Goal: Task Accomplishment & Management: Manage account settings

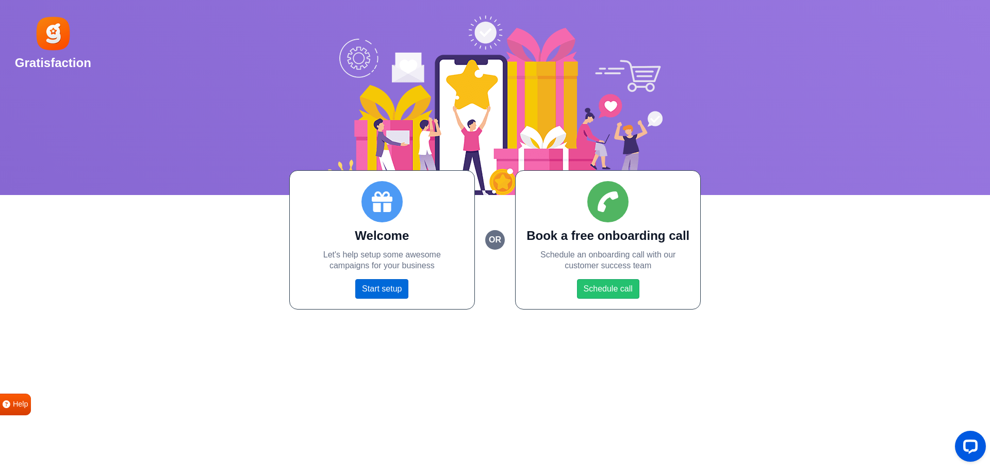
click at [386, 286] on link "Start setup" at bounding box center [381, 289] width 53 height 20
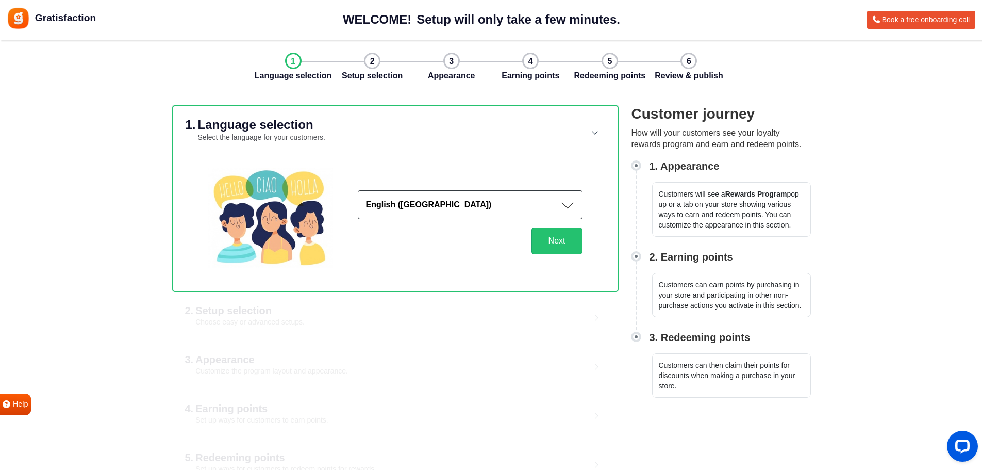
click at [570, 203] on button "English ([GEOGRAPHIC_DATA])" at bounding box center [470, 204] width 225 height 29
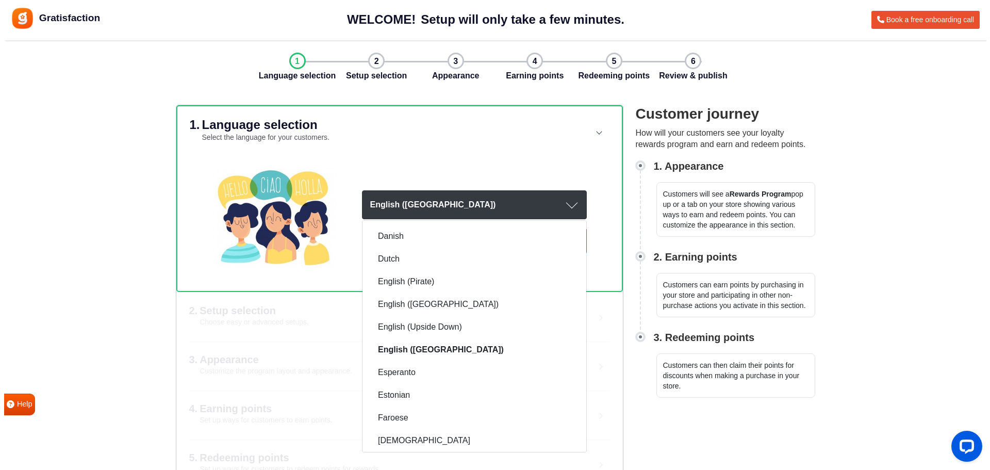
scroll to position [322, 0]
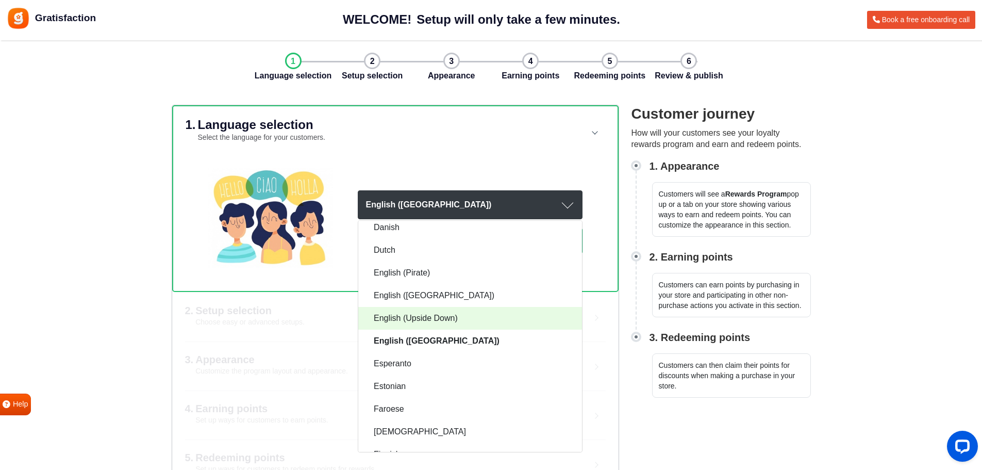
click at [466, 322] on link "English (Upside Down)" at bounding box center [470, 318] width 224 height 23
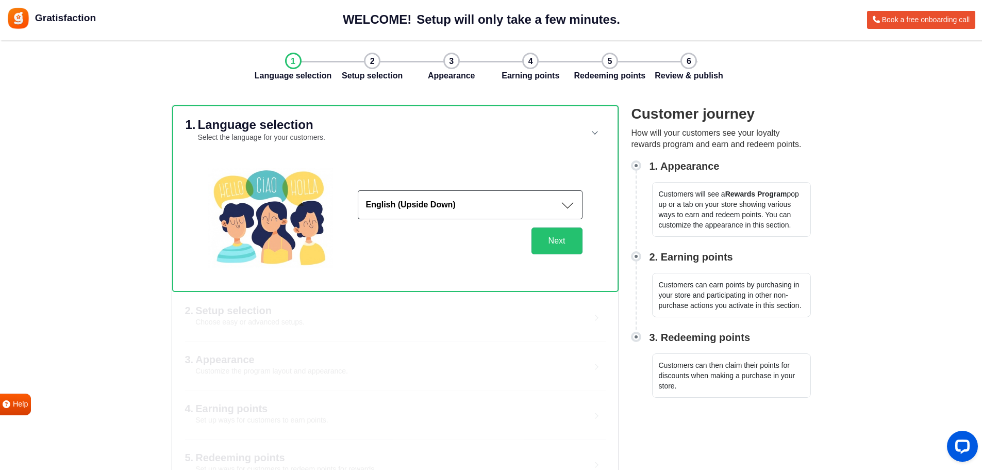
click at [564, 209] on button "English (Upside Down)" at bounding box center [470, 204] width 225 height 29
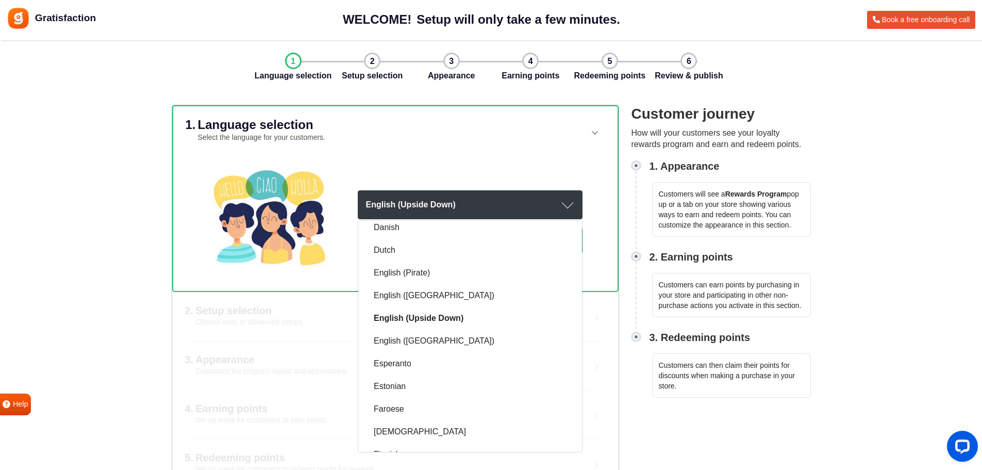
click at [602, 325] on div "2. Setup selection Choose easy or advanced setups. Recommended Quick setup Use …" at bounding box center [395, 316] width 447 height 49
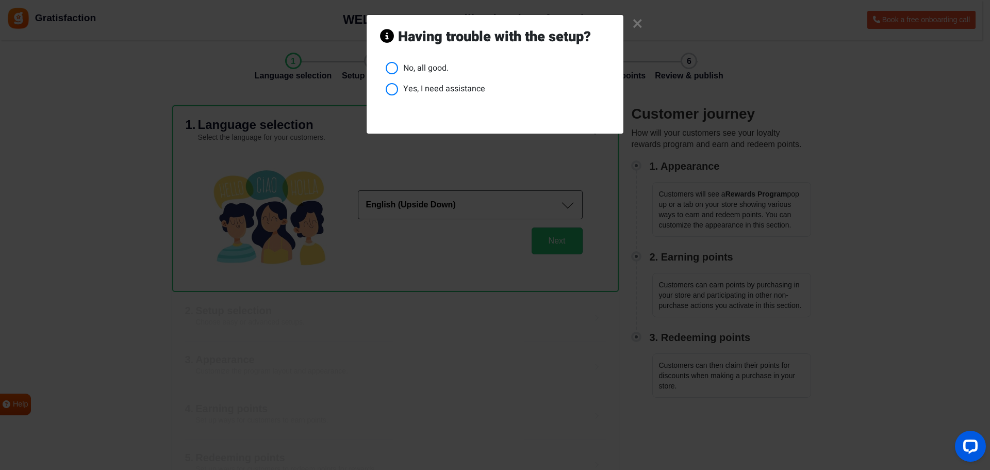
click at [636, 22] on link "×" at bounding box center [637, 24] width 11 height 10
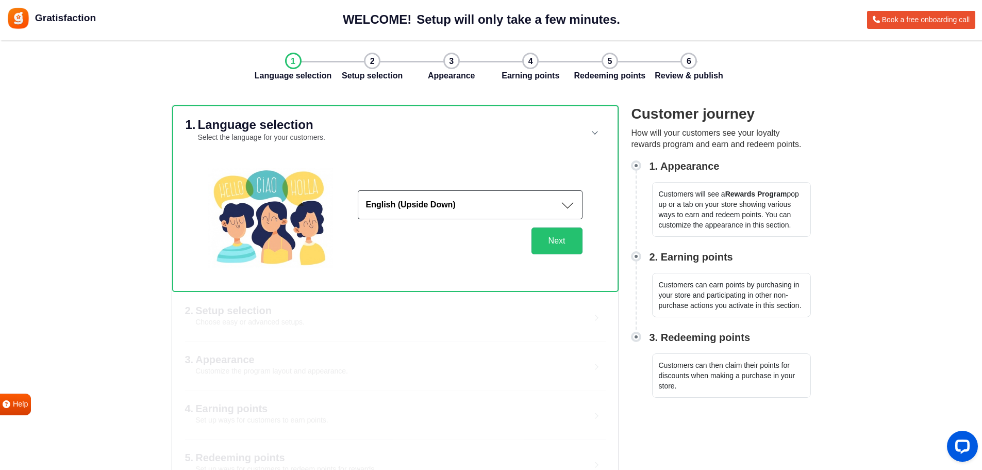
click at [529, 196] on button "English (Upside Down)" at bounding box center [470, 204] width 225 height 29
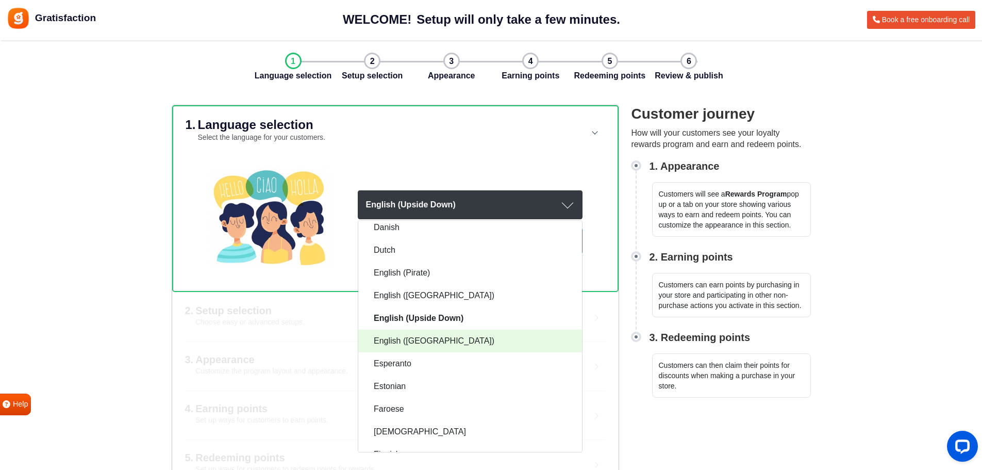
click at [518, 342] on link "English (US)" at bounding box center [470, 340] width 224 height 23
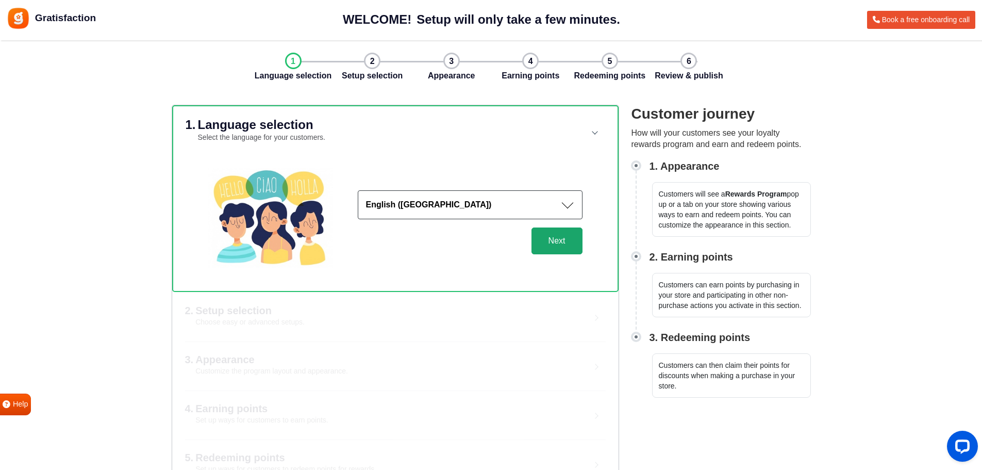
click at [564, 234] on button "Next" at bounding box center [557, 240] width 51 height 27
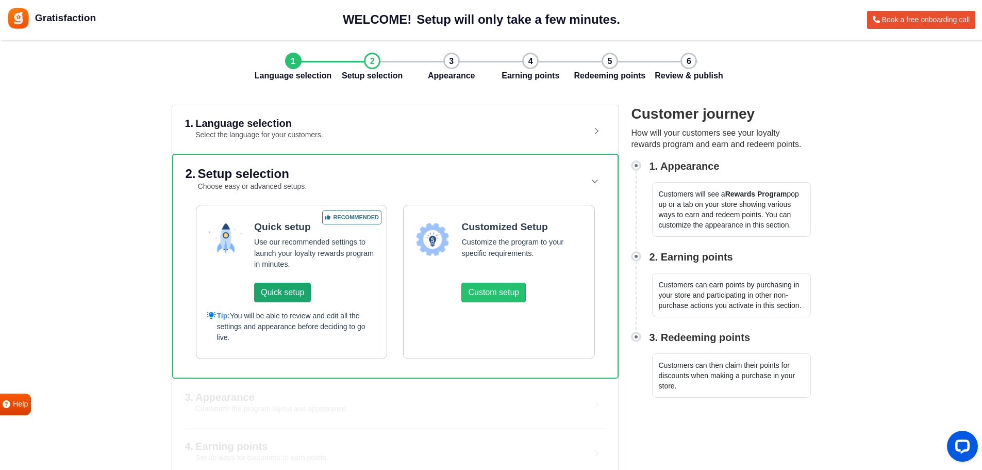
click at [275, 295] on button "Quick setup" at bounding box center [282, 293] width 57 height 20
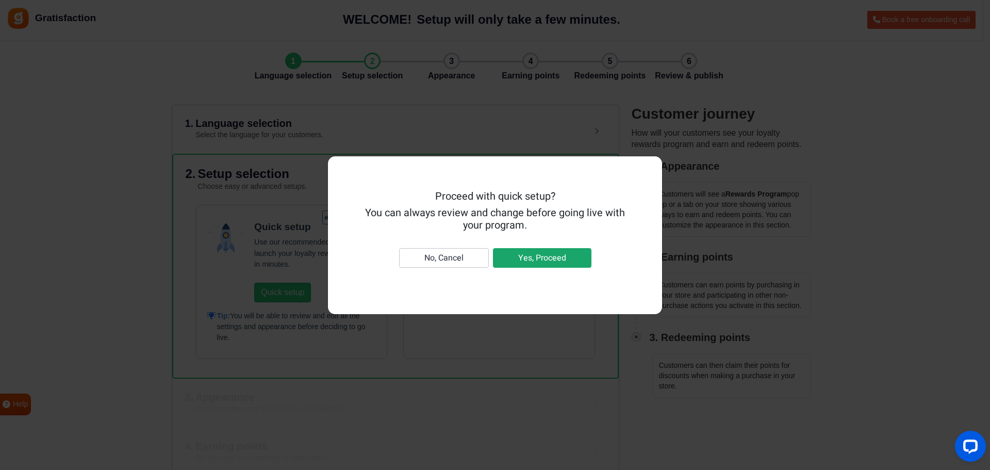
click at [542, 258] on button "Yes, Proceed" at bounding box center [542, 258] width 98 height 20
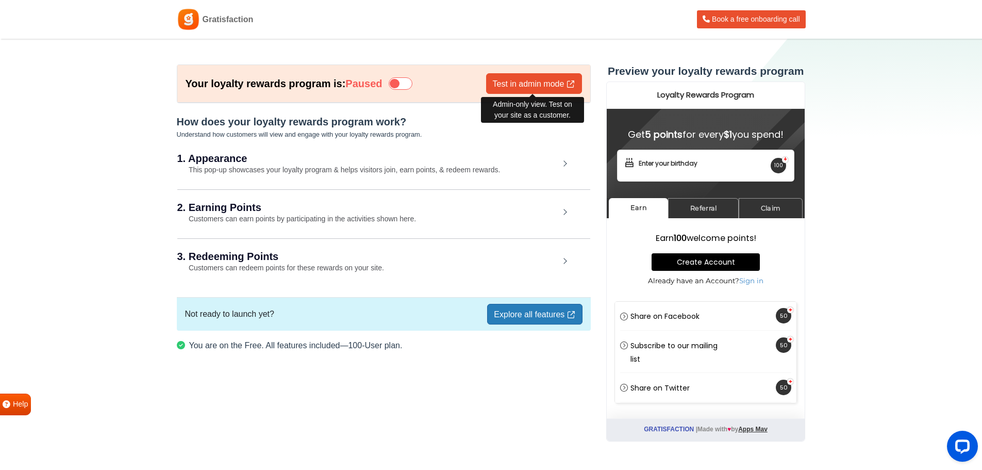
click at [537, 88] on link "Test in admin mode" at bounding box center [534, 83] width 96 height 21
click at [290, 162] on h2 "1. Appearance" at bounding box center [368, 158] width 382 height 10
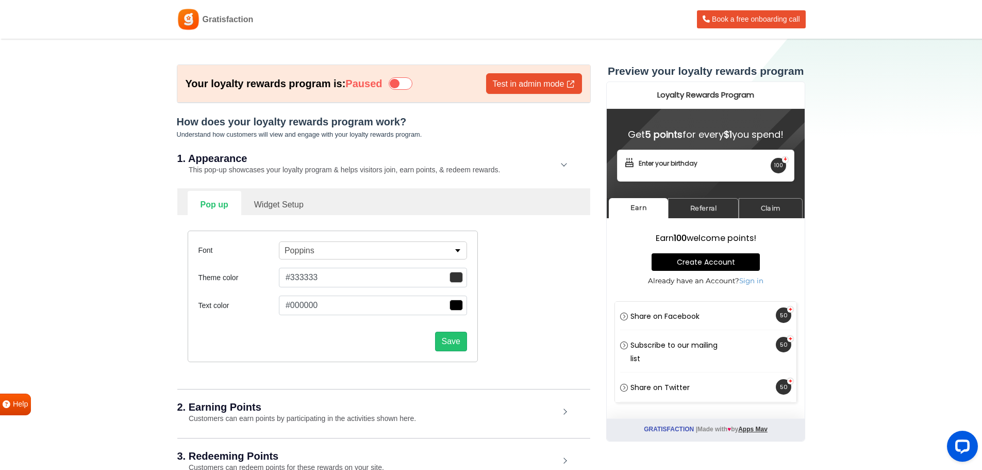
click at [455, 250] on p "button" at bounding box center [457, 250] width 7 height 3
click at [498, 286] on div "Font Poppins Alfa Slab One Anek Telugu Anton Archivo Archivo Black Arimo Assist…" at bounding box center [384, 296] width 408 height 162
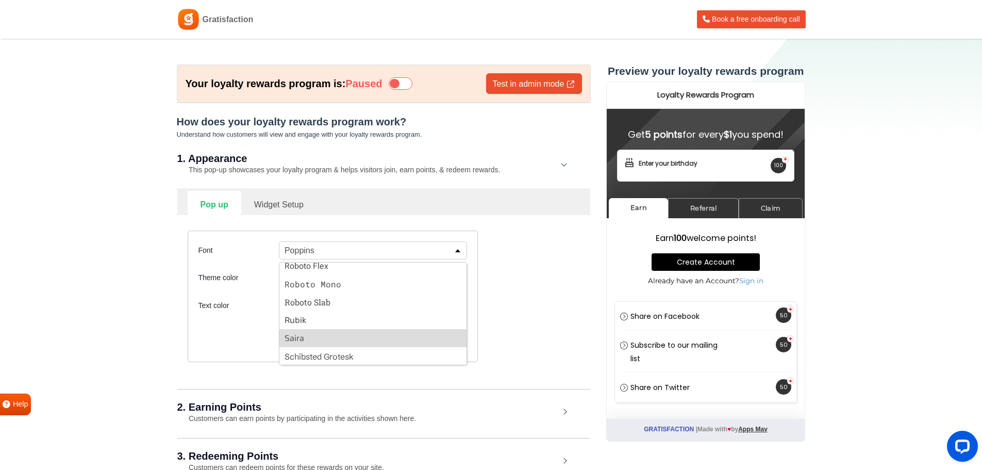
click at [395, 333] on button "Saira" at bounding box center [372, 338] width 187 height 18
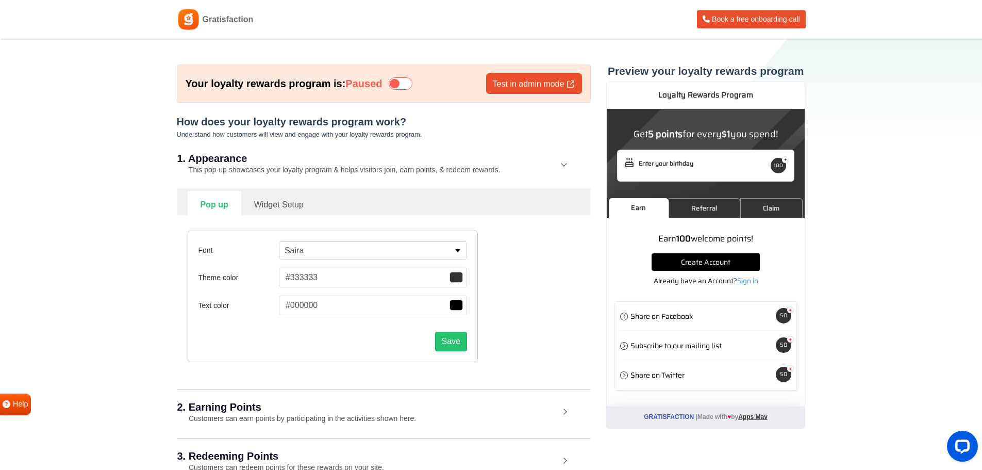
click at [453, 277] on span "button" at bounding box center [456, 277] width 13 height 11
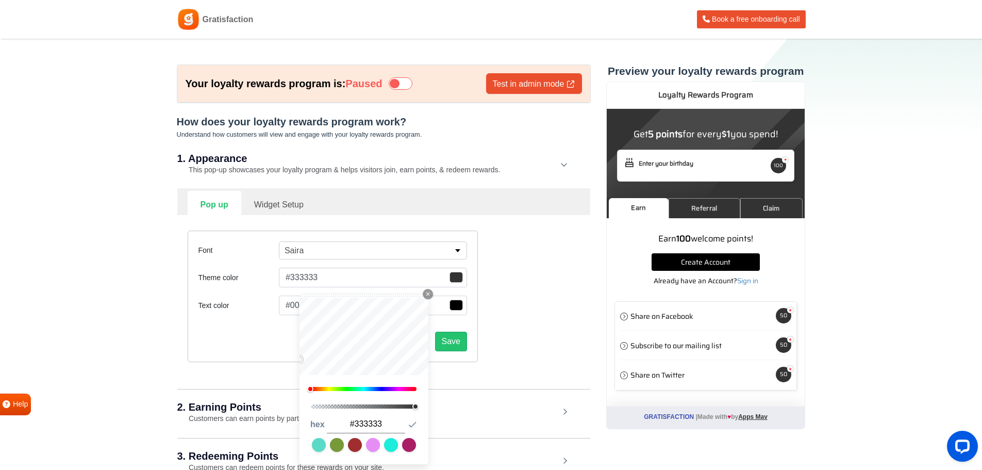
click at [342, 278] on button "#333333" at bounding box center [373, 278] width 188 height 20
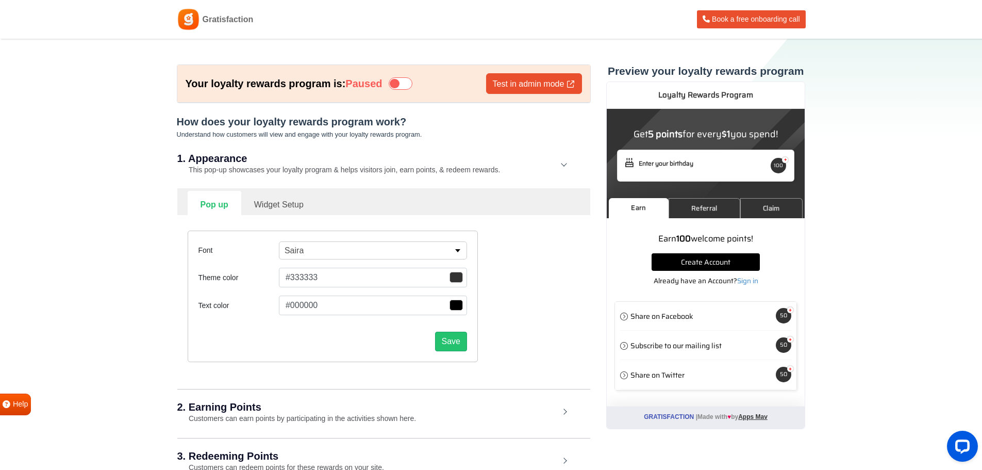
drag, startPoint x: 334, startPoint y: 276, endPoint x: 301, endPoint y: 276, distance: 33.0
click at [301, 276] on button "#333333" at bounding box center [373, 278] width 188 height 20
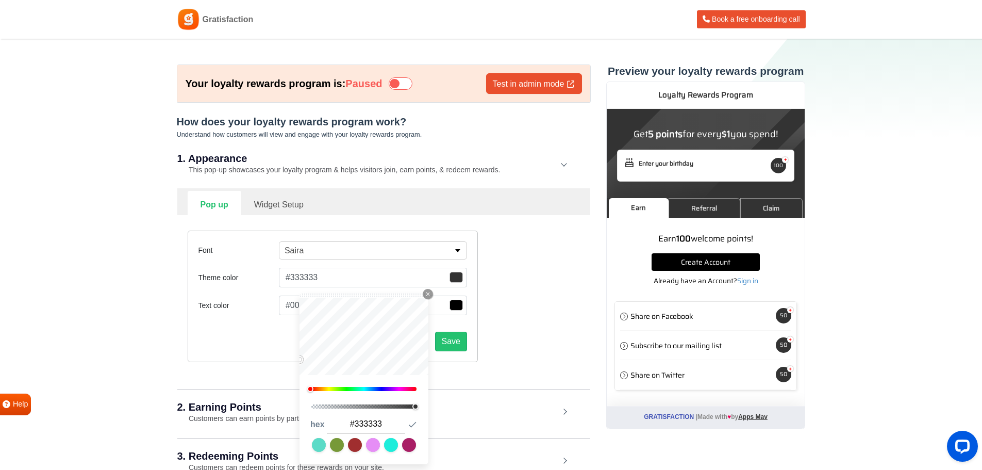
click at [301, 275] on button "#333333" at bounding box center [373, 278] width 188 height 20
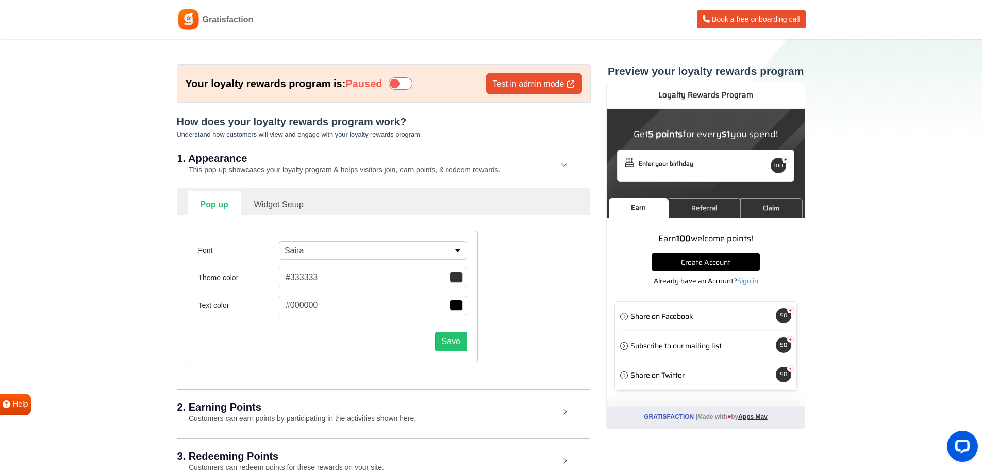
click at [301, 275] on button "#333333" at bounding box center [373, 278] width 188 height 20
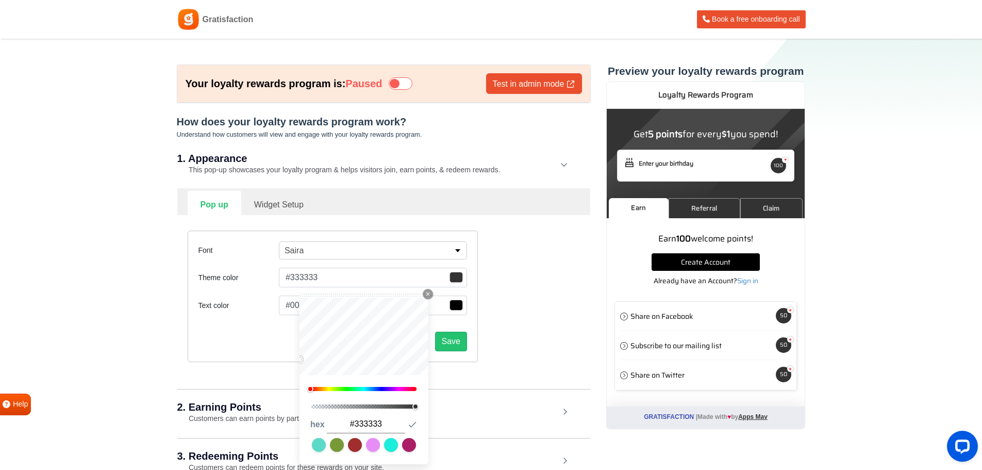
click at [301, 275] on button "#333333" at bounding box center [373, 278] width 188 height 20
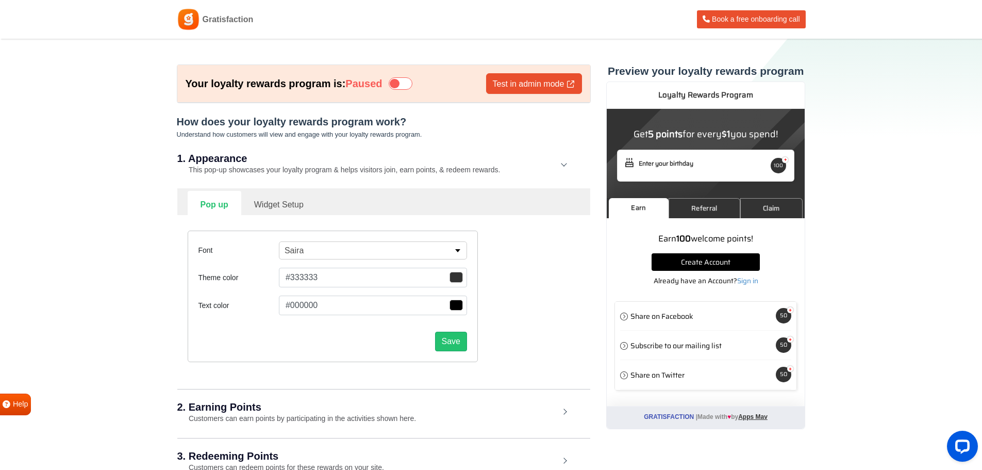
click at [301, 275] on button "#333333" at bounding box center [373, 278] width 188 height 20
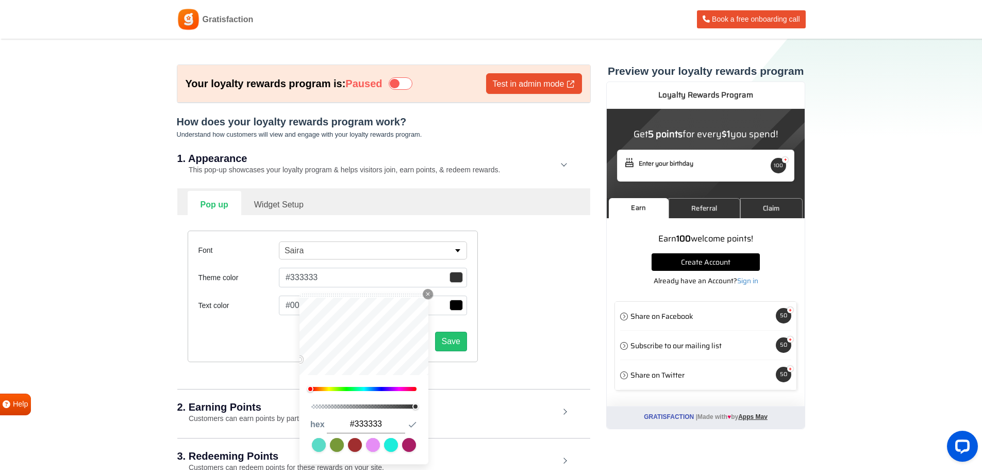
drag, startPoint x: 384, startPoint y: 422, endPoint x: 355, endPoint y: 424, distance: 28.9
click at [355, 424] on input "#333333" at bounding box center [366, 424] width 78 height 18
type input "#222222"
click at [415, 424] on icon "button" at bounding box center [412, 424] width 10 height 10
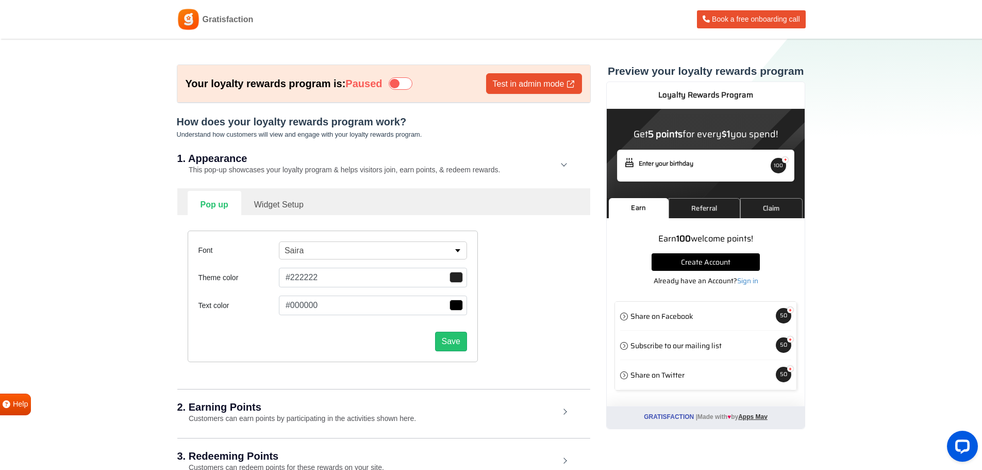
click at [520, 351] on div "Font Saira Alfa Slab One Anek Telugu Anton Archivo Archivo Black Arimo Assistan…" at bounding box center [384, 296] width 408 height 162
click at [448, 333] on button "Save" at bounding box center [451, 342] width 32 height 20
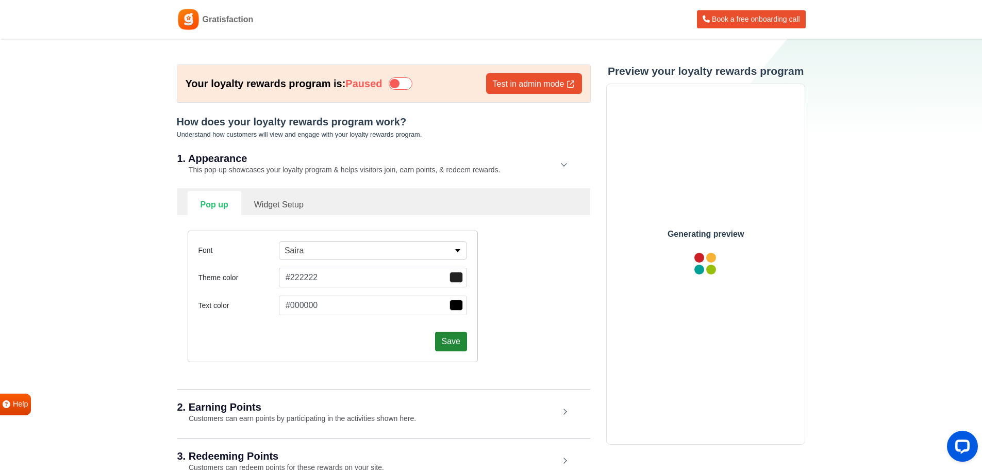
scroll to position [0, 0]
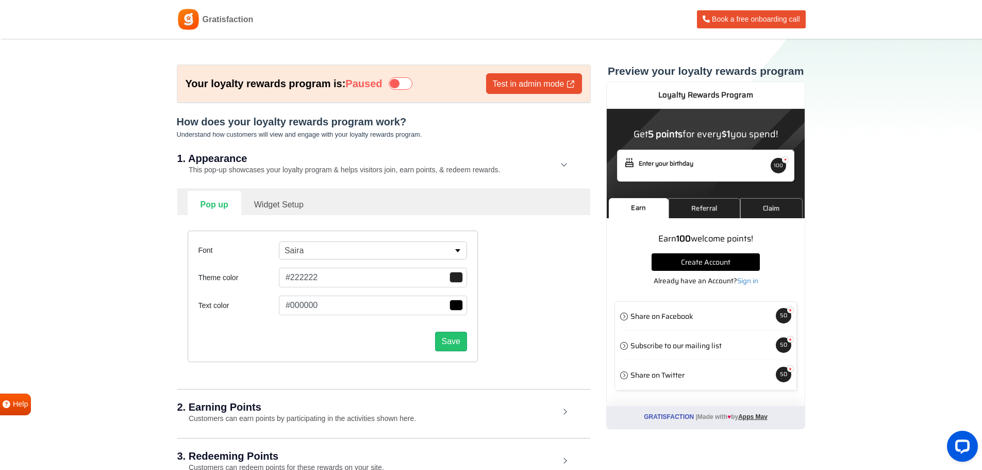
click at [286, 203] on link "Widget Setup" at bounding box center [278, 203] width 75 height 25
select select "right"
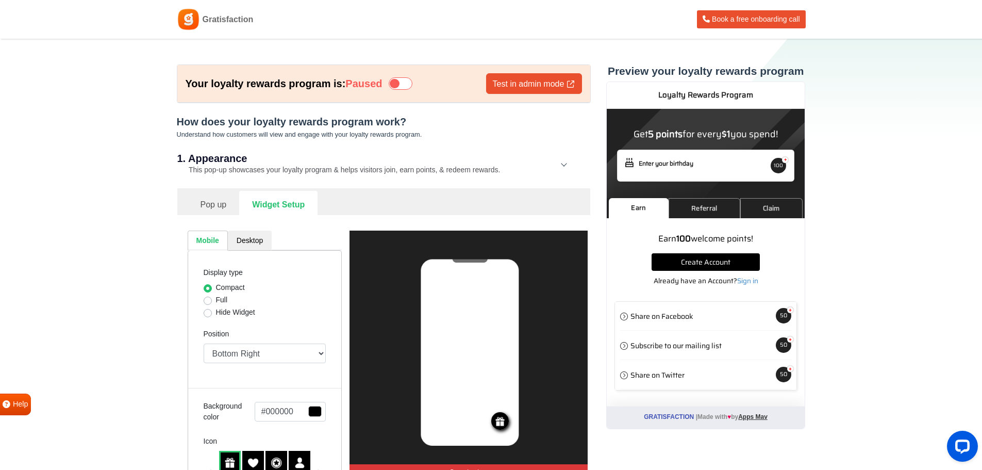
click at [216, 301] on label "Full" at bounding box center [222, 299] width 12 height 11
click at [206, 301] on input "Full" at bounding box center [208, 299] width 8 height 10
radio input "true"
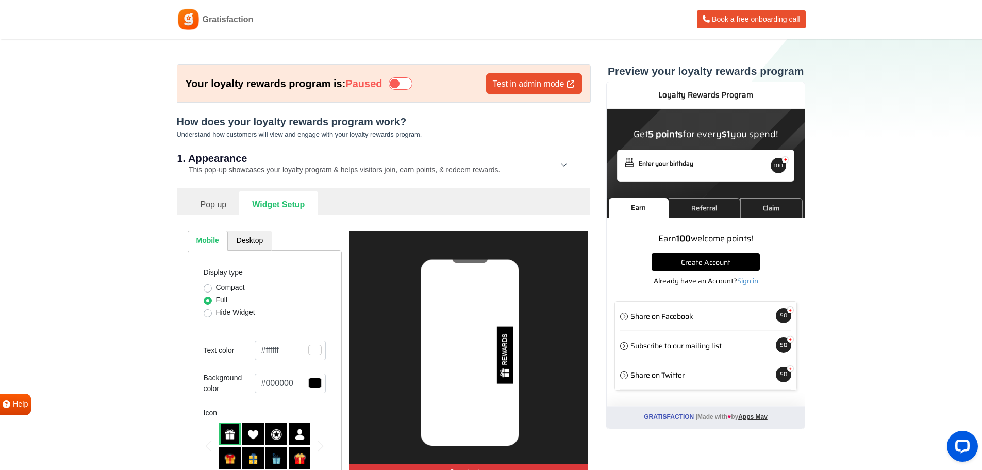
click at [216, 311] on label "Hide Widget" at bounding box center [235, 312] width 39 height 11
click at [206, 311] on input "Hide Widget" at bounding box center [208, 312] width 8 height 10
radio input "true"
click at [216, 287] on label "Compact" at bounding box center [230, 287] width 29 height 11
click at [206, 287] on input "Compact" at bounding box center [208, 287] width 8 height 10
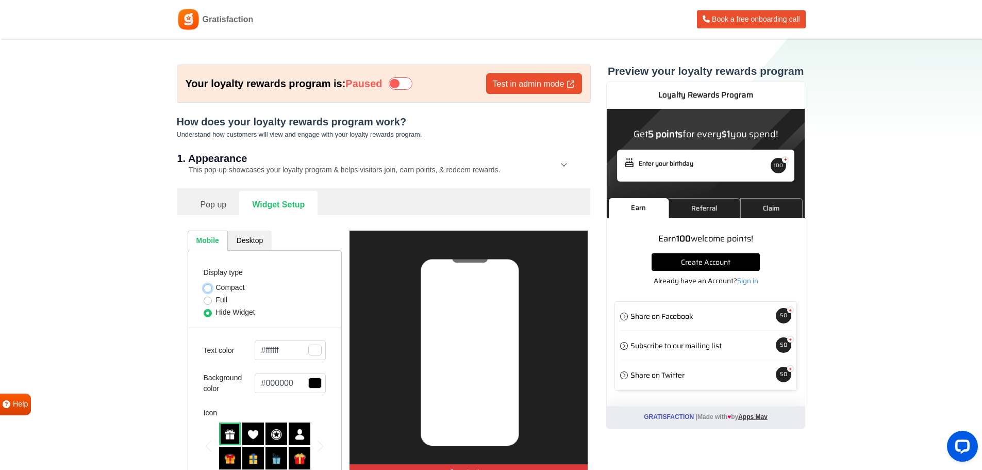
radio input "true"
select select "right"
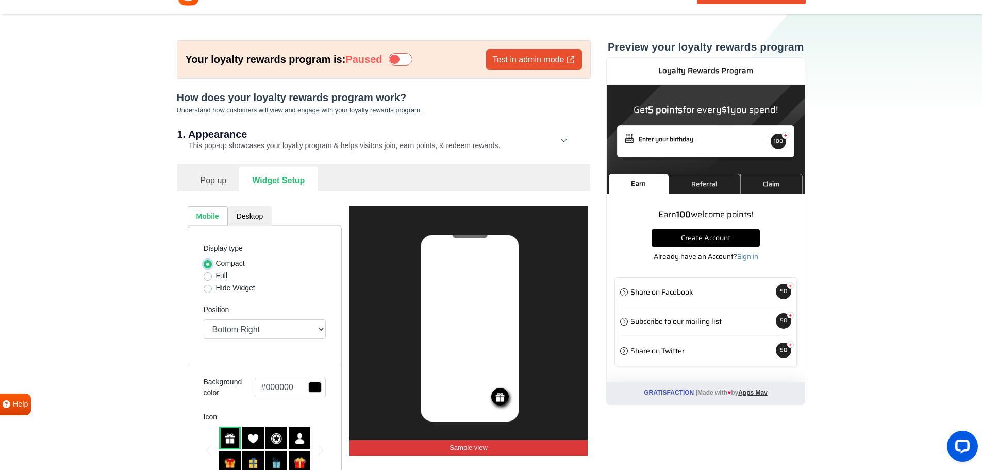
scroll to position [103, 0]
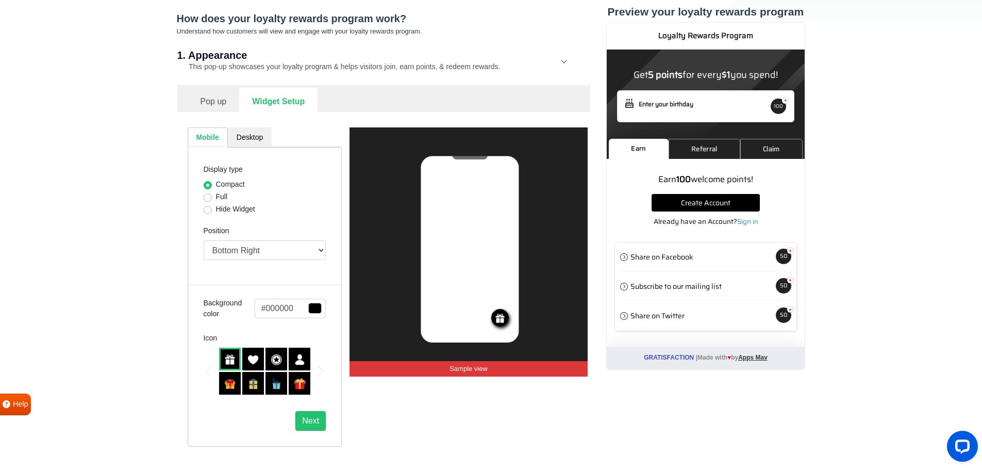
click at [281, 358] on img at bounding box center [276, 359] width 11 height 11
click at [252, 359] on img at bounding box center [252, 359] width 11 height 11
click at [296, 355] on img at bounding box center [299, 359] width 11 height 11
click at [252, 356] on img at bounding box center [252, 359] width 11 height 11
click at [316, 306] on span "button" at bounding box center [314, 308] width 13 height 11
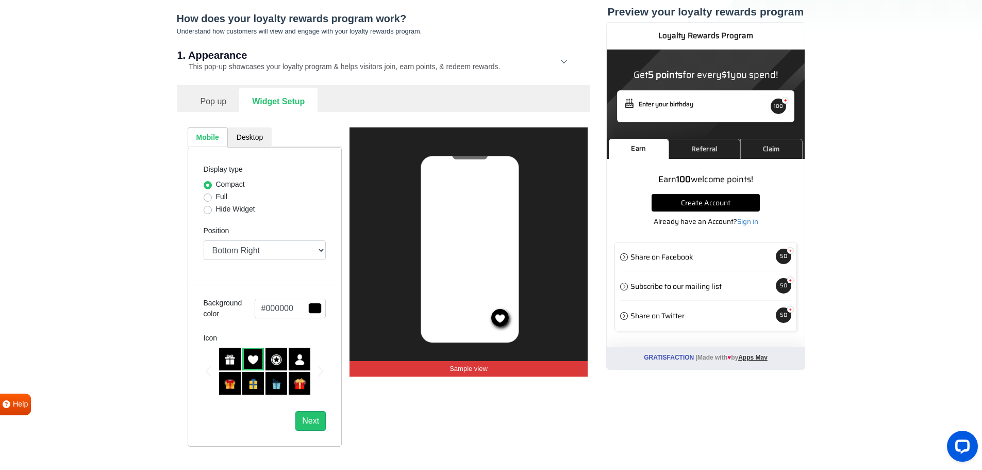
click at [179, 341] on div "Pop up Widget Setup Mobile Desktop Display type Compact Full Hide Widget Positi…" at bounding box center [383, 278] width 413 height 387
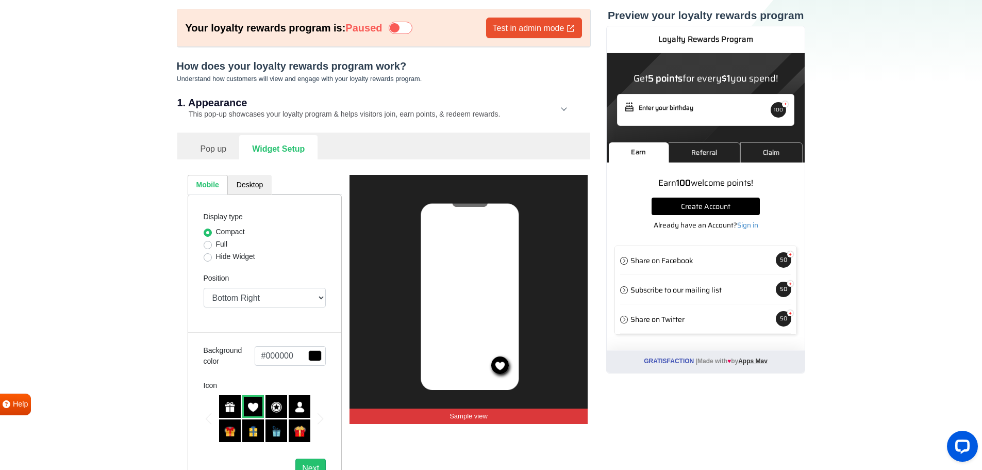
scroll to position [52, 0]
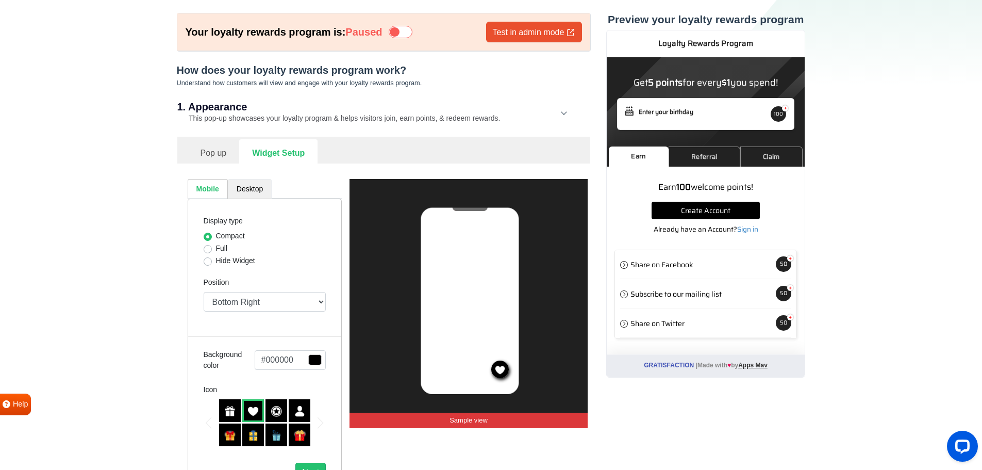
click at [241, 188] on link "Desktop" at bounding box center [250, 189] width 44 height 20
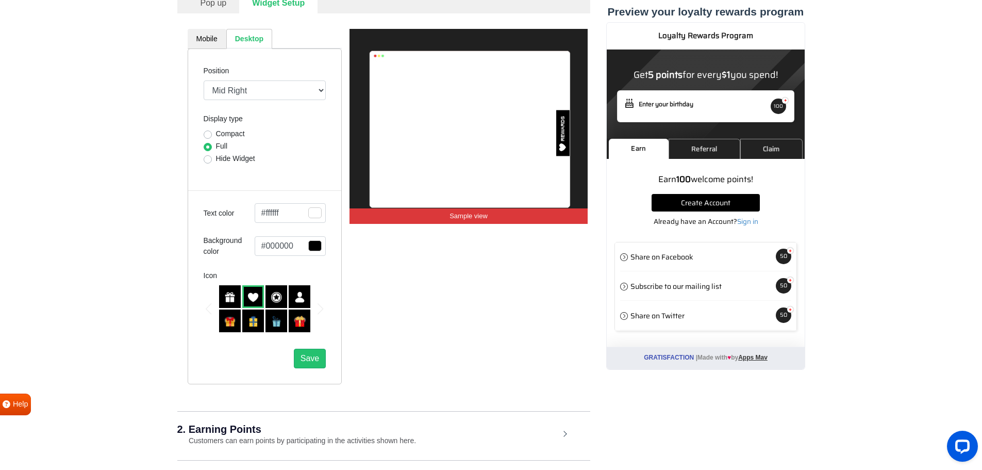
scroll to position [206, 0]
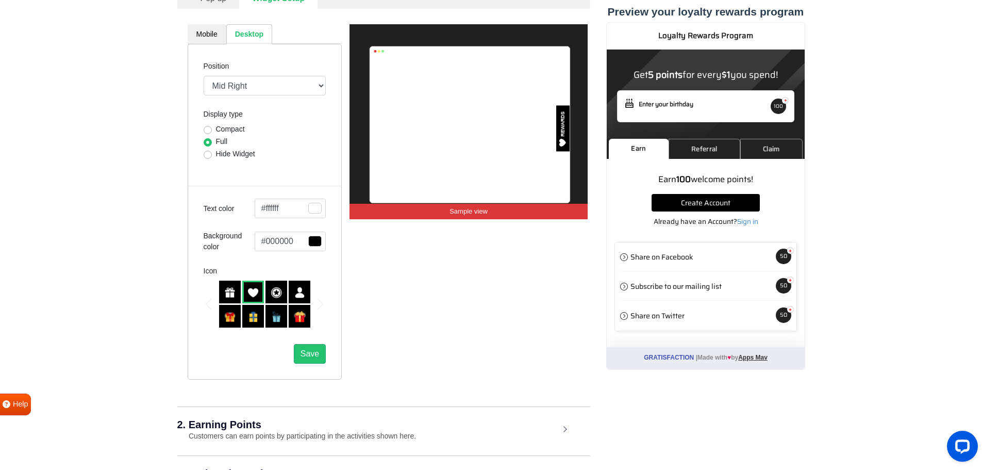
click at [287, 207] on button "#ffffff" at bounding box center [291, 209] width 72 height 20
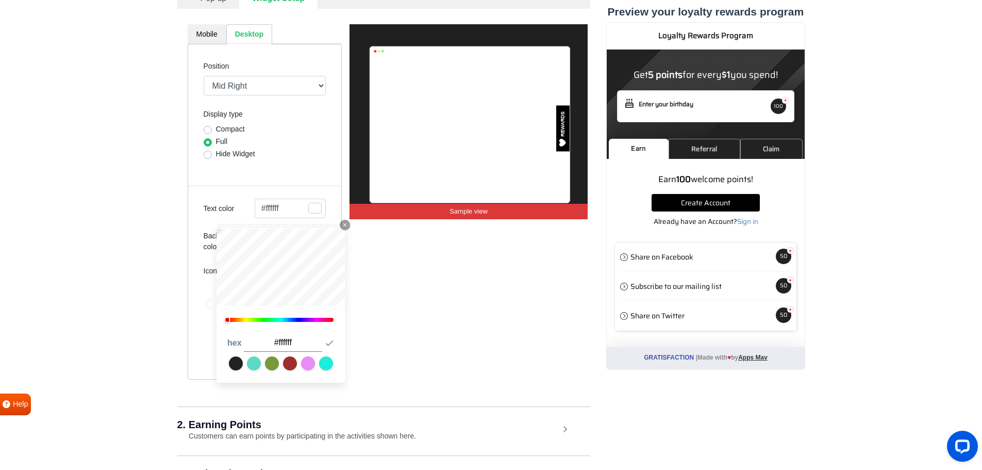
click at [298, 339] on input "#ffffff" at bounding box center [283, 343] width 78 height 18
drag, startPoint x: 297, startPoint y: 339, endPoint x: 284, endPoint y: 341, distance: 13.0
click at [284, 341] on input "#ffffff" at bounding box center [283, 343] width 78 height 18
type input "#222222"
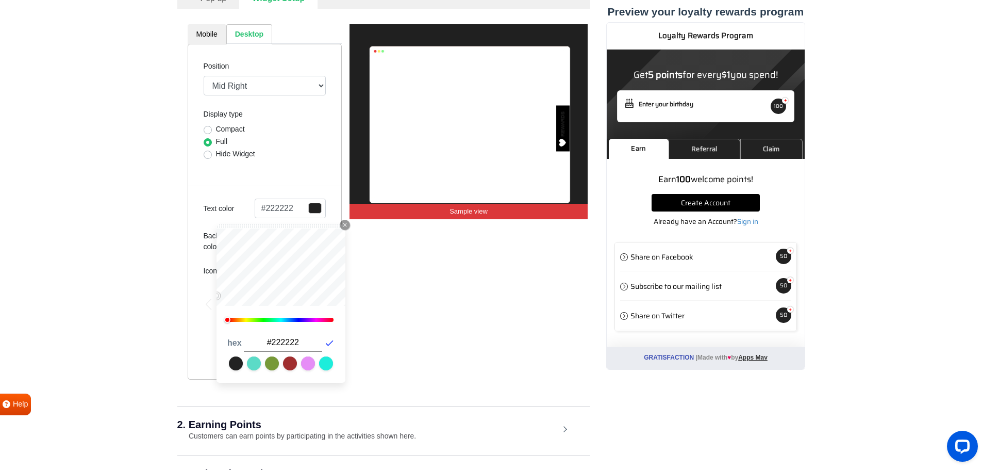
click at [331, 340] on icon "button" at bounding box center [329, 343] width 10 height 10
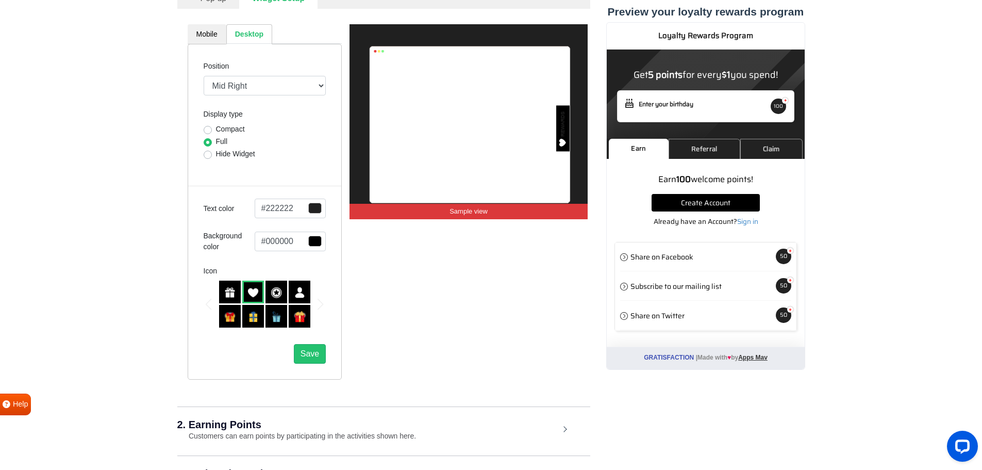
click at [426, 335] on div "REWARDS Sample view" at bounding box center [469, 201] width 238 height 355
click at [292, 208] on button "#222222" at bounding box center [291, 209] width 72 height 20
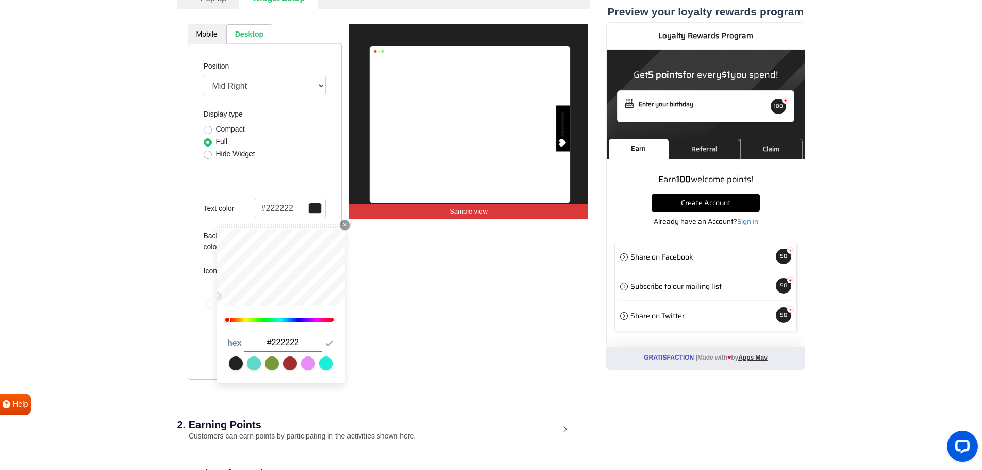
click at [296, 207] on button "#222222" at bounding box center [291, 209] width 72 height 20
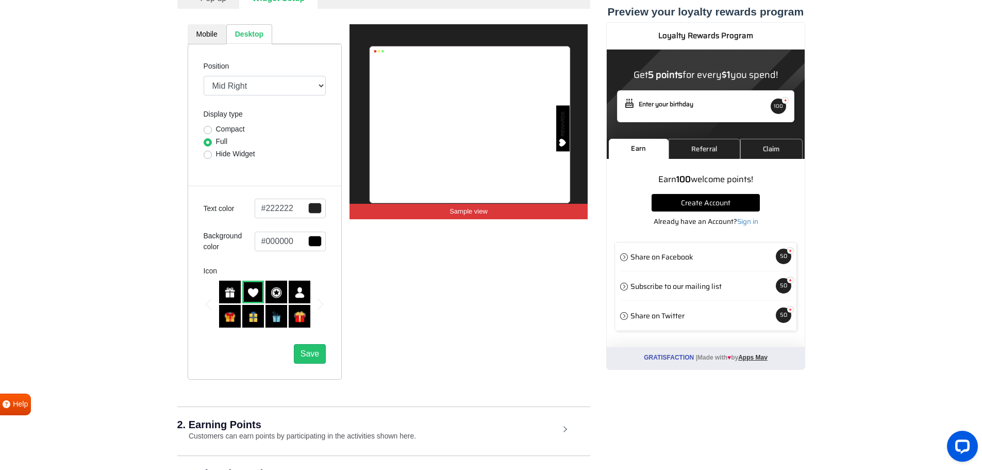
click at [293, 207] on button "#222222" at bounding box center [291, 209] width 72 height 20
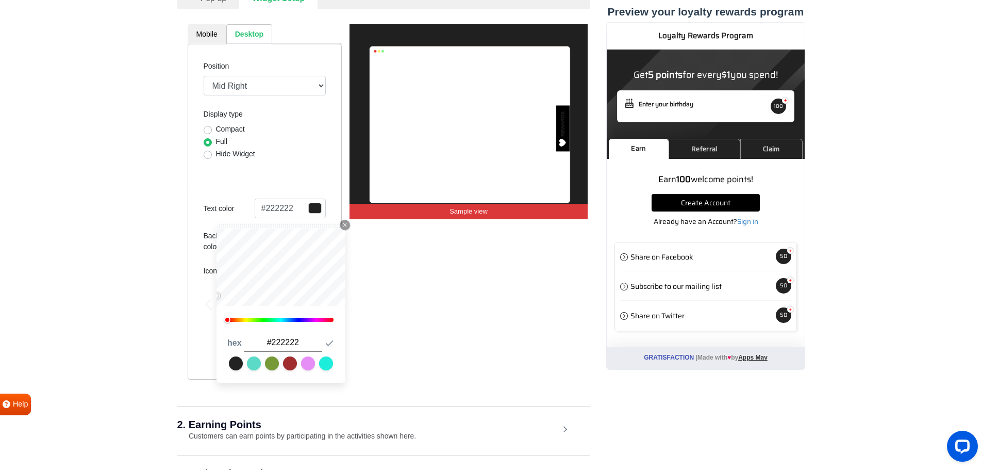
drag, startPoint x: 300, startPoint y: 341, endPoint x: 271, endPoint y: 341, distance: 29.4
click at [271, 341] on input "#222222" at bounding box center [283, 343] width 78 height 18
type input "#EEEEEE"
type input "#eeeeee"
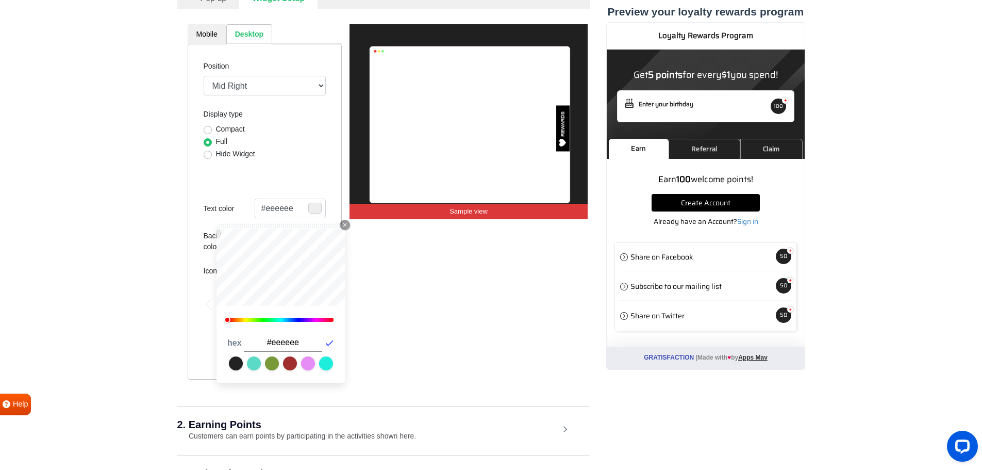
click at [325, 343] on icon "button" at bounding box center [329, 343] width 10 height 10
click at [342, 223] on icon "Close Icon" at bounding box center [345, 225] width 6 height 6
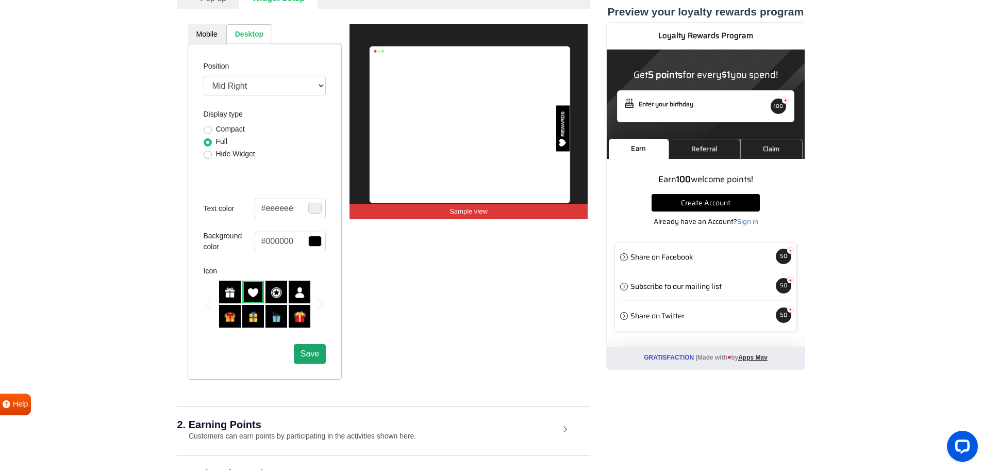
click at [312, 356] on span "Save" at bounding box center [310, 353] width 19 height 9
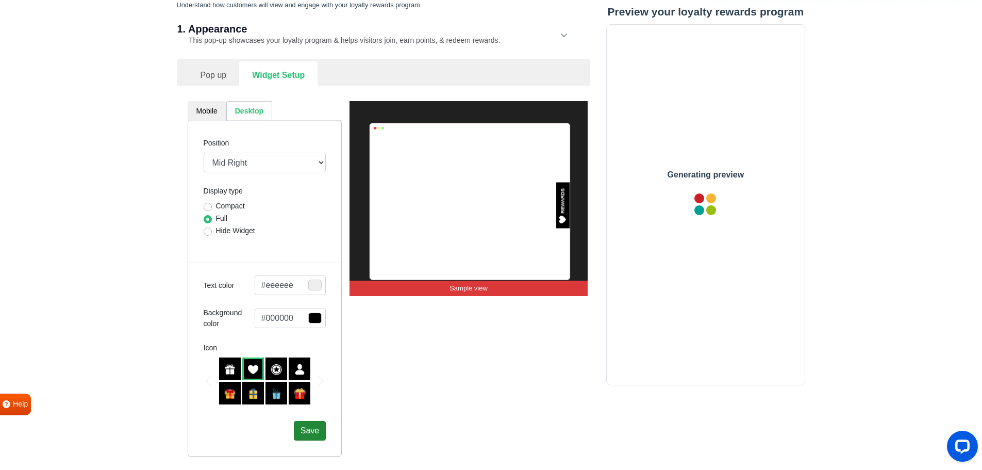
scroll to position [103, 0]
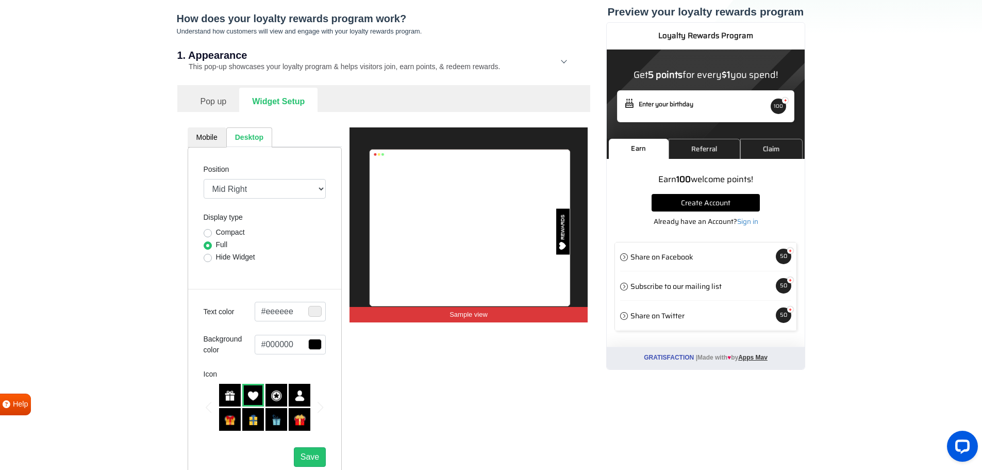
click at [198, 103] on link "Pop up" at bounding box center [214, 100] width 52 height 25
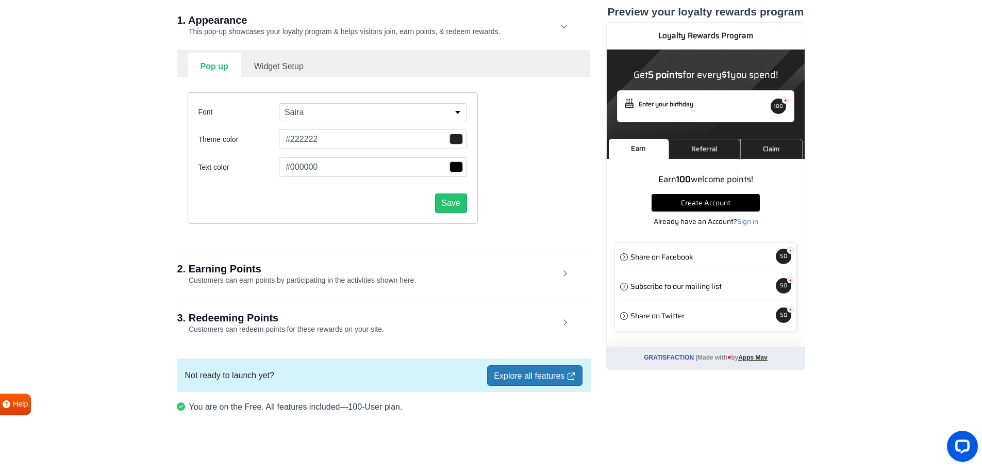
scroll to position [141, 0]
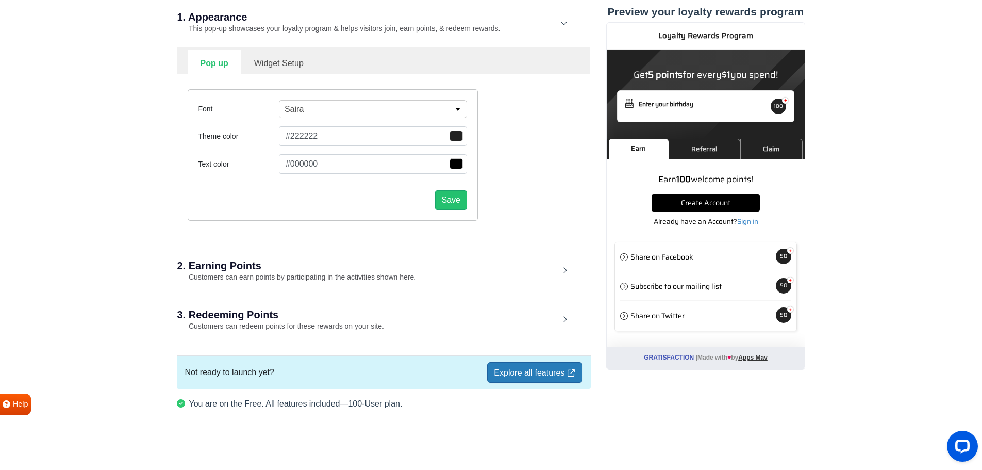
click at [250, 271] on div "2. Earning Points Customers can earn points by participating in the activities …" at bounding box center [383, 271] width 413 height 48
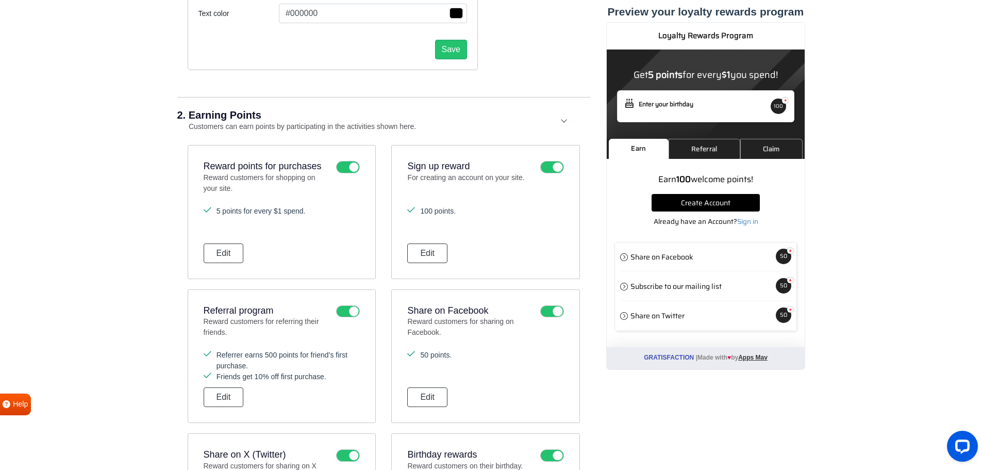
scroll to position [296, 0]
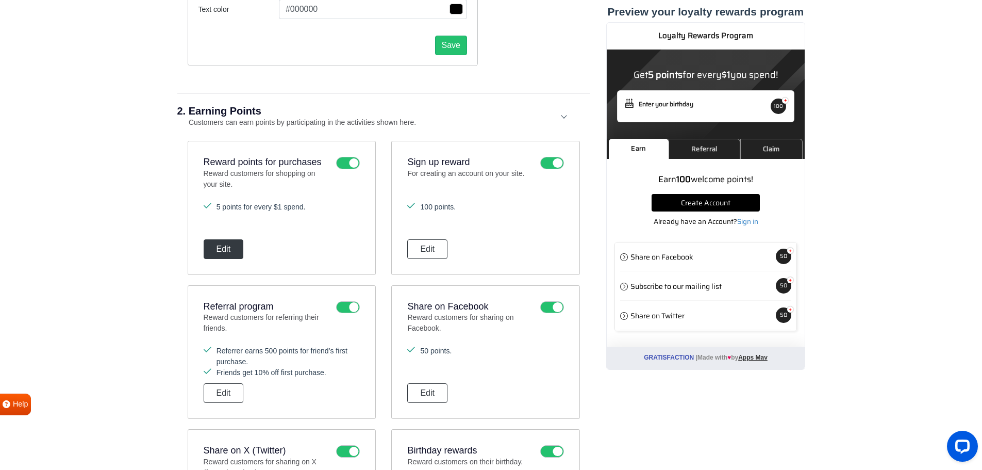
click at [224, 257] on button "Edit" at bounding box center [224, 249] width 40 height 20
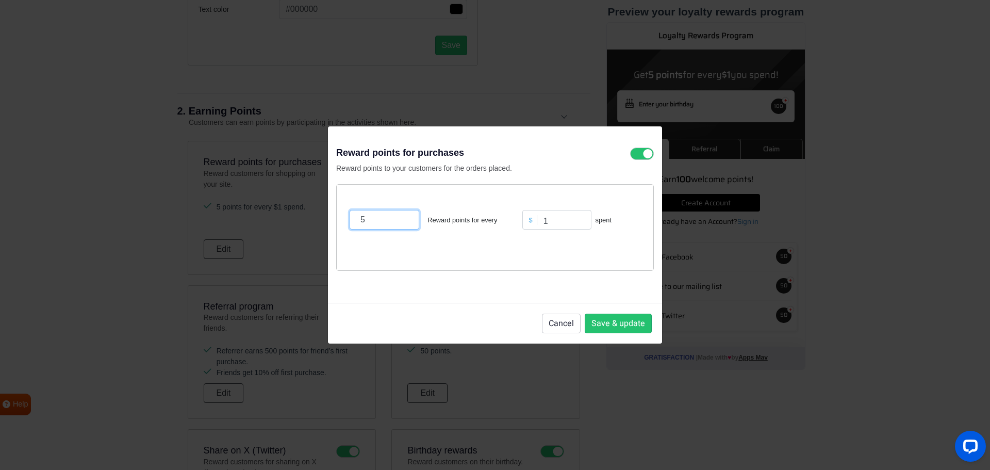
drag, startPoint x: 384, startPoint y: 221, endPoint x: 348, endPoint y: 224, distance: 35.7
click at [348, 224] on div "5 Reward points for every" at bounding box center [433, 220] width 173 height 20
type input "1"
click at [614, 322] on button "Save & update" at bounding box center [618, 323] width 67 height 20
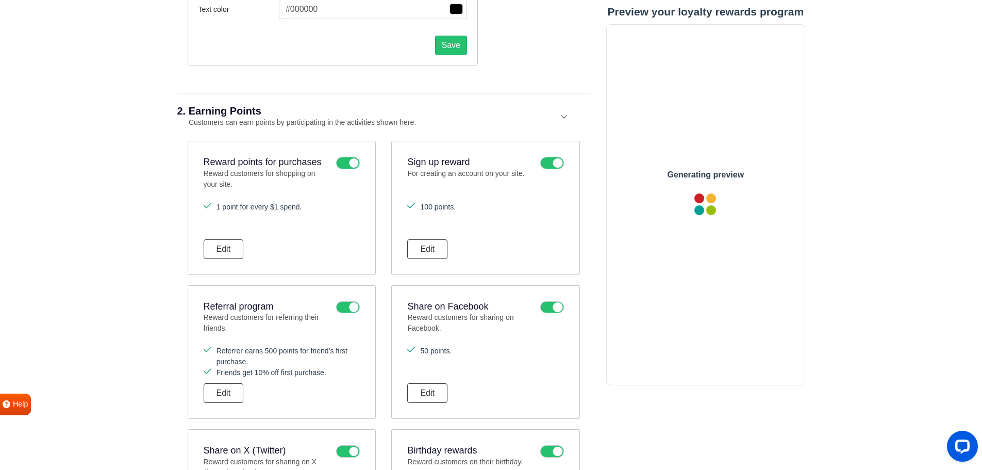
scroll to position [0, 0]
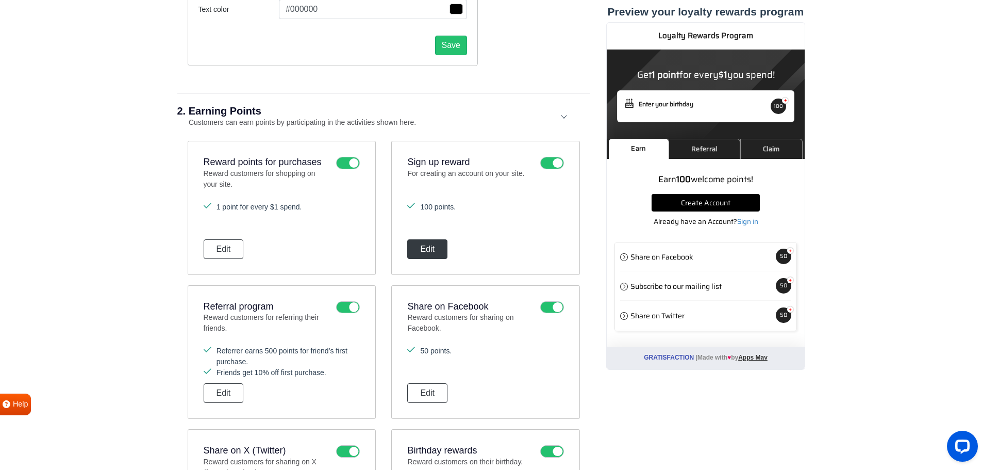
click at [427, 252] on button "Edit" at bounding box center [427, 249] width 40 height 20
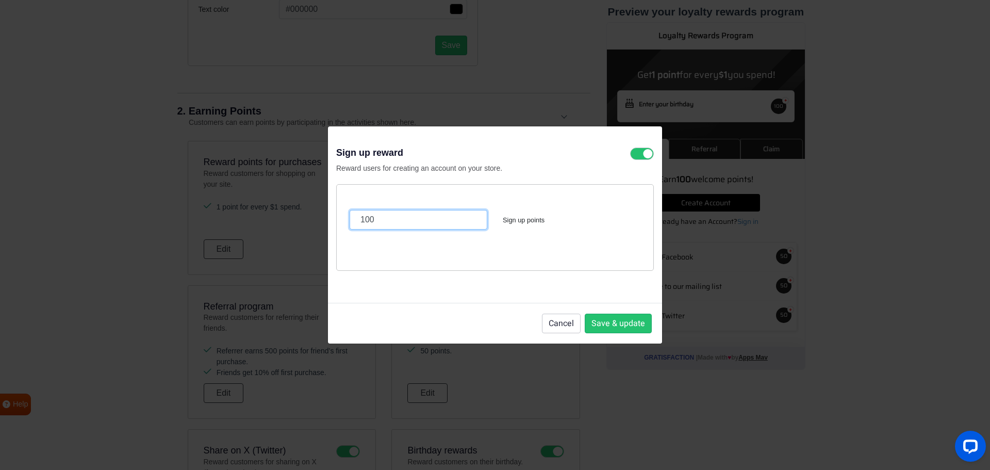
drag, startPoint x: 378, startPoint y: 220, endPoint x: 370, endPoint y: 221, distance: 8.3
click at [370, 221] on input "100" at bounding box center [419, 220] width 138 height 20
type input "10"
click at [605, 321] on button "Save & update" at bounding box center [618, 323] width 67 height 20
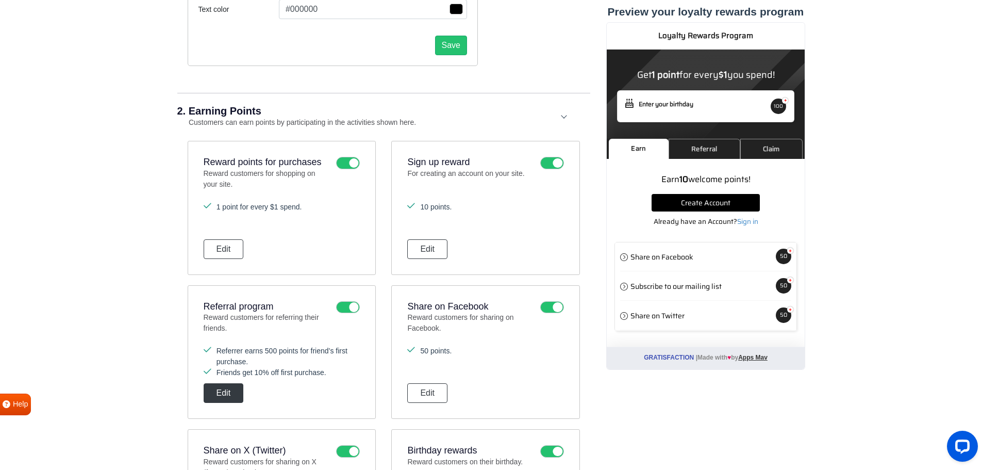
click at [228, 388] on button "Edit" at bounding box center [224, 393] width 40 height 20
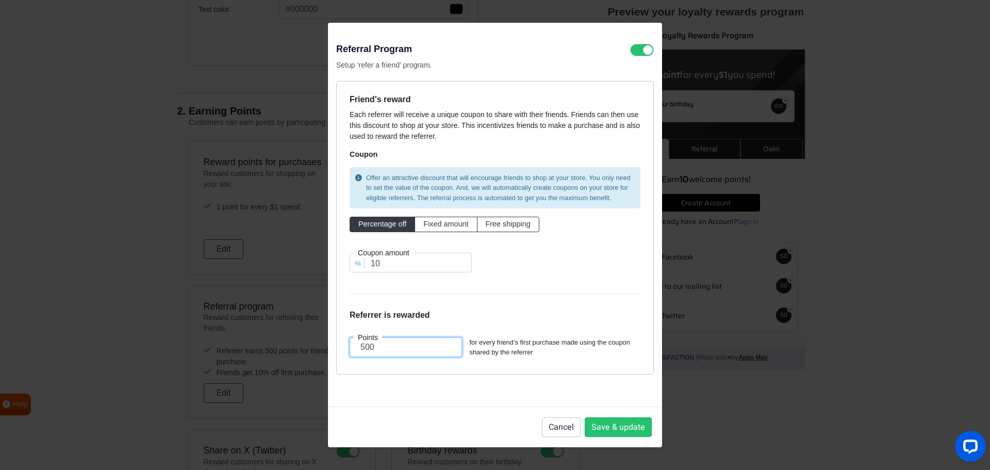
click at [387, 348] on input "500" at bounding box center [406, 347] width 112 height 20
type input "50"
drag, startPoint x: 388, startPoint y: 260, endPoint x: 369, endPoint y: 265, distance: 19.8
click at [369, 265] on input "10" at bounding box center [411, 263] width 122 height 20
type input "5"
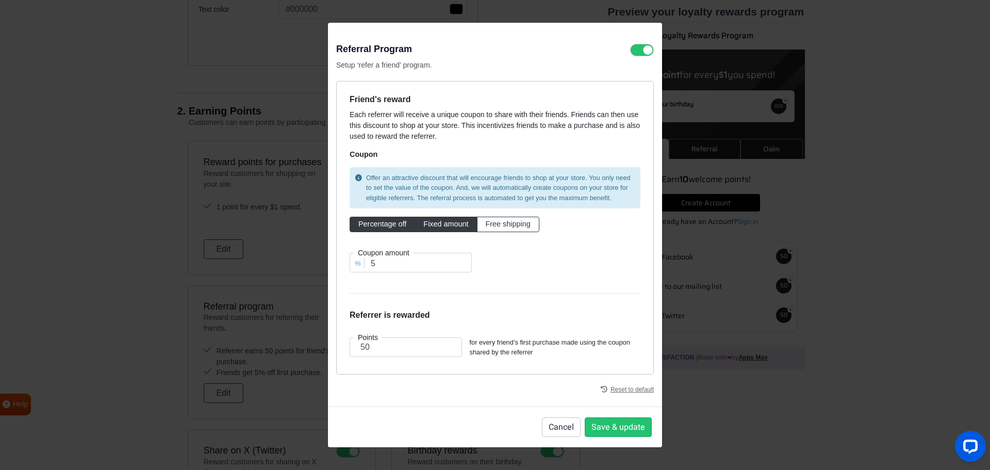
click at [444, 224] on span "Fixed amount" at bounding box center [445, 224] width 45 height 8
click at [430, 224] on input "Fixed amount" at bounding box center [426, 222] width 7 height 7
radio input "true"
click at [503, 223] on span "Free shipping" at bounding box center [508, 224] width 45 height 8
click at [492, 223] on input "Free shipping" at bounding box center [489, 222] width 7 height 7
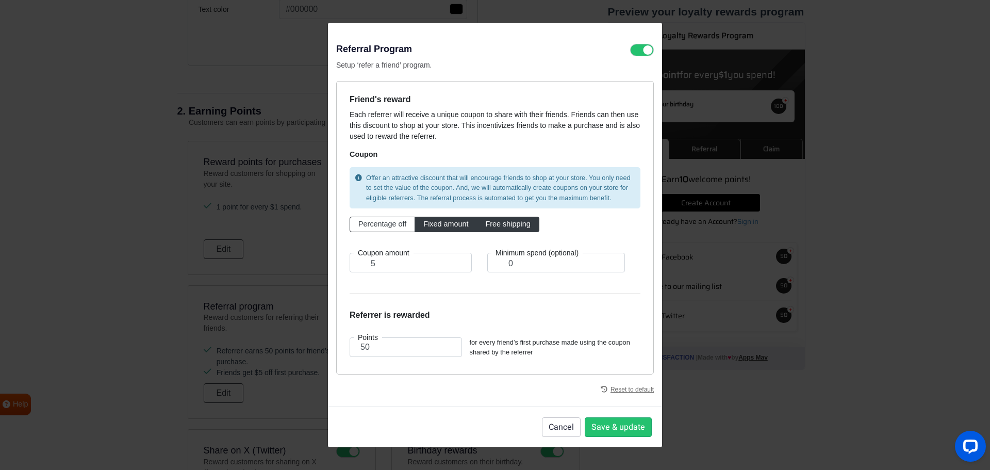
radio input "true"
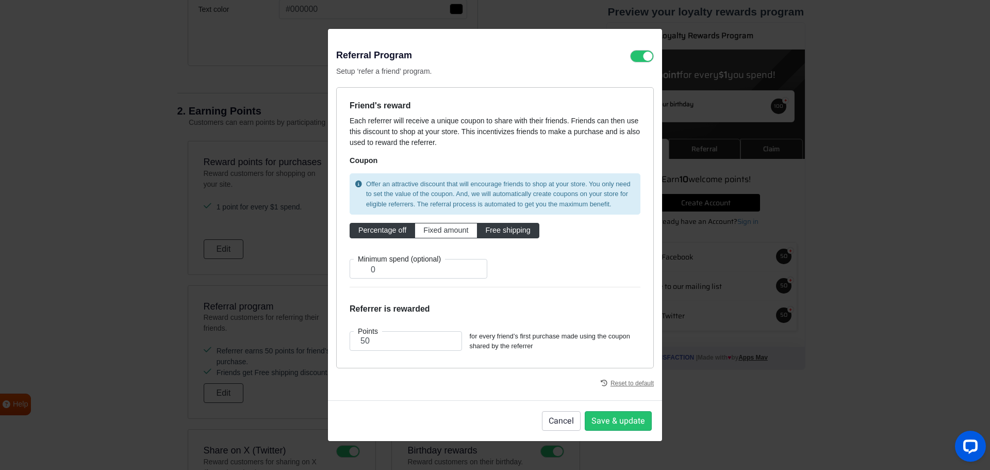
click at [387, 232] on span "Percentage off" at bounding box center [382, 230] width 48 height 8
click at [365, 232] on input "Percentage off" at bounding box center [361, 228] width 7 height 7
radio input "true"
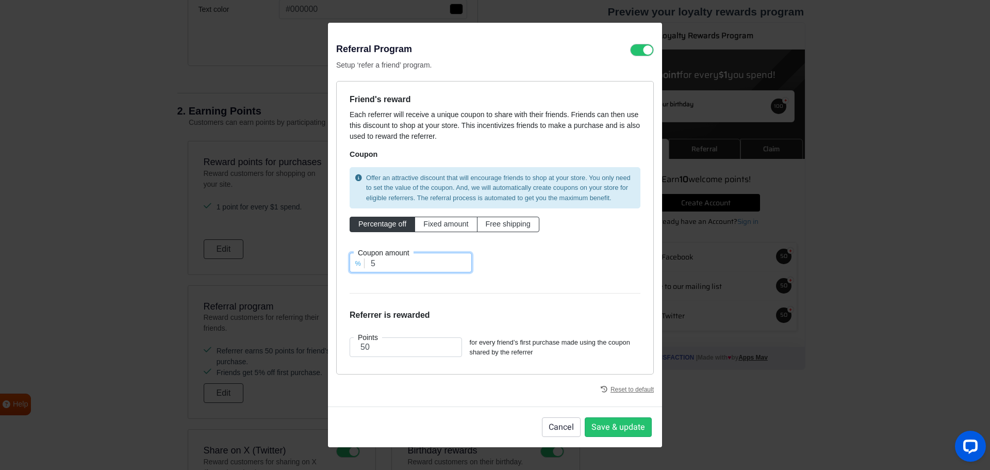
drag, startPoint x: 392, startPoint y: 264, endPoint x: 371, endPoint y: 262, distance: 21.2
click at [371, 262] on input "5" at bounding box center [411, 263] width 122 height 20
type input "4"
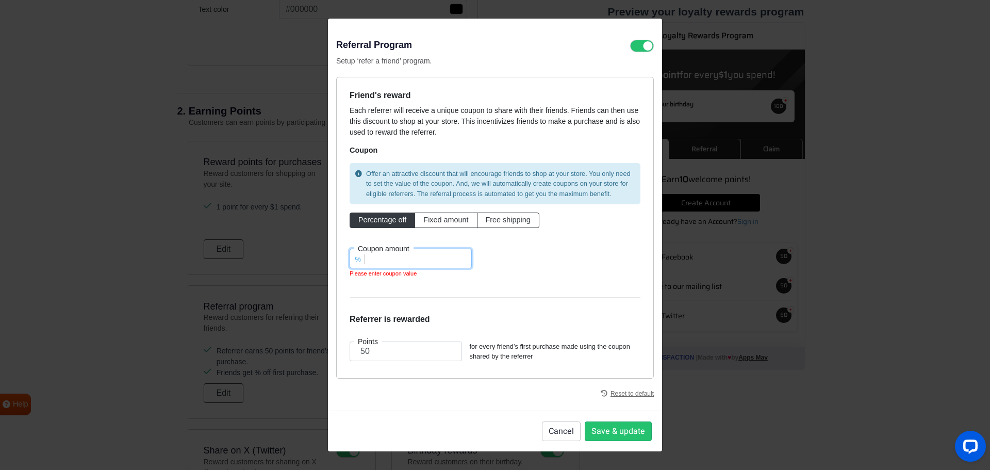
type input "5"
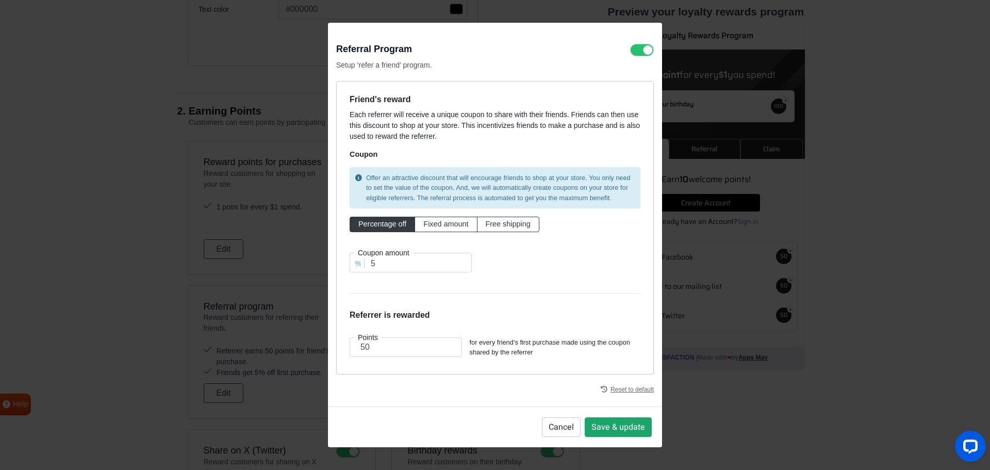
click at [614, 426] on button "Save & update" at bounding box center [618, 427] width 67 height 20
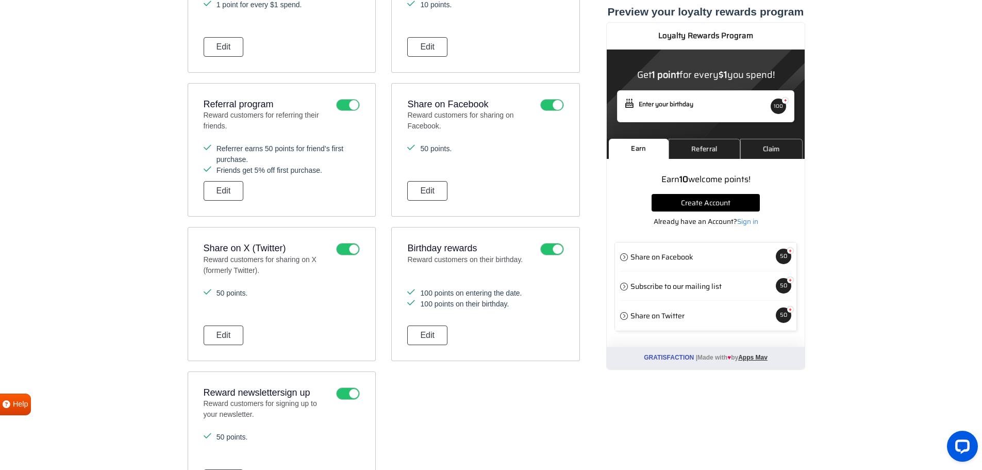
scroll to position [502, 0]
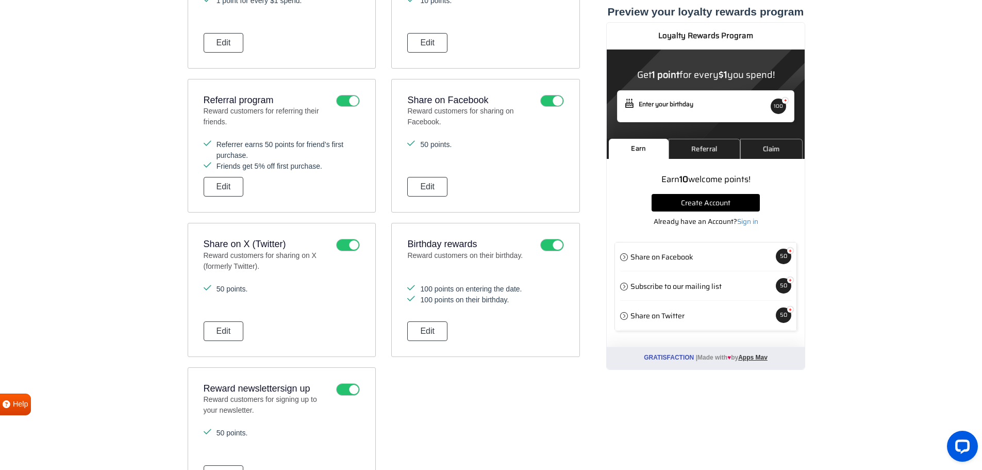
click at [345, 246] on icon at bounding box center [348, 245] width 24 height 12
click at [0, 0] on input "checkbox" at bounding box center [0, 0] width 0 height 0
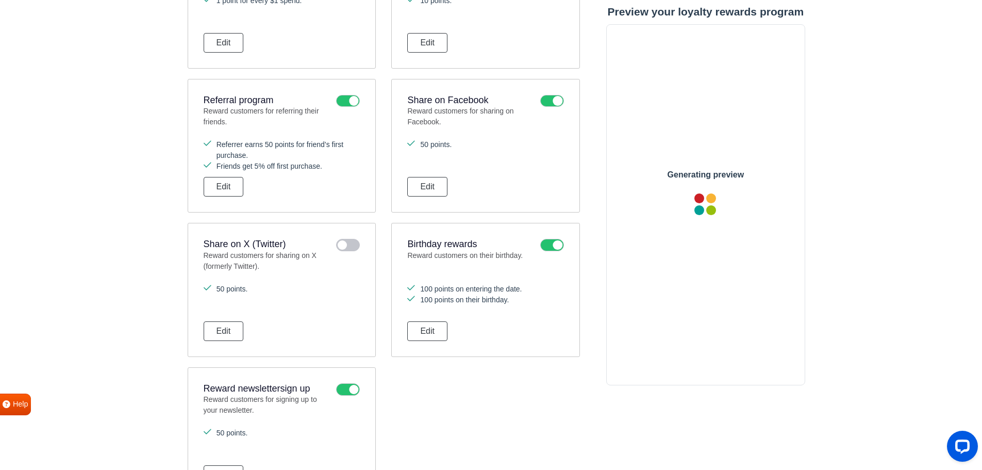
scroll to position [0, 0]
click at [424, 186] on button "Edit" at bounding box center [427, 187] width 40 height 20
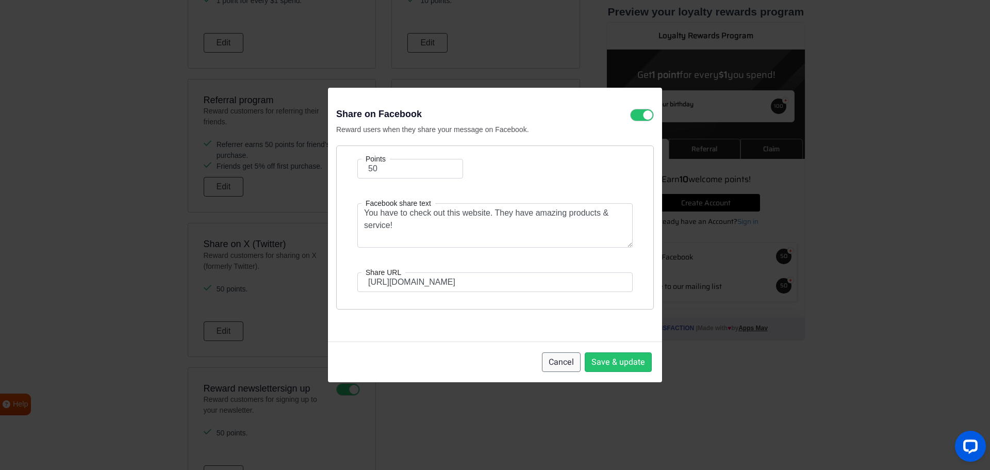
click at [560, 360] on button "Cancel" at bounding box center [561, 362] width 39 height 20
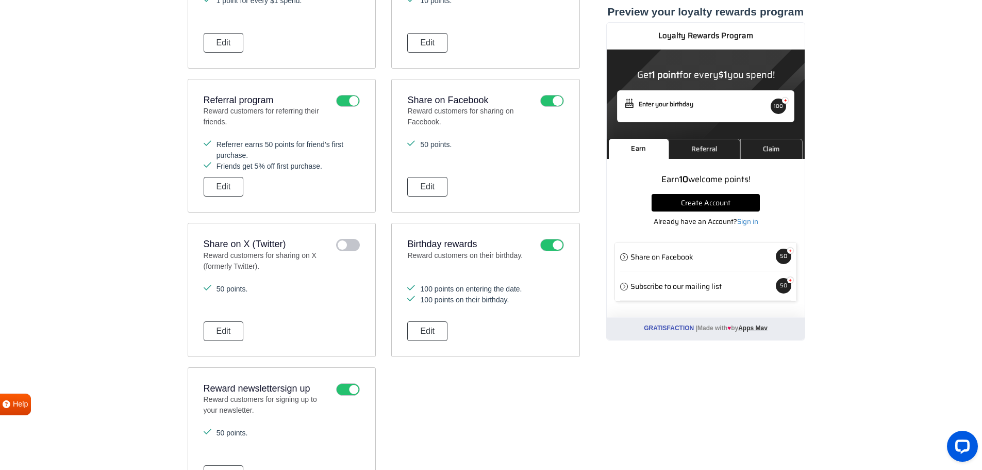
click at [480, 170] on ul "50 points." at bounding box center [485, 156] width 156 height 34
click at [549, 242] on icon at bounding box center [552, 245] width 24 height 12
click at [0, 0] on input "checkbox" at bounding box center [0, 0] width 0 height 0
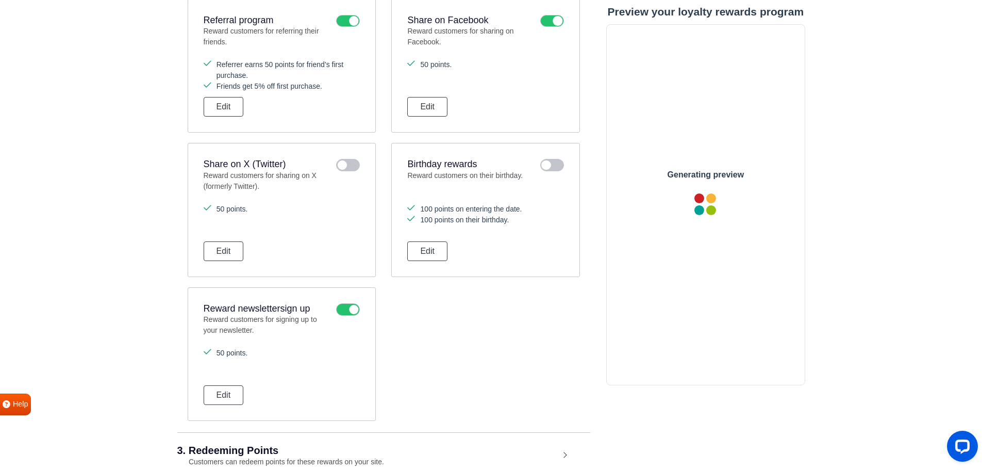
scroll to position [605, 0]
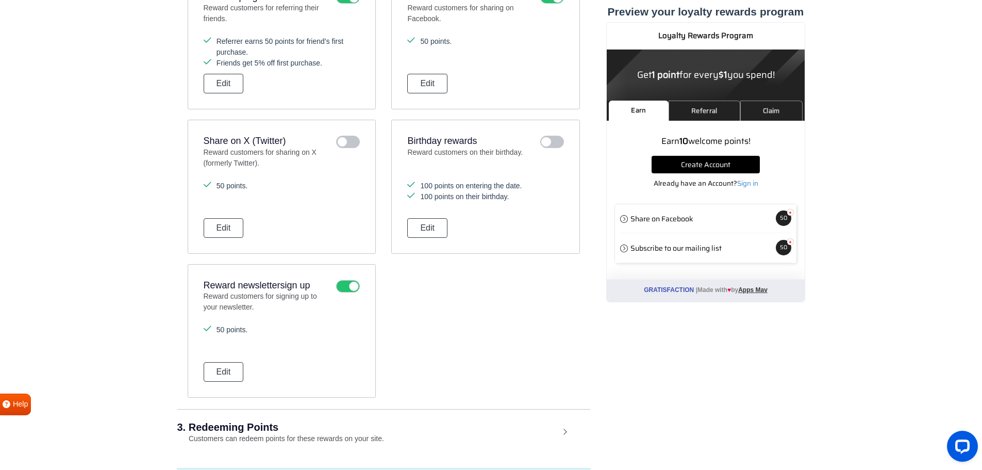
click at [551, 142] on icon at bounding box center [552, 142] width 24 height 12
click at [0, 0] on input "checkbox" at bounding box center [0, 0] width 0 height 0
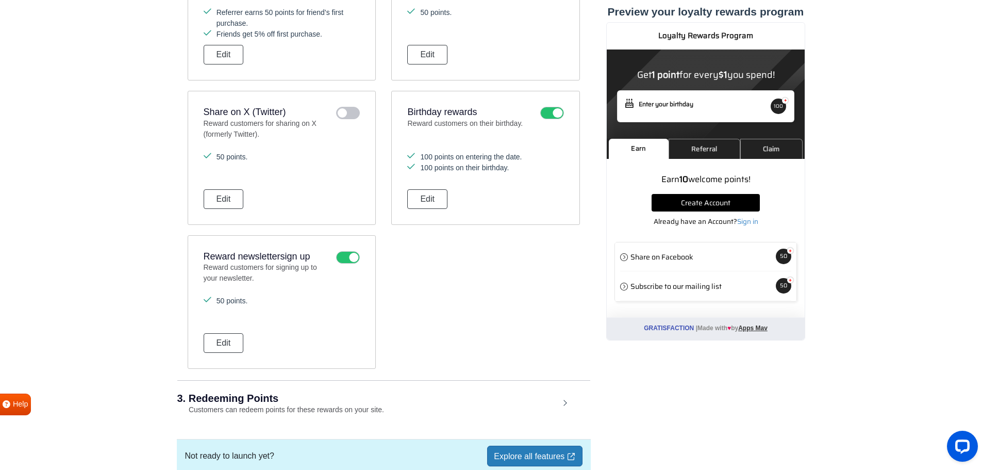
scroll to position [554, 0]
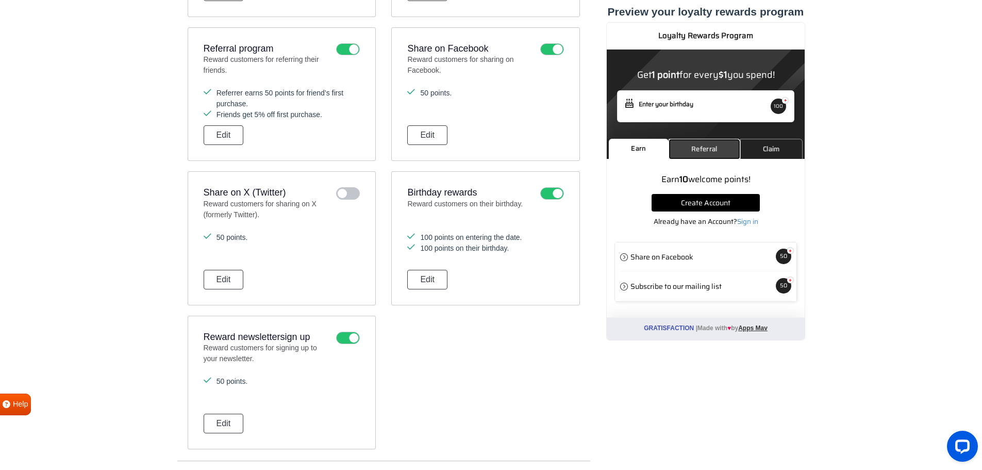
click at [689, 148] on link "Referral" at bounding box center [704, 149] width 72 height 20
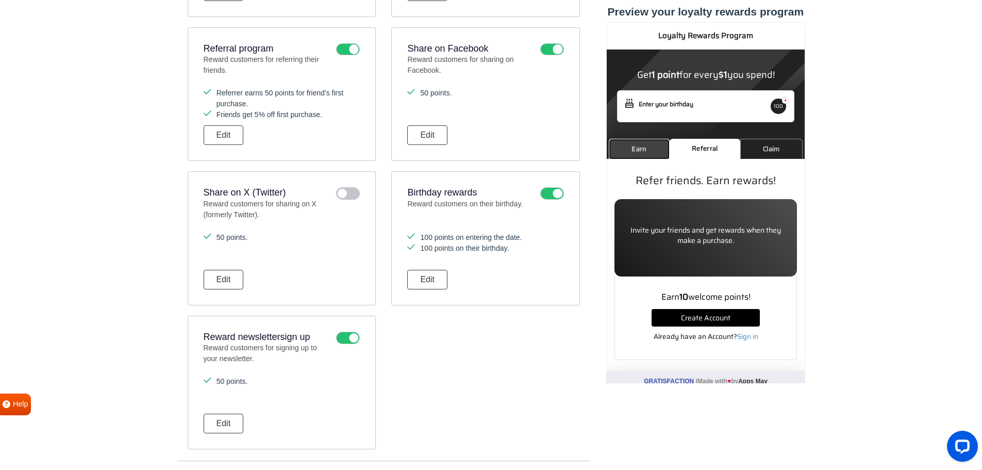
click at [630, 151] on link "Earn" at bounding box center [638, 149] width 61 height 20
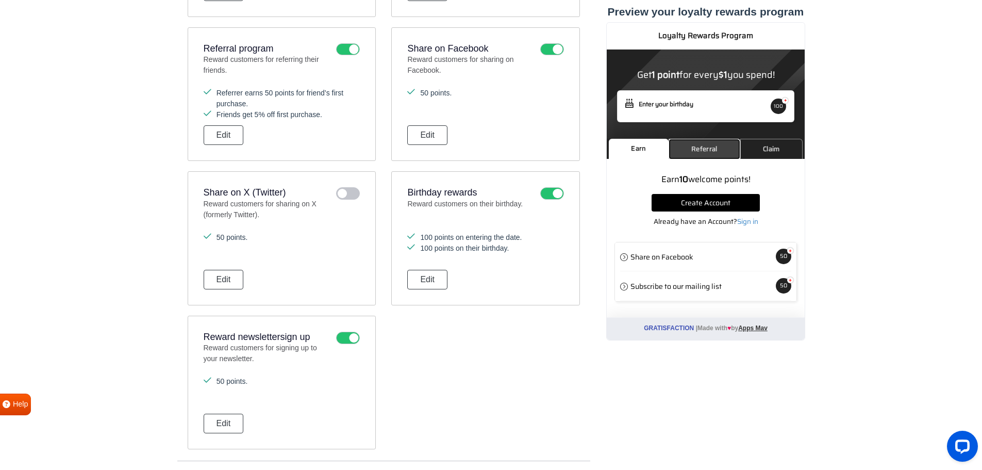
click at [691, 146] on link "Referral" at bounding box center [704, 149] width 72 height 20
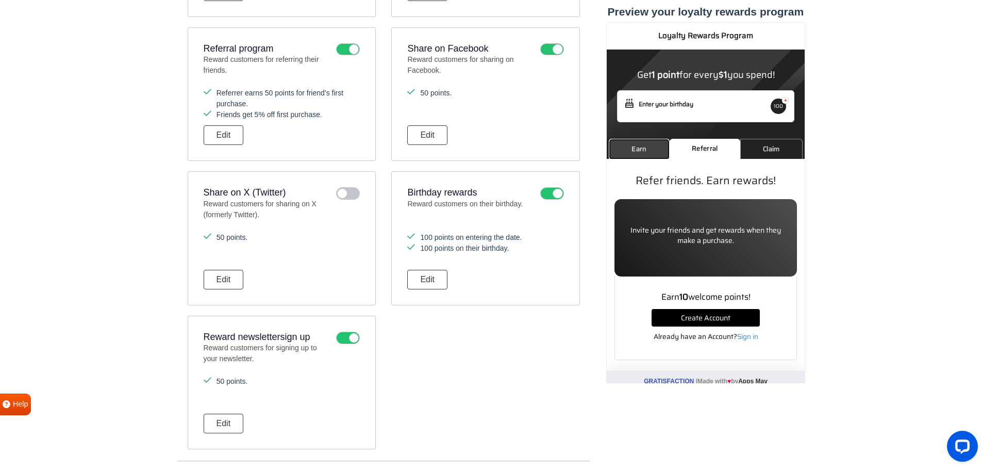
click at [634, 147] on link "Earn" at bounding box center [638, 149] width 61 height 20
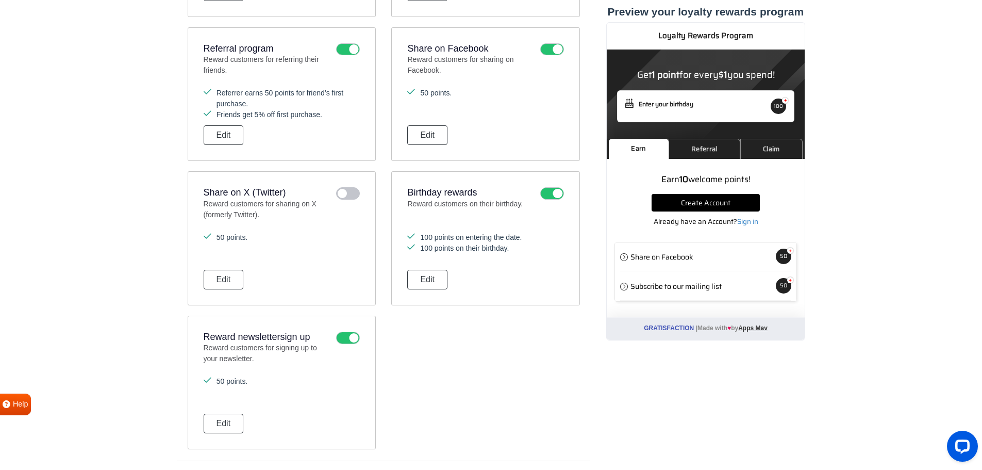
click at [351, 335] on icon at bounding box center [348, 338] width 24 height 12
click at [0, 0] on input "checkbox" at bounding box center [0, 0] width 0 height 0
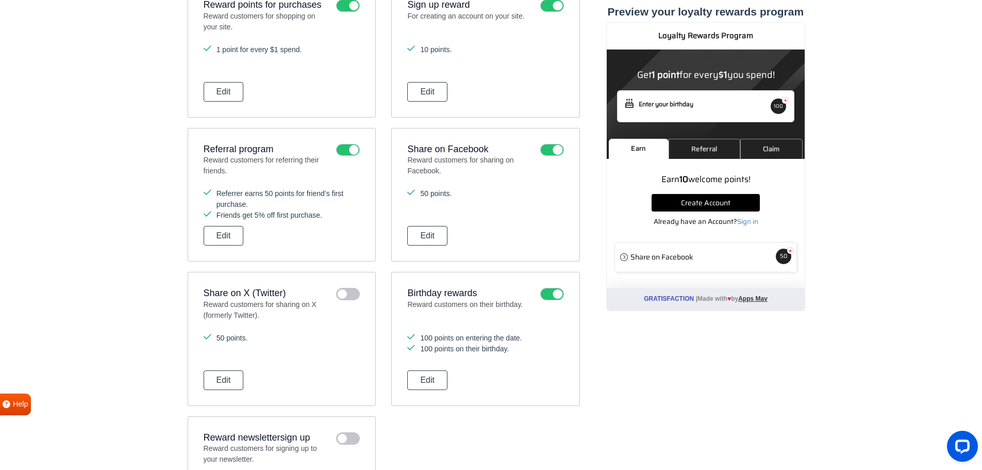
scroll to position [451, 0]
click at [546, 150] on icon at bounding box center [552, 152] width 24 height 12
click at [0, 0] on input "checkbox" at bounding box center [0, 0] width 0 height 0
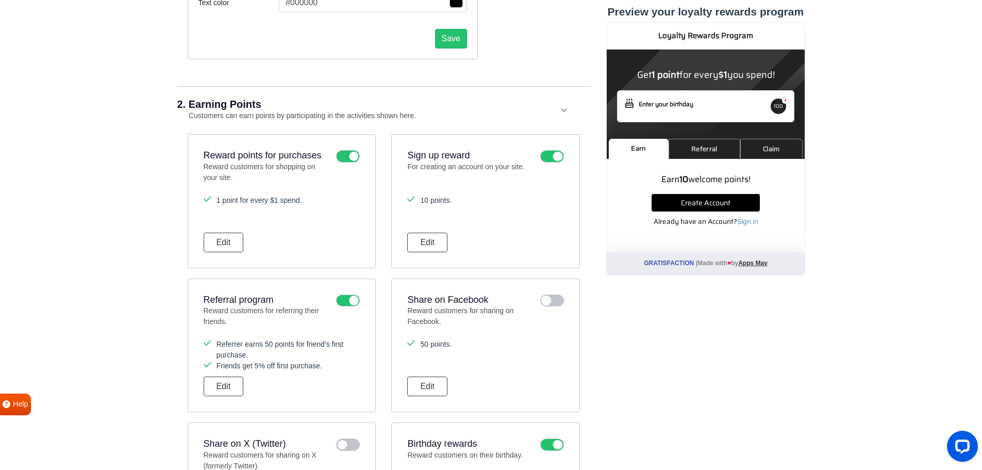
scroll to position [296, 0]
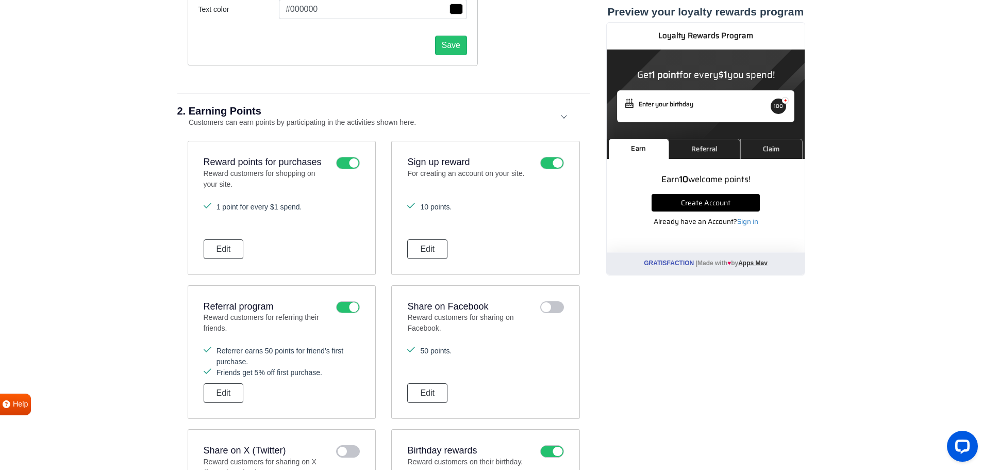
click at [548, 164] on icon at bounding box center [552, 163] width 24 height 12
click at [0, 0] on input "checkbox" at bounding box center [0, 0] width 0 height 0
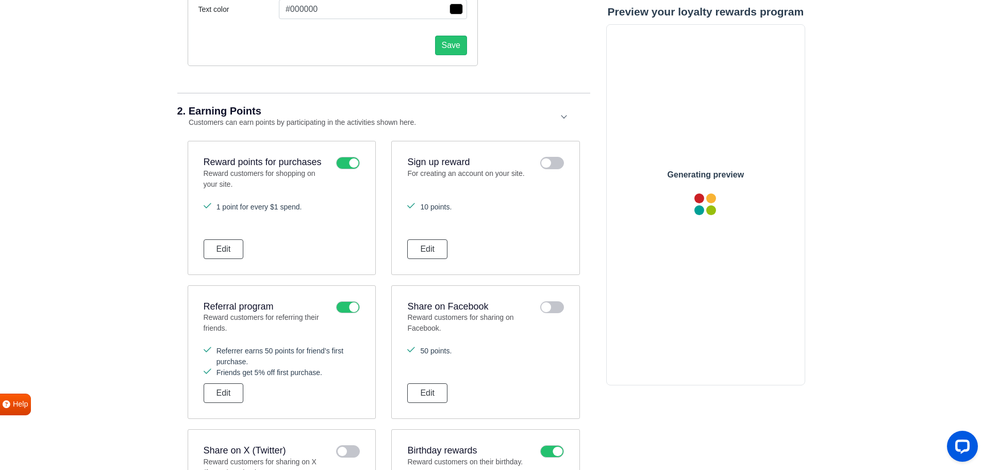
scroll to position [0, 0]
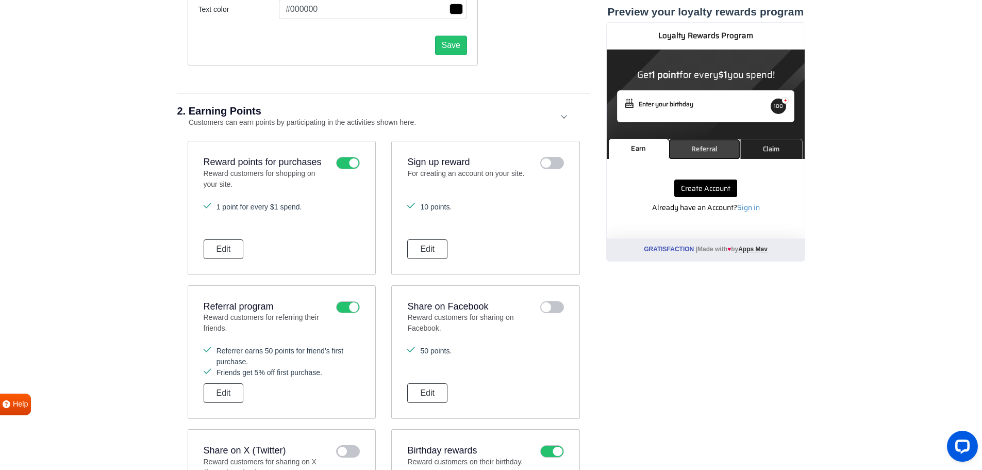
click at [689, 150] on link "Referral" at bounding box center [704, 149] width 72 height 20
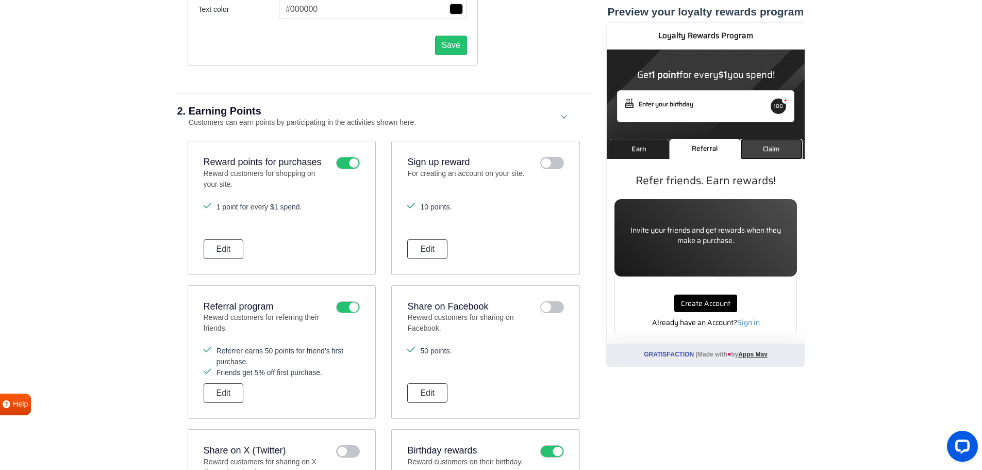
click at [761, 151] on link "Claim" at bounding box center [771, 149] width 62 height 20
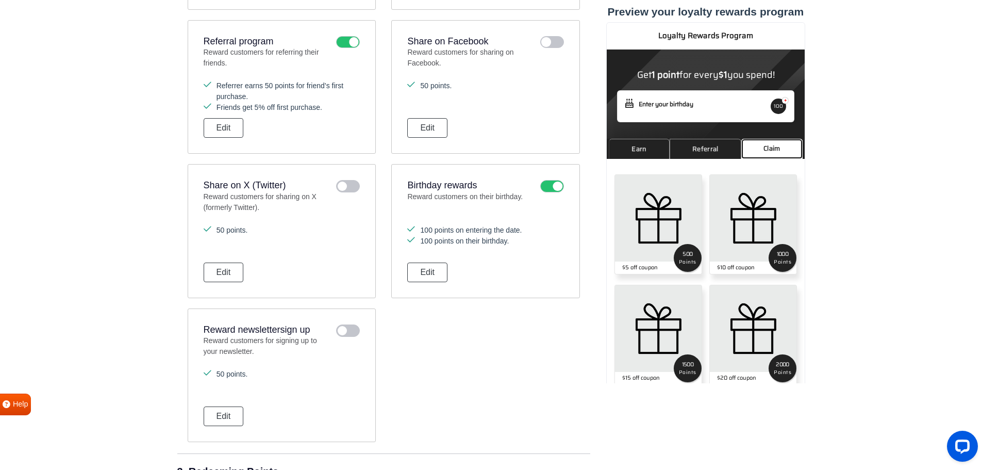
scroll to position [567, 0]
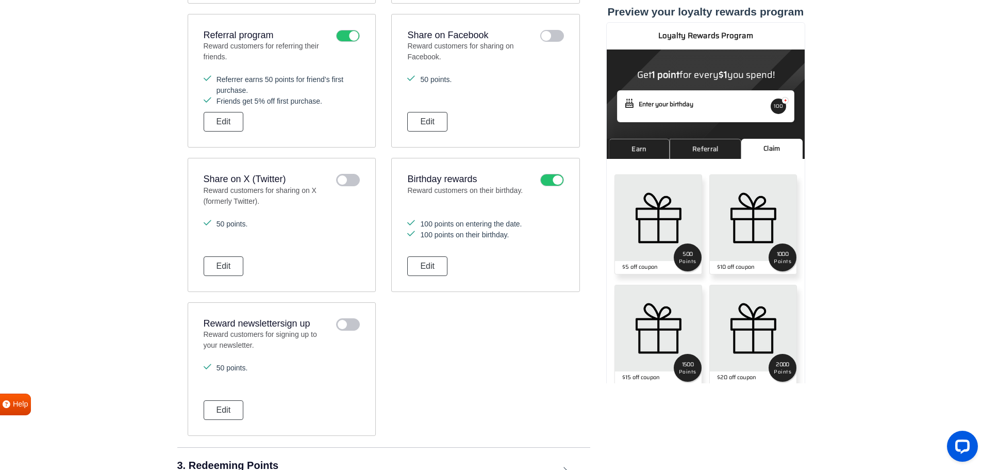
click at [555, 183] on icon at bounding box center [552, 180] width 24 height 12
click at [0, 0] on input "checkbox" at bounding box center [0, 0] width 0 height 0
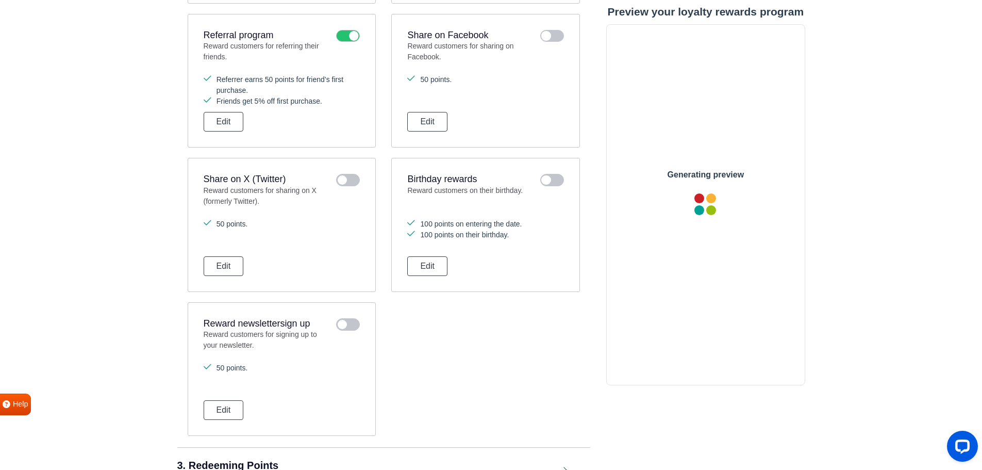
scroll to position [0, 0]
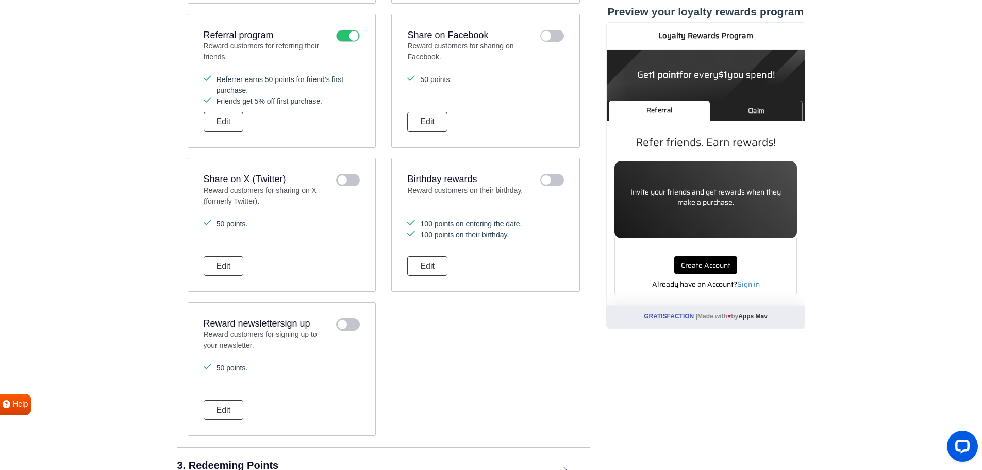
click at [555, 183] on icon at bounding box center [552, 180] width 24 height 12
click at [0, 0] on input "checkbox" at bounding box center [0, 0] width 0 height 0
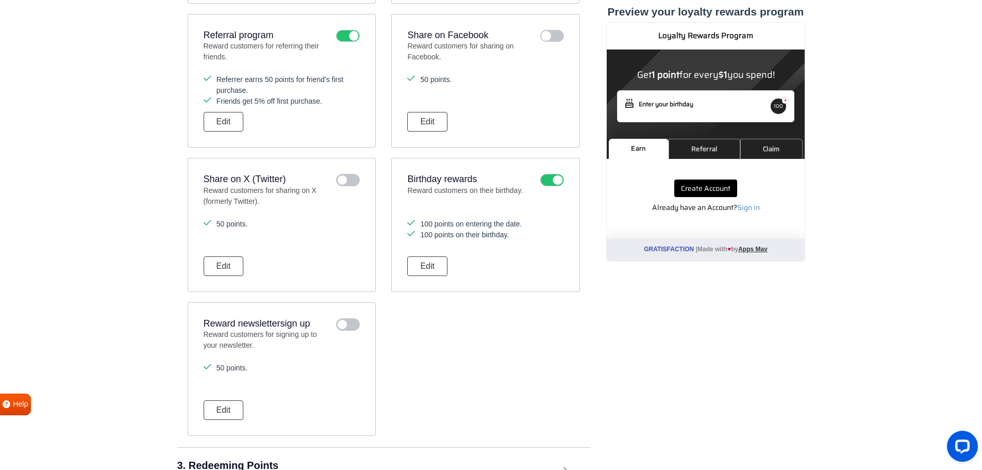
click at [552, 183] on icon at bounding box center [552, 180] width 24 height 12
click at [0, 0] on input "checkbox" at bounding box center [0, 0] width 0 height 0
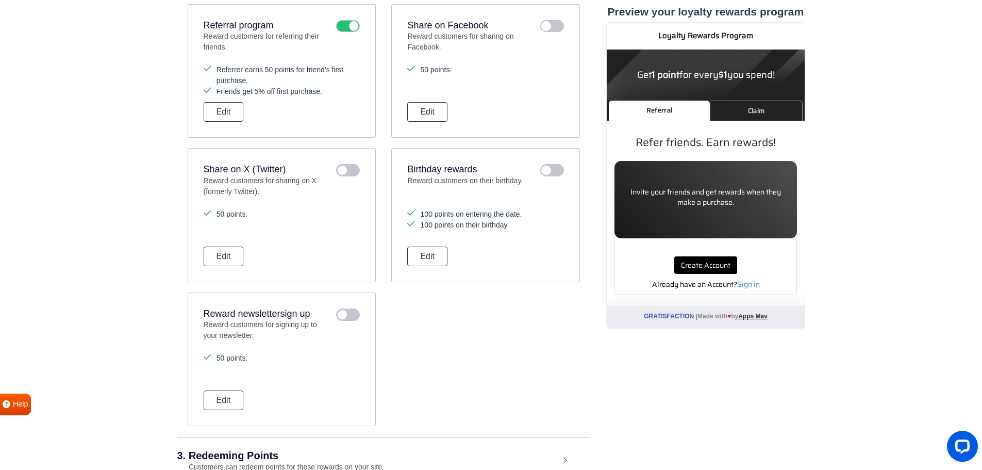
scroll to position [718, 0]
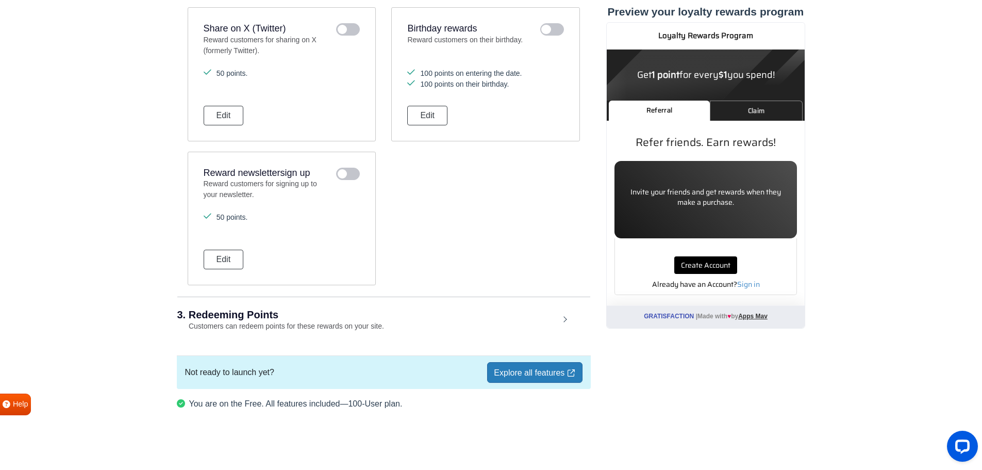
click at [565, 317] on div "3. Redeeming Points Customers can redeem points for these rewards on your site." at bounding box center [383, 320] width 413 height 48
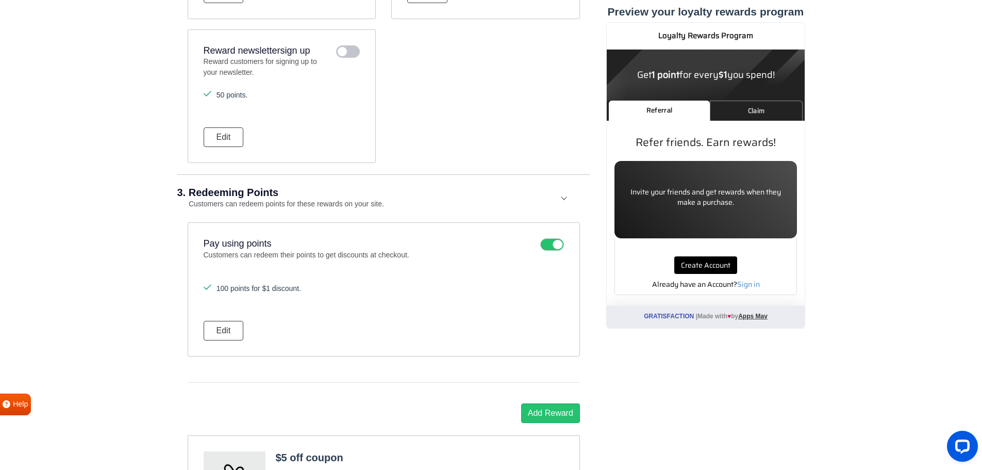
scroll to position [872, 0]
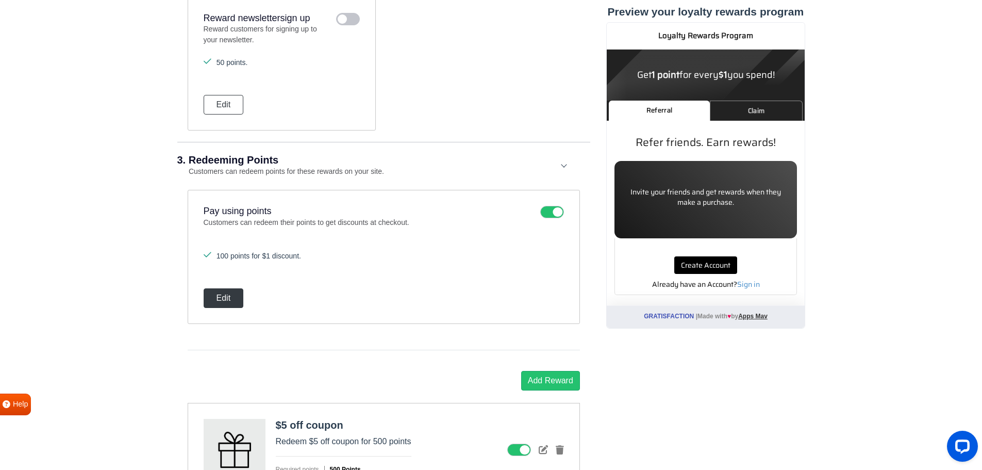
click at [218, 296] on button "Edit" at bounding box center [224, 298] width 40 height 20
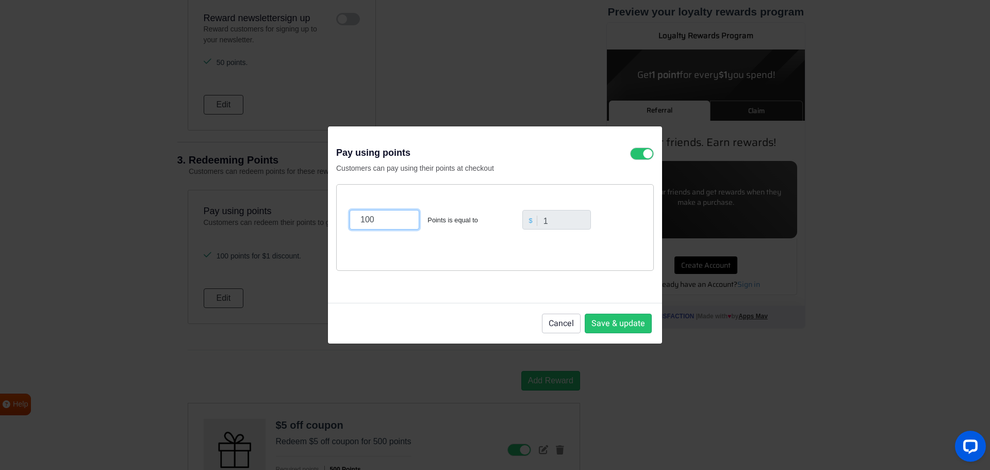
drag, startPoint x: 368, startPoint y: 218, endPoint x: 360, endPoint y: 220, distance: 8.4
click at [360, 220] on input "100" at bounding box center [385, 220] width 70 height 20
type input "20"
click at [625, 325] on button "Save & update" at bounding box center [618, 323] width 67 height 20
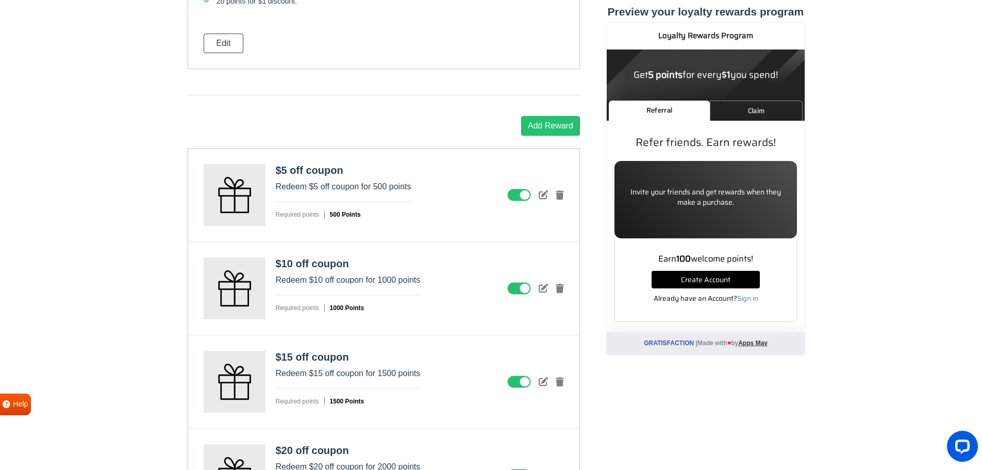
scroll to position [1130, 0]
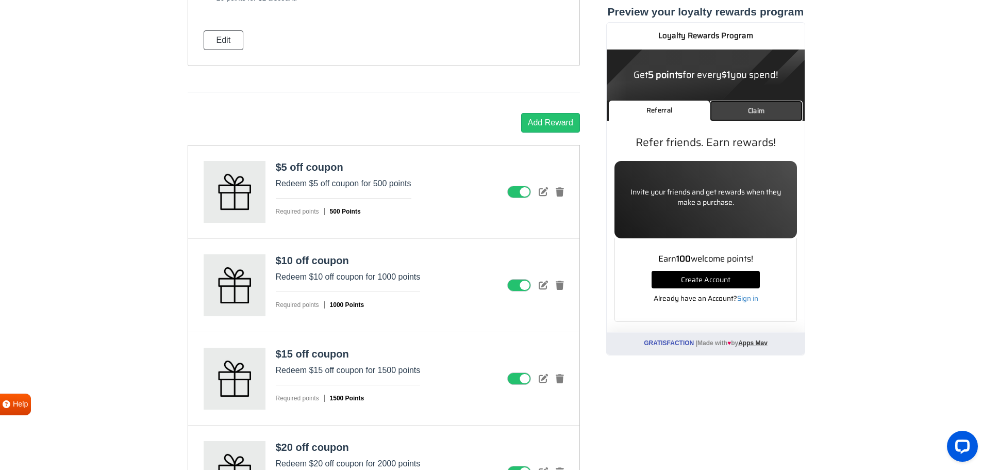
click at [762, 105] on link "Claim" at bounding box center [755, 111] width 93 height 20
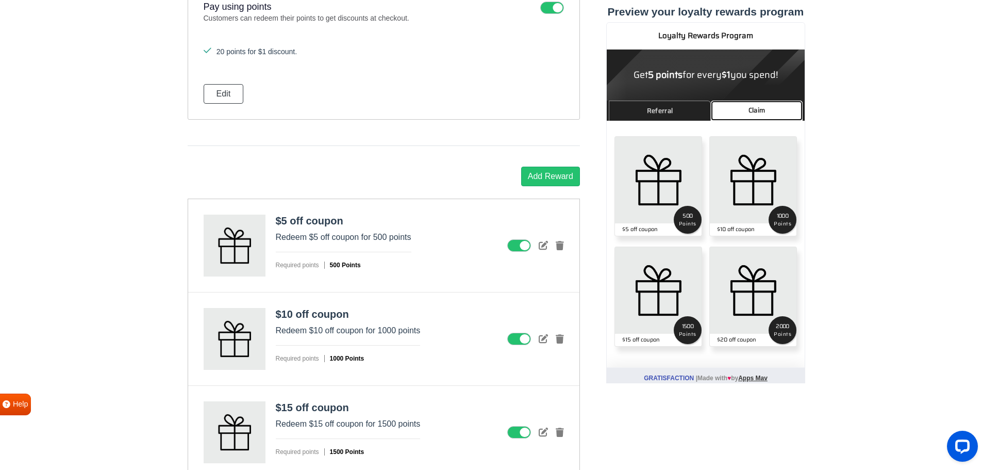
scroll to position [1079, 0]
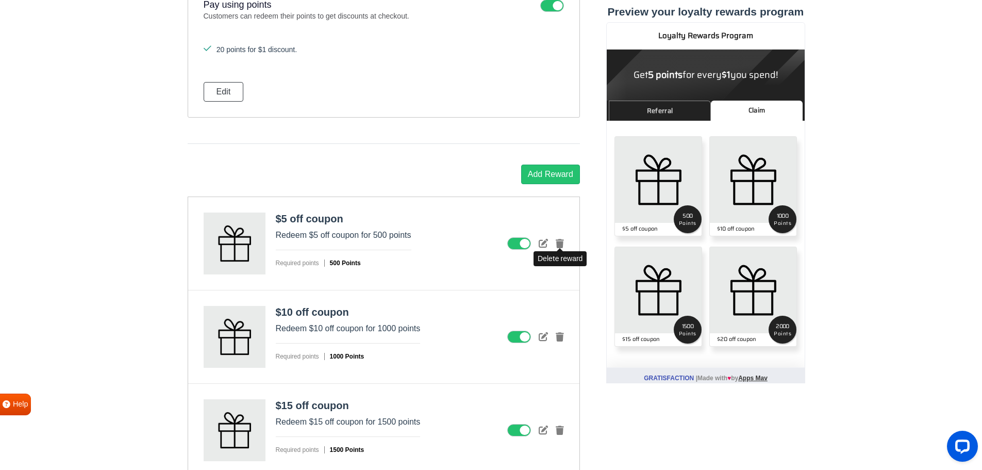
click at [559, 246] on icon at bounding box center [560, 243] width 8 height 9
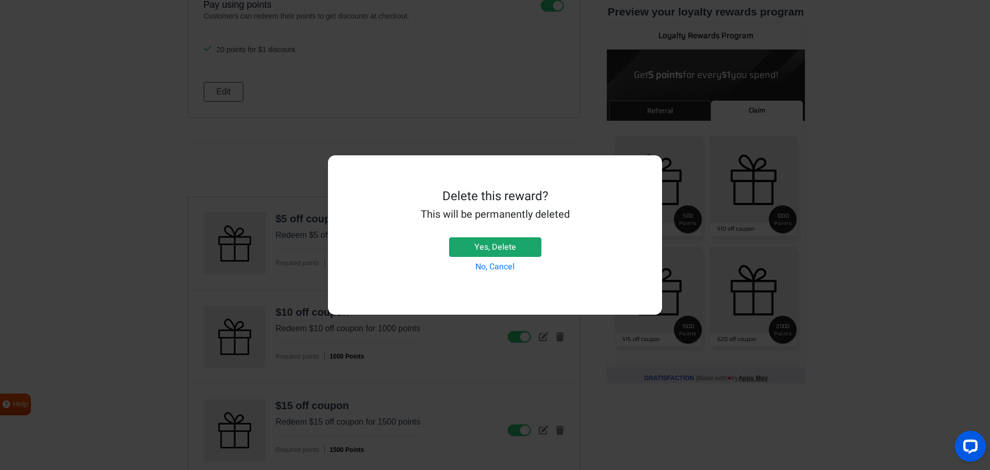
click at [501, 246] on button "Yes, Delete" at bounding box center [495, 247] width 92 height 20
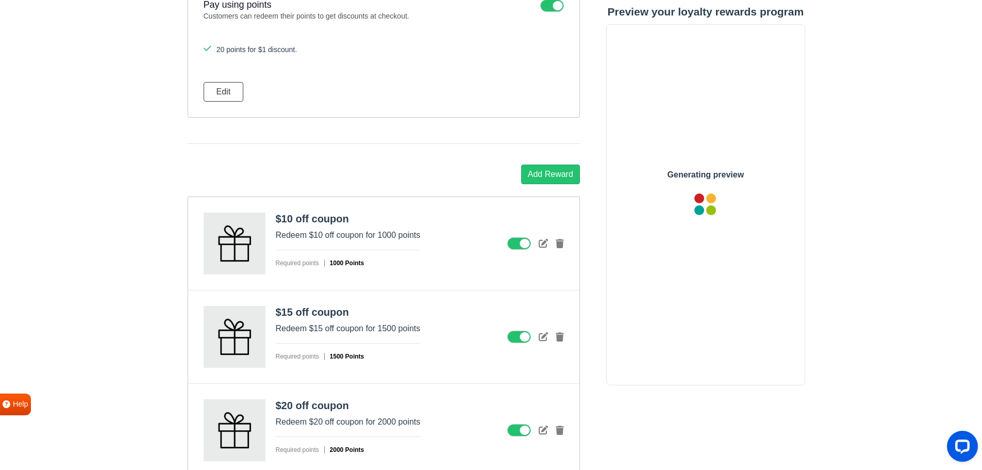
scroll to position [0, 0]
click at [559, 244] on icon at bounding box center [560, 243] width 8 height 9
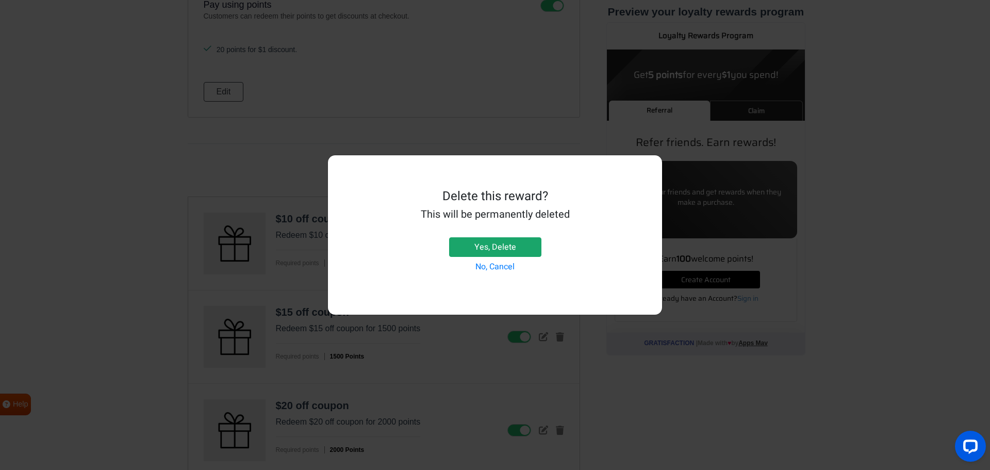
click at [503, 247] on button "Yes, Delete" at bounding box center [495, 247] width 92 height 20
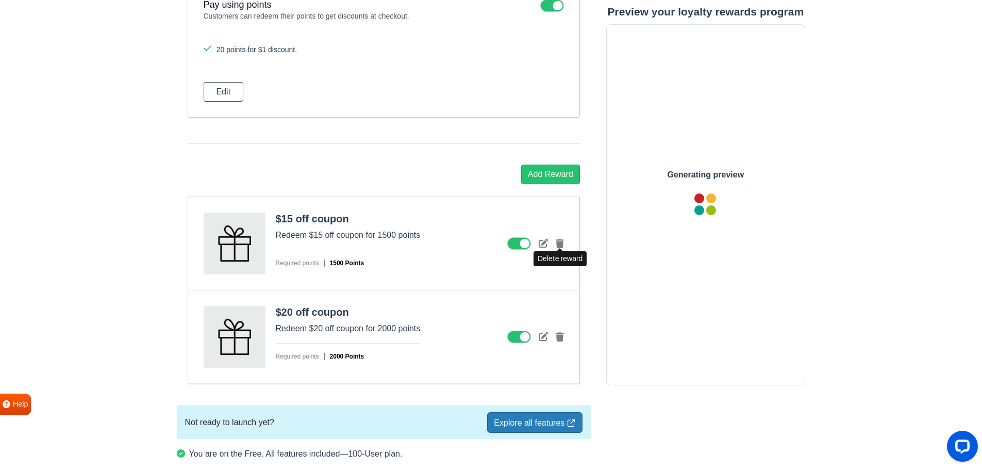
click at [558, 243] on icon at bounding box center [560, 243] width 8 height 9
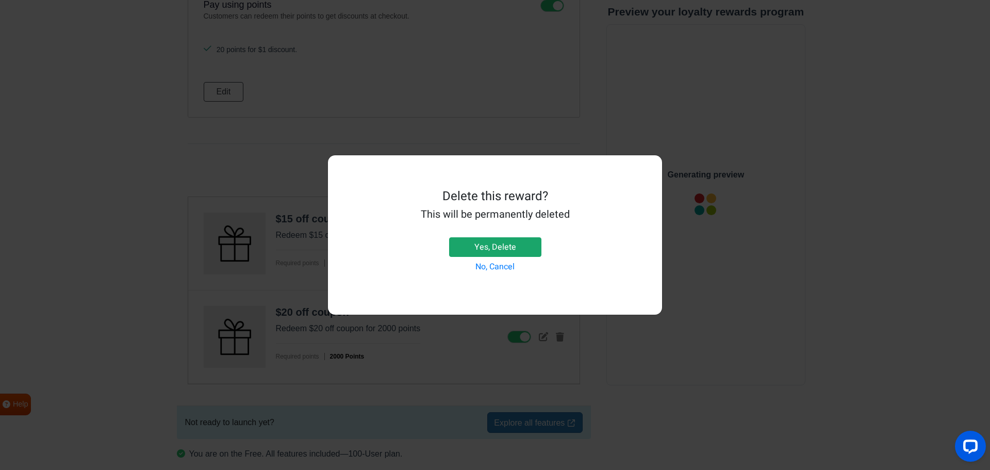
click at [515, 247] on button "Yes, Delete" at bounding box center [495, 247] width 92 height 20
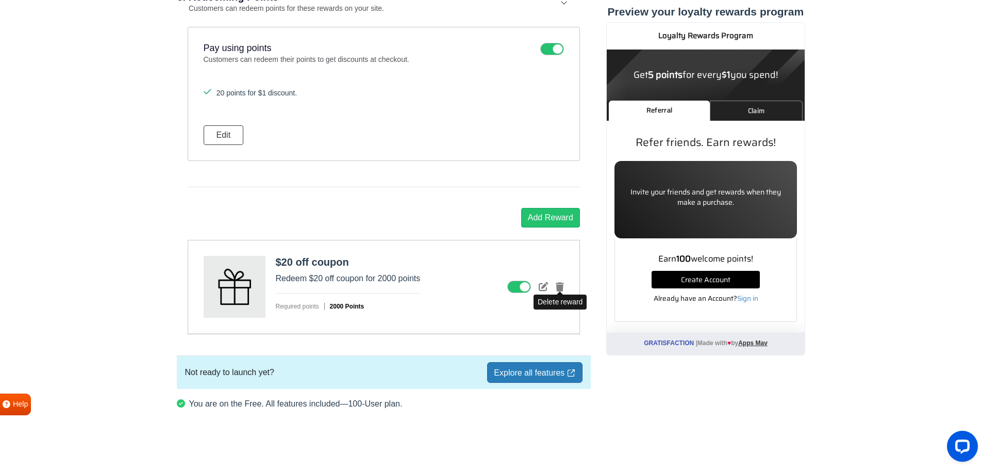
click at [558, 286] on icon at bounding box center [560, 286] width 8 height 9
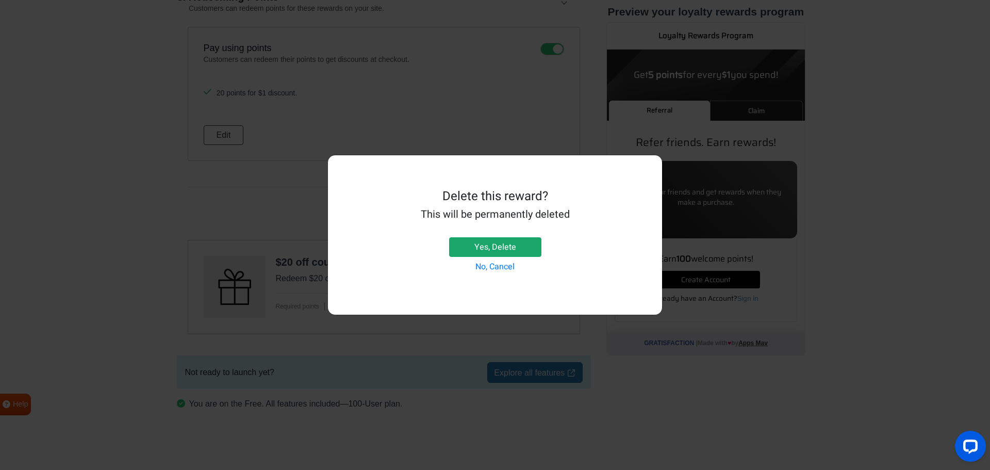
click at [511, 247] on button "Yes, Delete" at bounding box center [495, 247] width 92 height 20
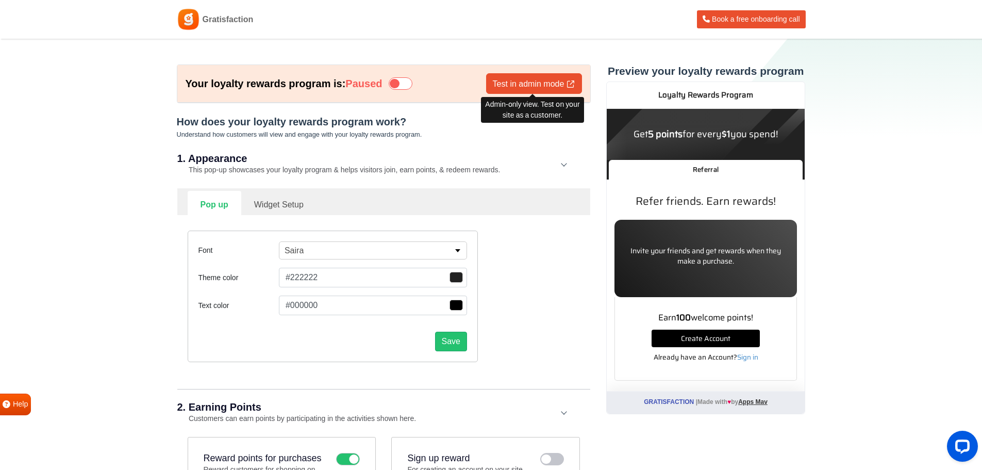
click at [539, 80] on link "Test in admin mode" at bounding box center [534, 83] width 96 height 21
click at [265, 200] on link "Widget Setup" at bounding box center [278, 203] width 75 height 25
select select "right"
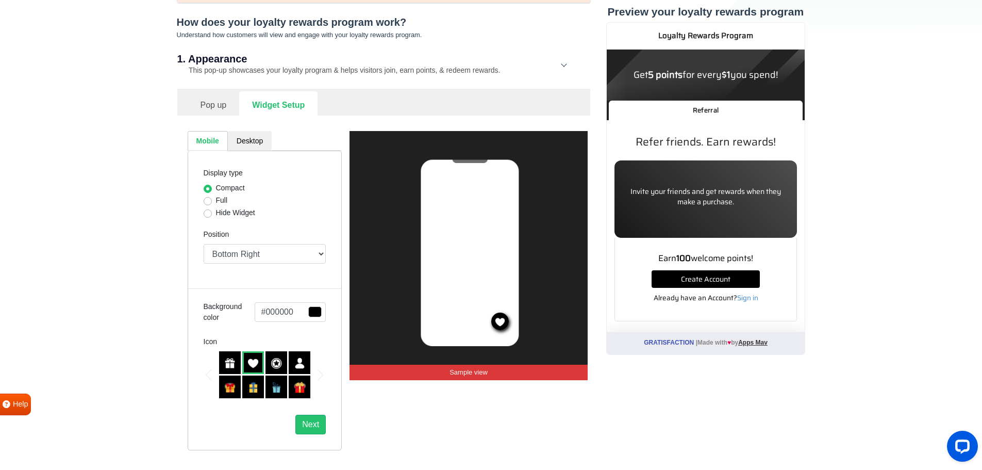
scroll to position [103, 0]
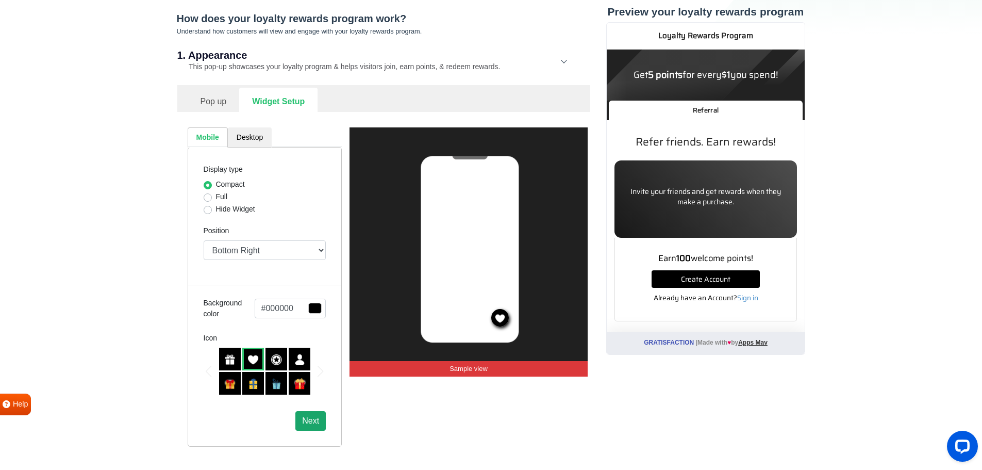
click at [314, 425] on button "Next" at bounding box center [310, 421] width 30 height 20
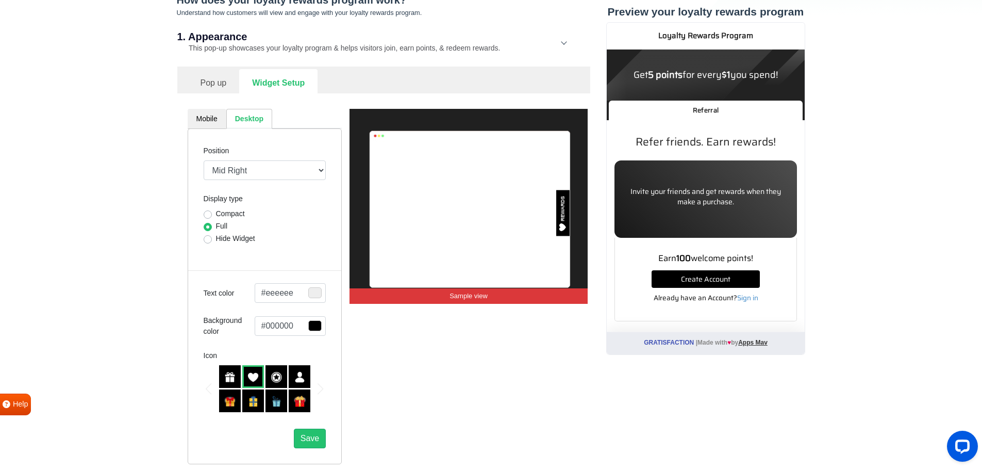
scroll to position [155, 0]
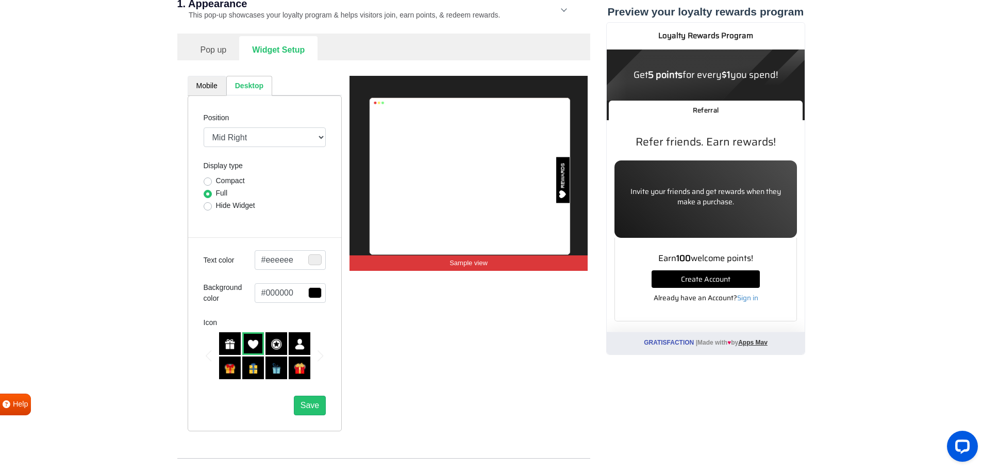
click at [206, 89] on link "Mobile" at bounding box center [207, 86] width 39 height 20
select select "right"
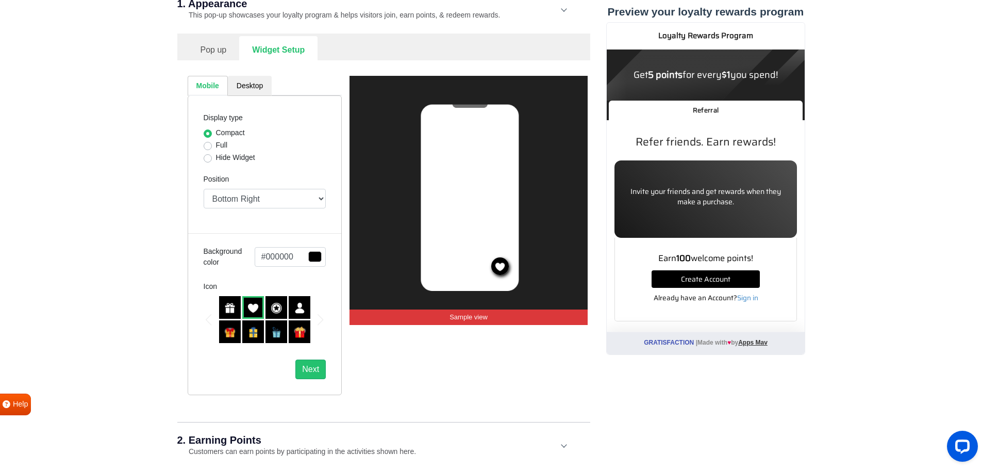
click at [208, 54] on link "Pop up" at bounding box center [214, 48] width 52 height 25
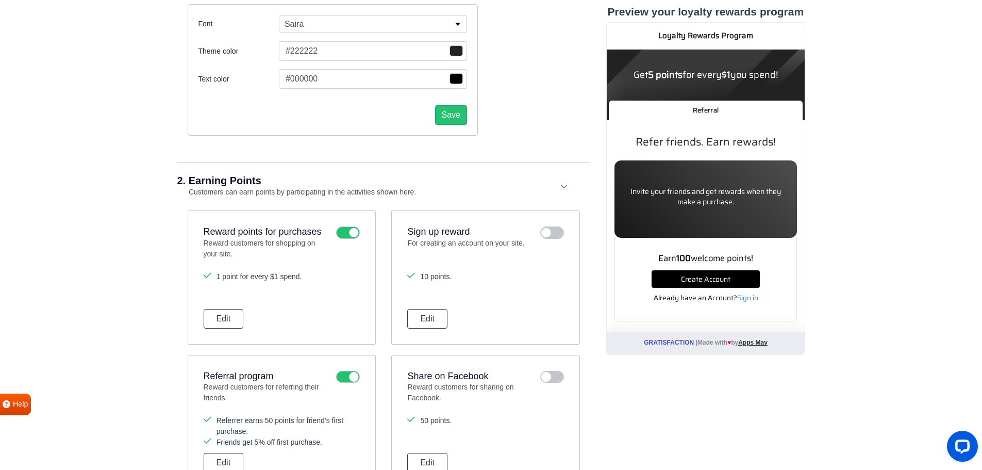
scroll to position [258, 0]
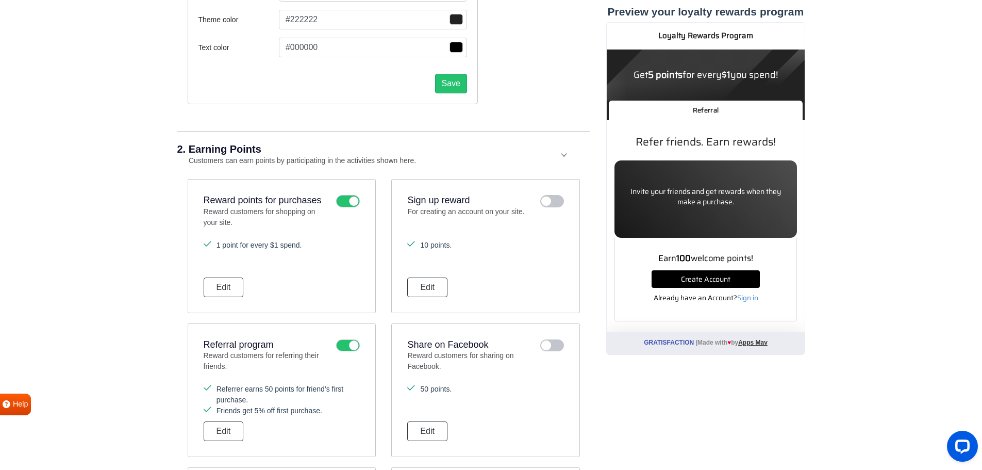
click at [551, 204] on icon at bounding box center [552, 201] width 24 height 12
click at [0, 0] on input "checkbox" at bounding box center [0, 0] width 0 height 0
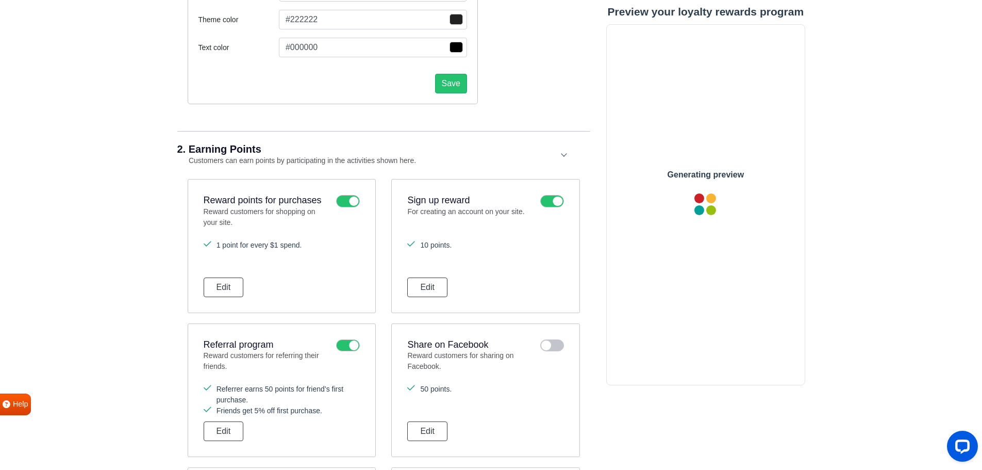
scroll to position [0, 0]
click at [551, 203] on icon at bounding box center [552, 201] width 24 height 12
click at [0, 0] on input "checkbox" at bounding box center [0, 0] width 0 height 0
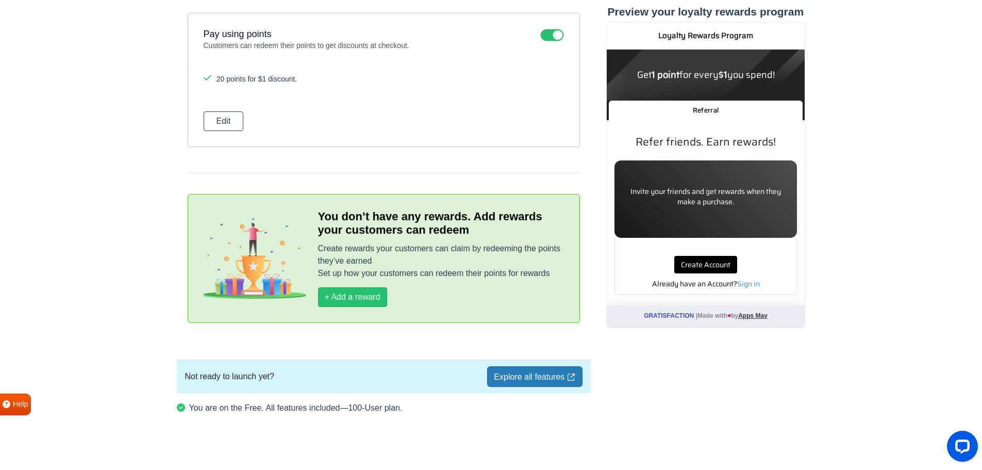
scroll to position [1053, 0]
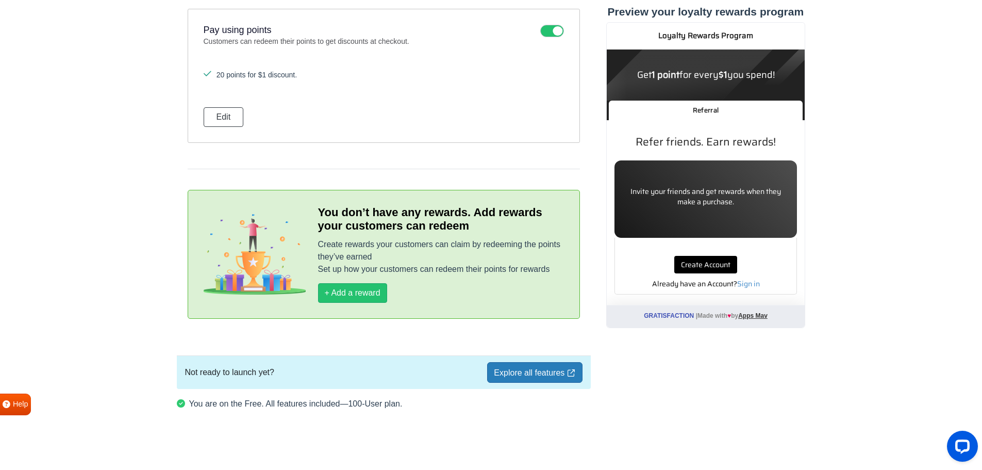
click at [546, 372] on link "Explore all features" at bounding box center [534, 372] width 95 height 21
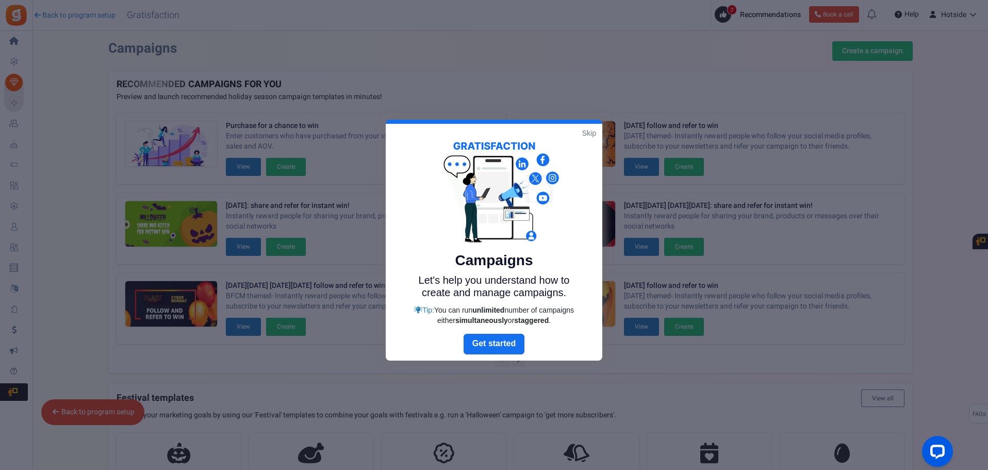
click at [588, 131] on link "Skip" at bounding box center [589, 133] width 14 height 10
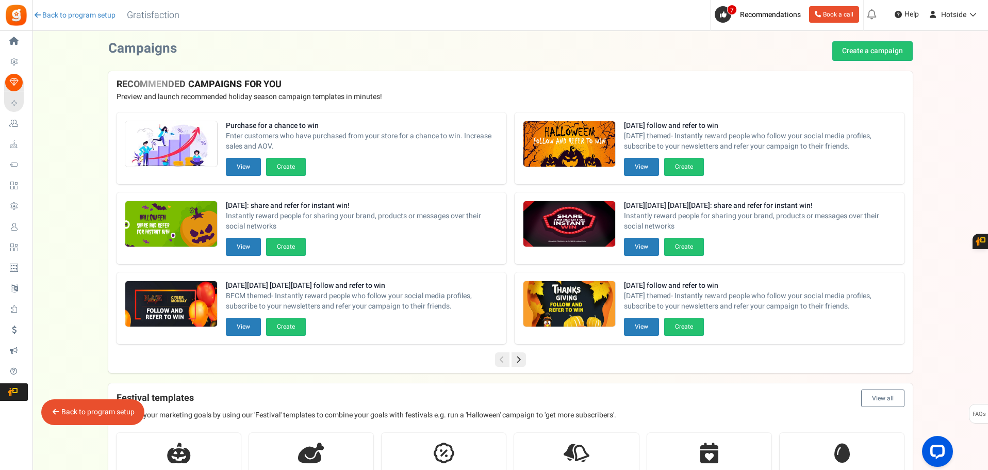
click at [518, 358] on icon at bounding box center [518, 359] width 14 height 14
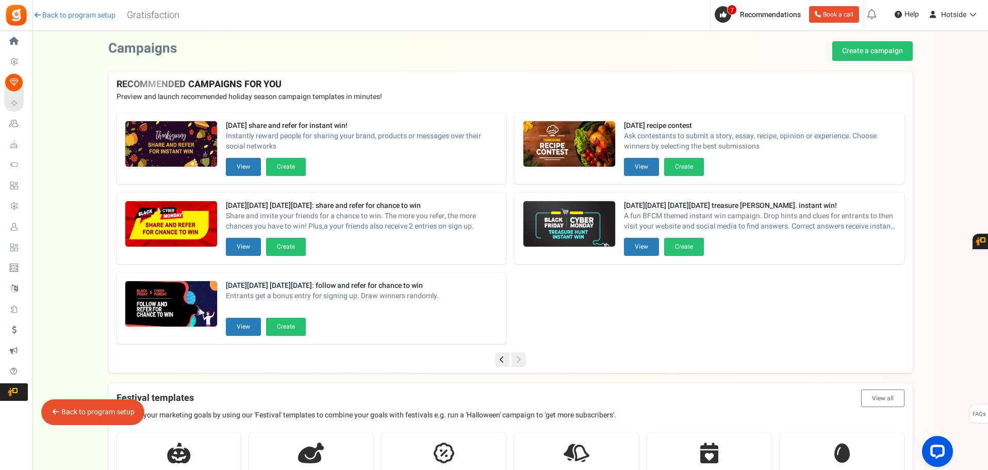
click at [500, 356] on icon at bounding box center [502, 359] width 14 height 14
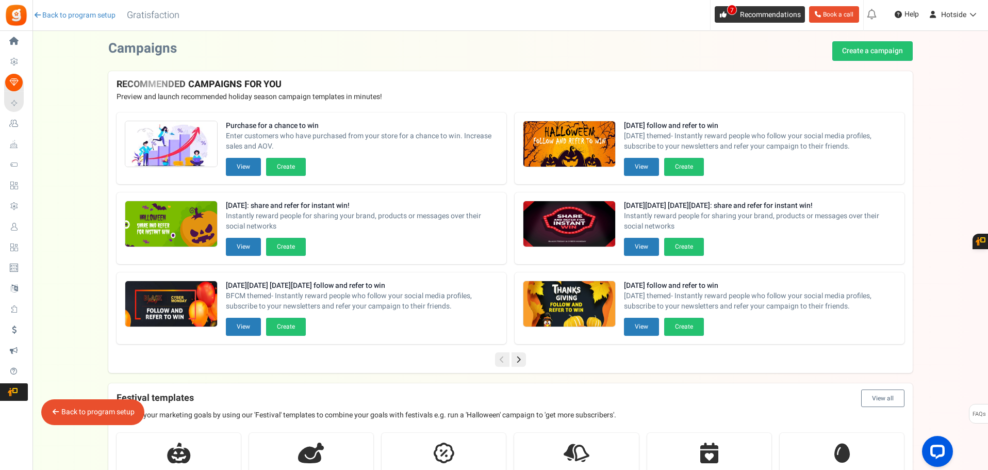
click at [749, 12] on span "Recommendations" at bounding box center [770, 14] width 61 height 11
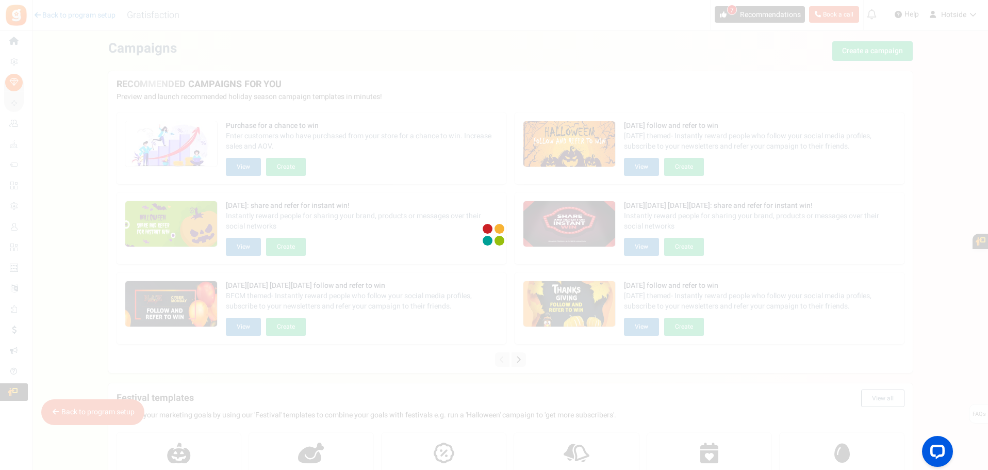
scroll to position [104, 0]
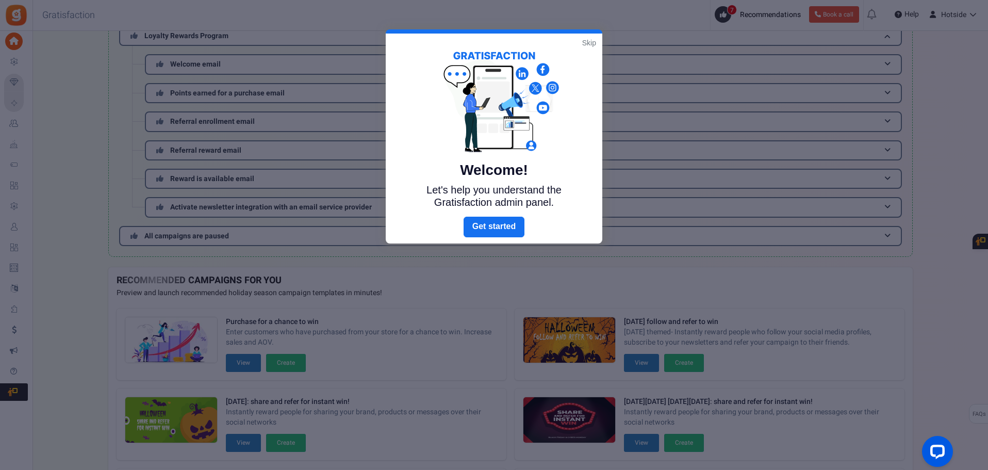
click at [589, 41] on link "Skip" at bounding box center [589, 43] width 14 height 10
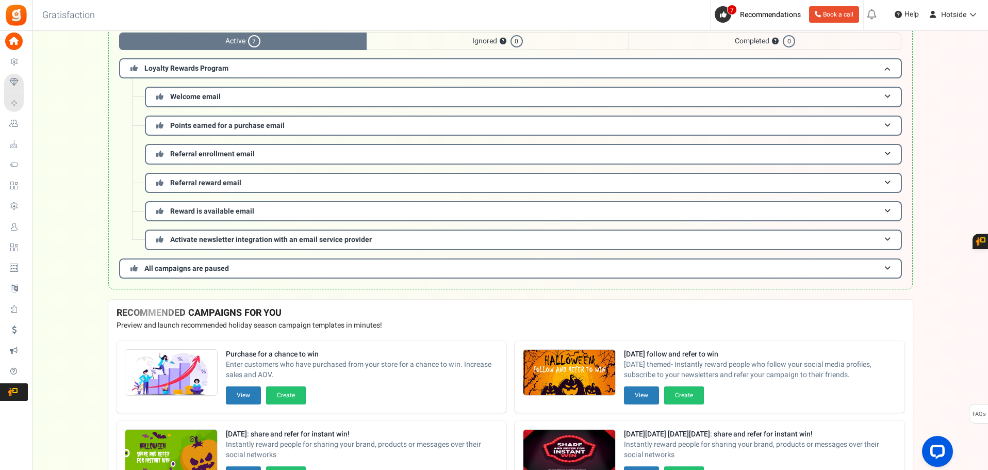
scroll to position [52, 0]
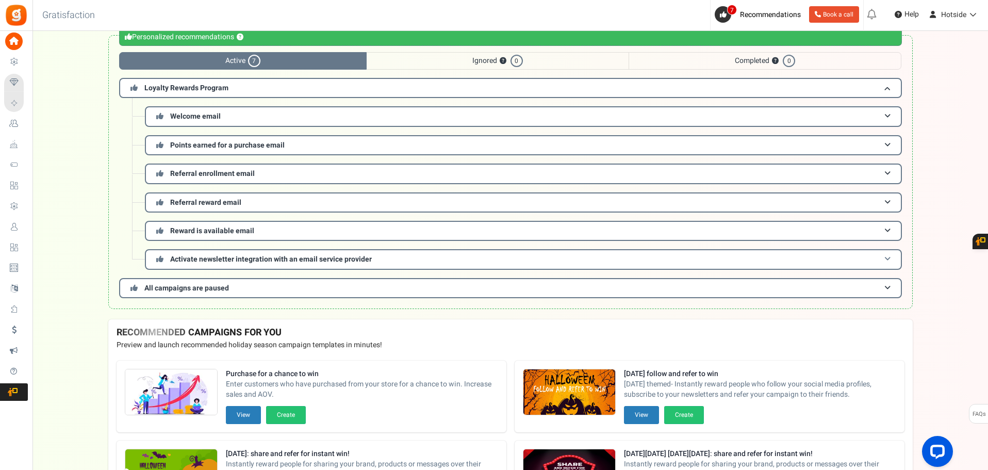
click at [879, 261] on h3 "Activate newsletter integration with an email service provider" at bounding box center [523, 259] width 757 height 20
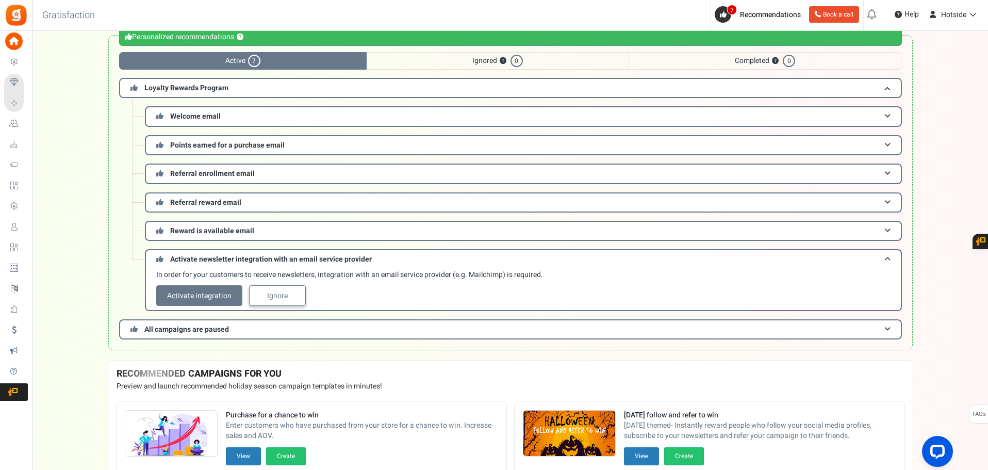
click at [264, 293] on link "Ignore" at bounding box center [277, 295] width 57 height 21
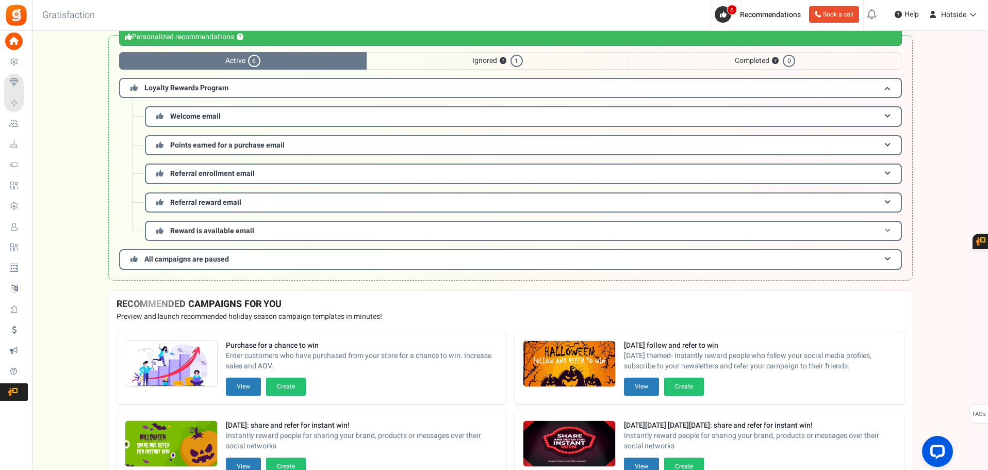
click at [887, 229] on span at bounding box center [887, 231] width 6 height 8
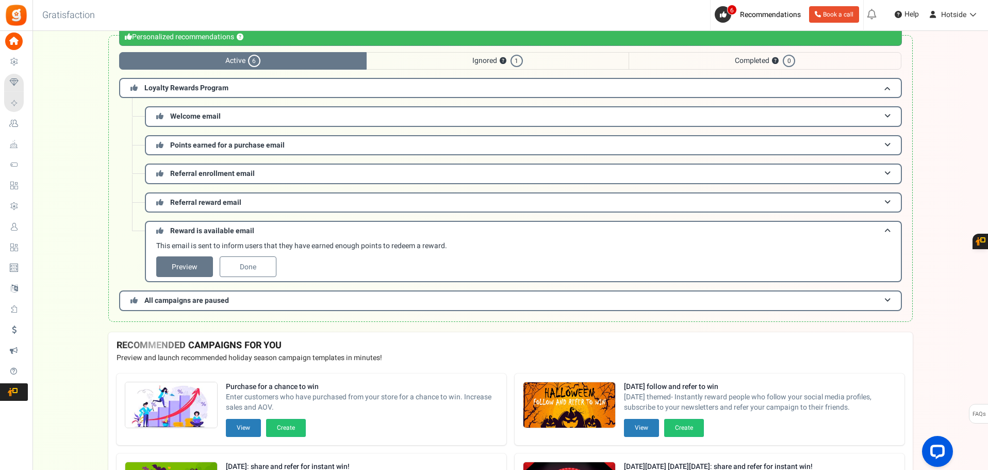
click at [560, 58] on span "Ignored ? 1" at bounding box center [498, 61] width 262 height 18
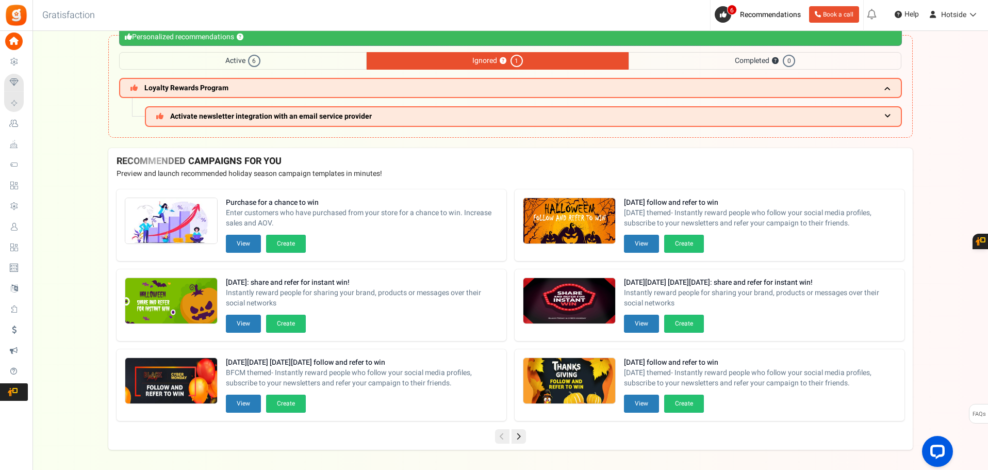
click at [755, 55] on span "Completed ? 0" at bounding box center [765, 61] width 273 height 18
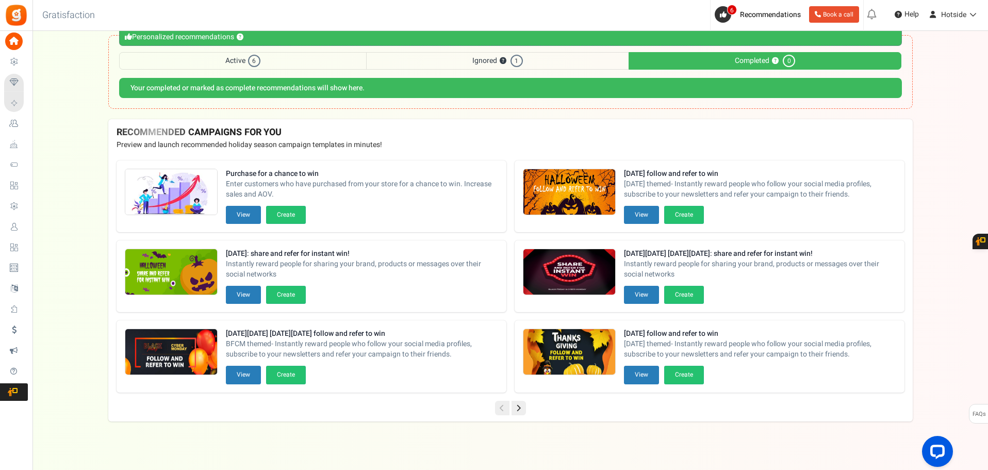
click at [529, 60] on span "Ignored ? 1" at bounding box center [498, 61] width 262 height 18
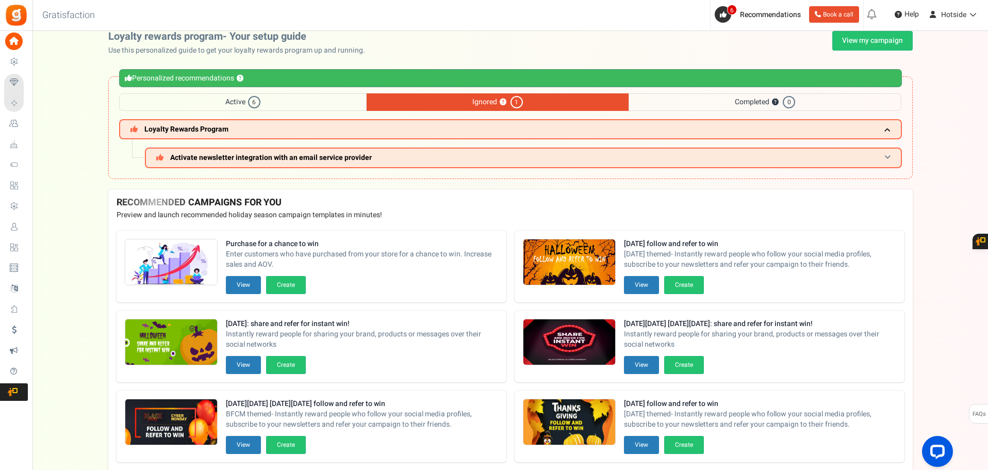
scroll to position [0, 0]
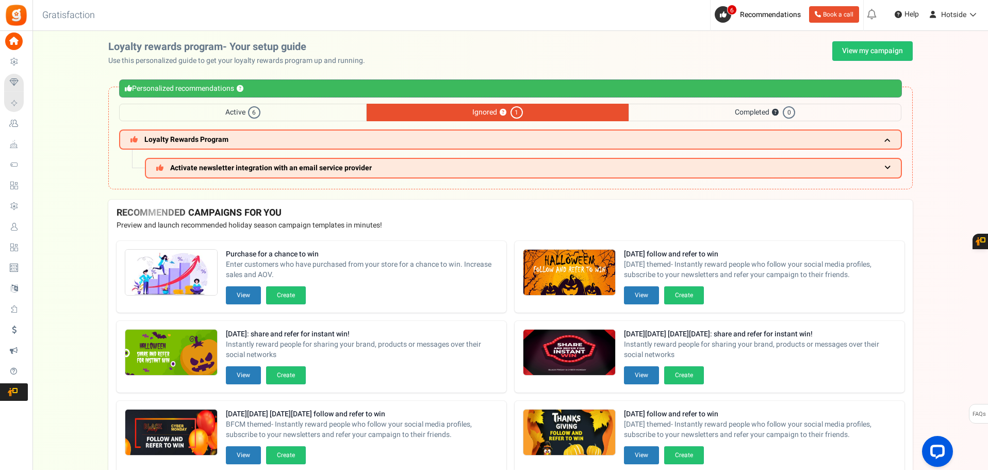
click at [695, 109] on span "Completed ? 0" at bounding box center [765, 113] width 273 height 18
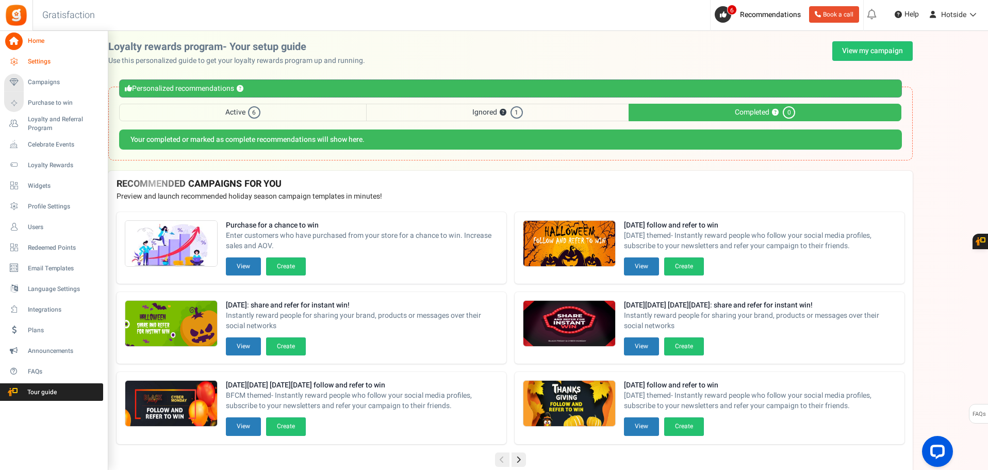
click at [27, 58] on link "Settings" at bounding box center [53, 62] width 99 height 18
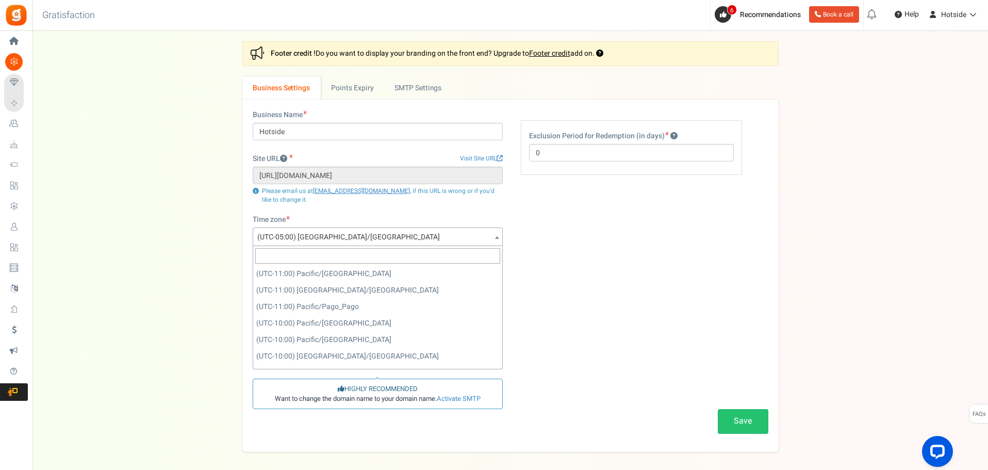
scroll to position [726, 0]
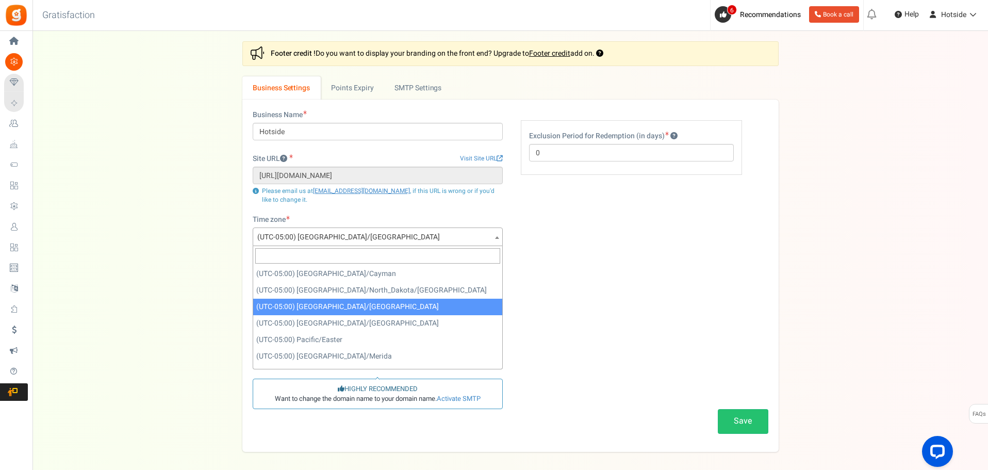
click at [492, 239] on span at bounding box center [497, 237] width 10 height 19
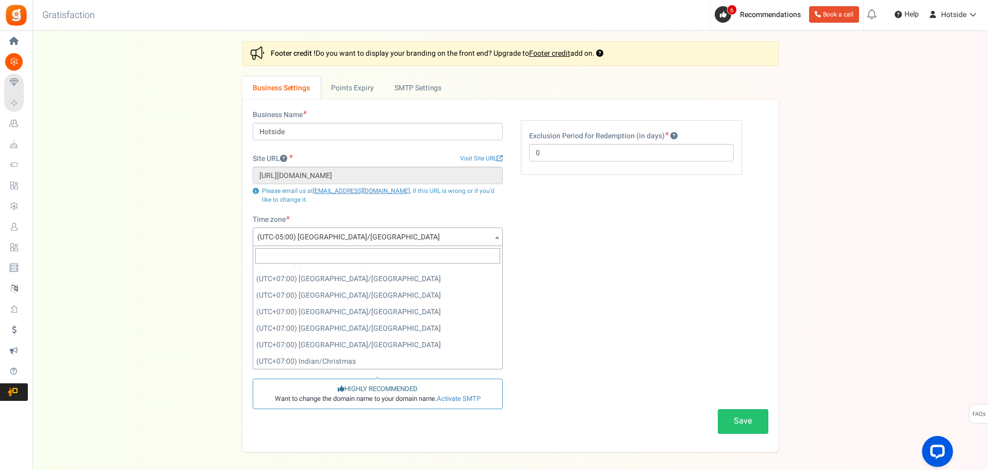
scroll to position [5779, 0]
select select "[GEOGRAPHIC_DATA]/[GEOGRAPHIC_DATA]"
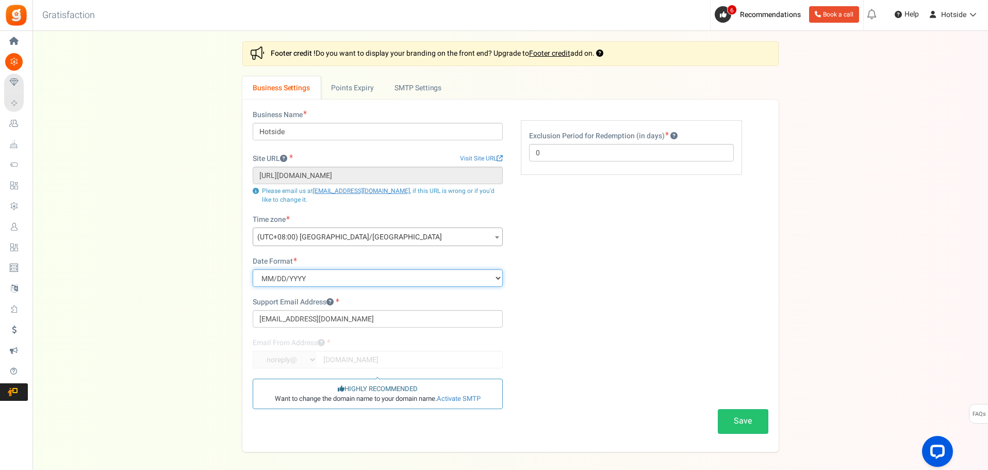
click at [489, 276] on select "MM/DD/YYYY DD/MM/YYYY YYYY/MM/DD" at bounding box center [378, 278] width 250 height 18
select select "d/m/Y"
click at [253, 269] on select "MM/DD/YYYY DD/MM/YYYY YYYY/MM/DD" at bounding box center [378, 278] width 250 height 18
click at [223, 317] on div "Settings In this section you will setup your business details and points expiry…" at bounding box center [510, 246] width 935 height 410
click at [535, 152] on input "0" at bounding box center [631, 153] width 205 height 18
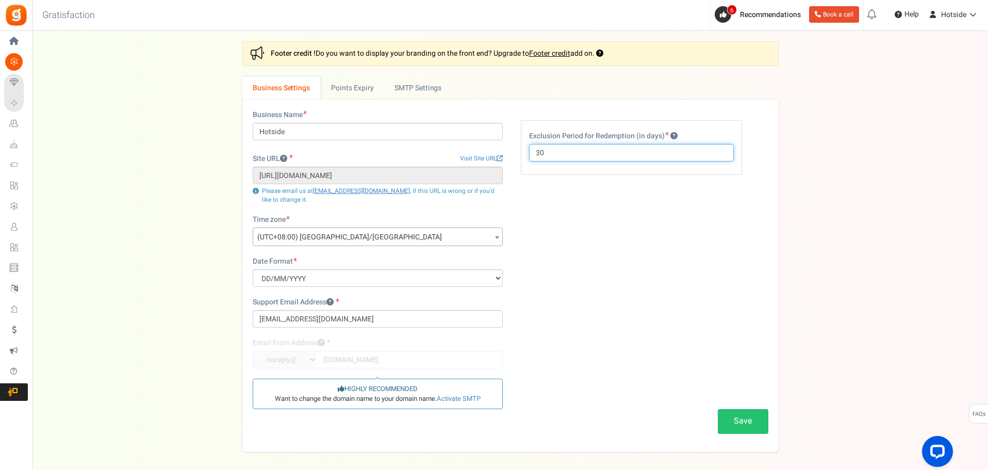
type input "30"
click at [619, 189] on div "Business Name Hotside Site URL Visit Site URL [URL][DOMAIN_NAME] Update site UR…" at bounding box center [510, 276] width 531 height 332
click at [351, 85] on link "Points Expiry" at bounding box center [352, 87] width 63 height 23
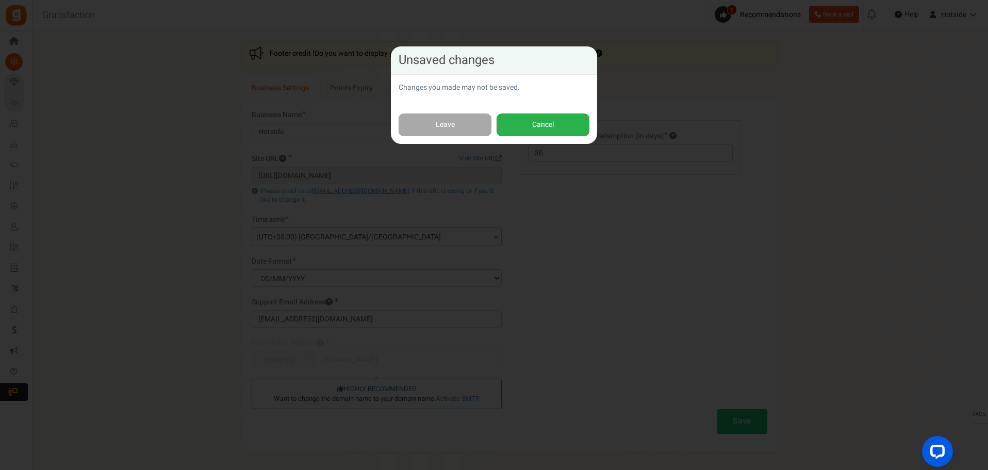
click at [531, 125] on button "Cancel" at bounding box center [543, 124] width 93 height 23
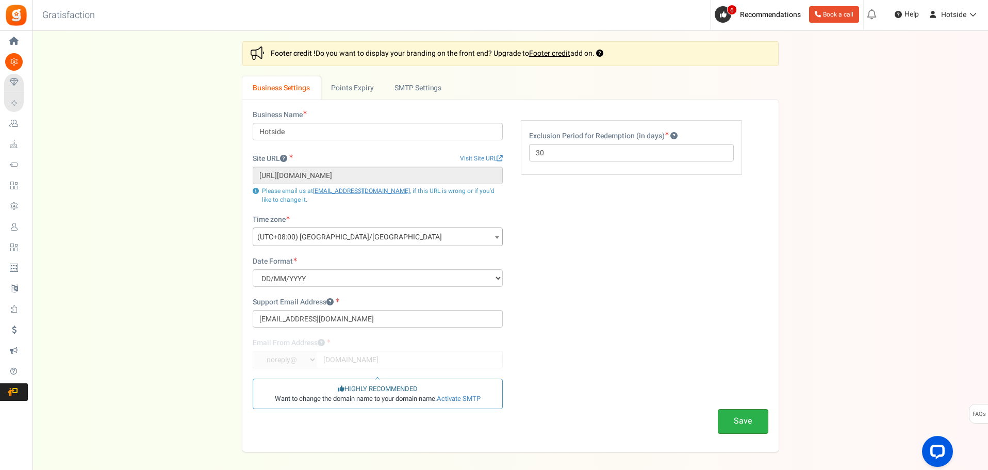
click at [748, 423] on button "Save" at bounding box center [743, 421] width 51 height 24
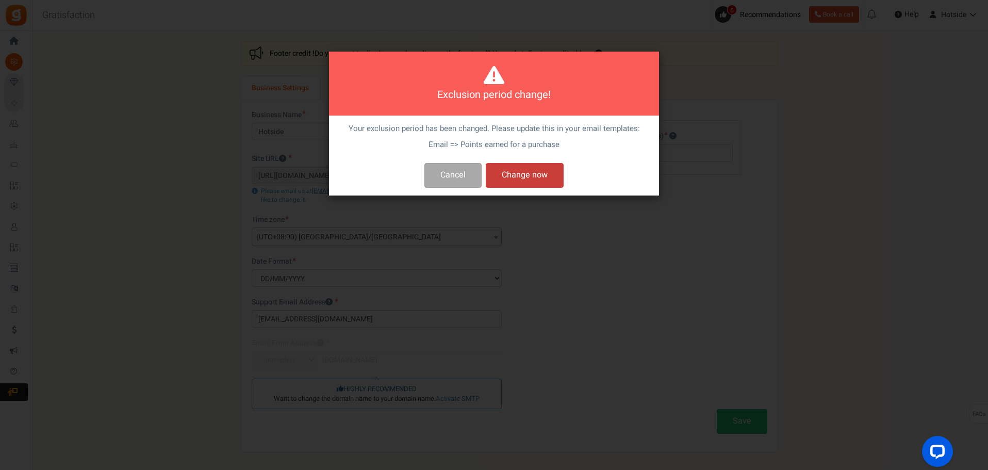
click at [517, 180] on button "Change now" at bounding box center [525, 175] width 78 height 24
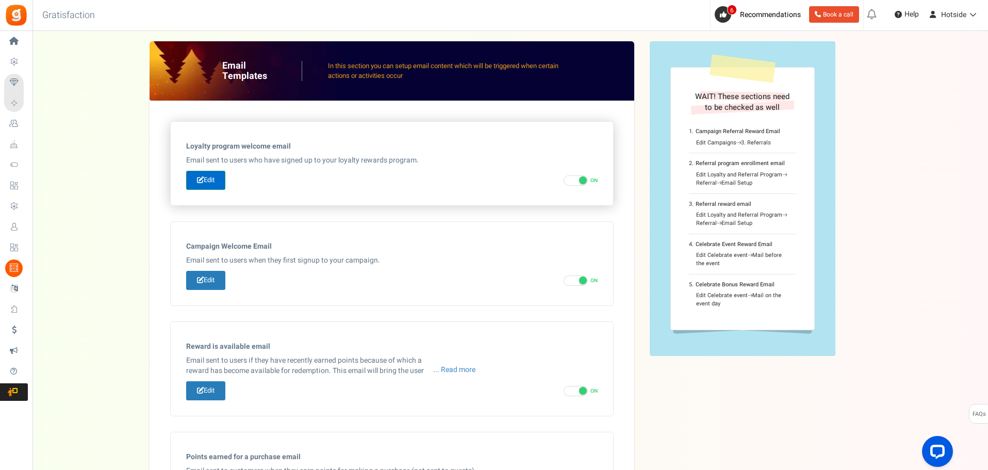
click at [192, 181] on link "Edit" at bounding box center [205, 180] width 39 height 19
type input "Welcome to our [[Loyalty Program Name]]"
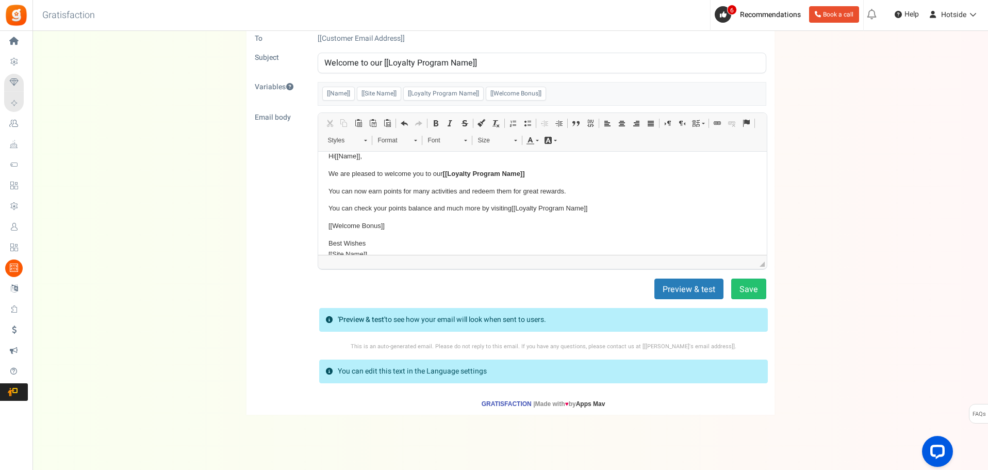
scroll to position [26, 0]
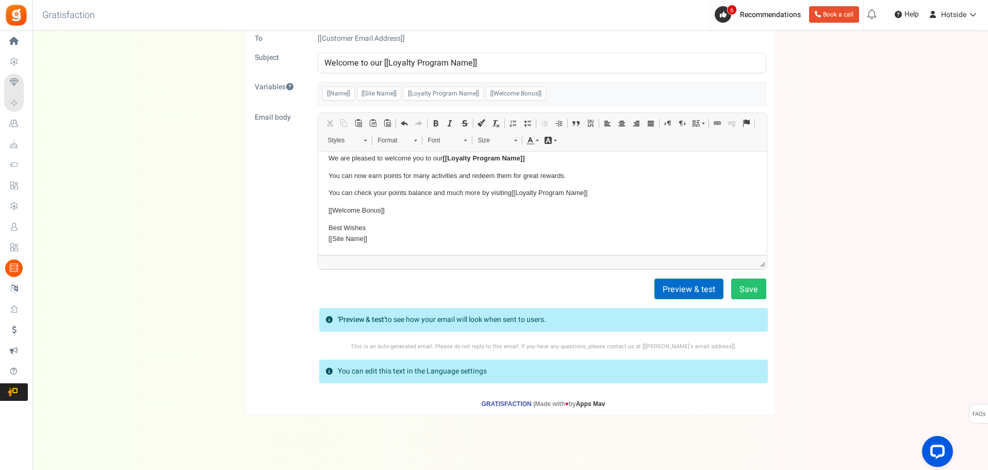
click at [699, 288] on button "Preview & test" at bounding box center [688, 288] width 69 height 21
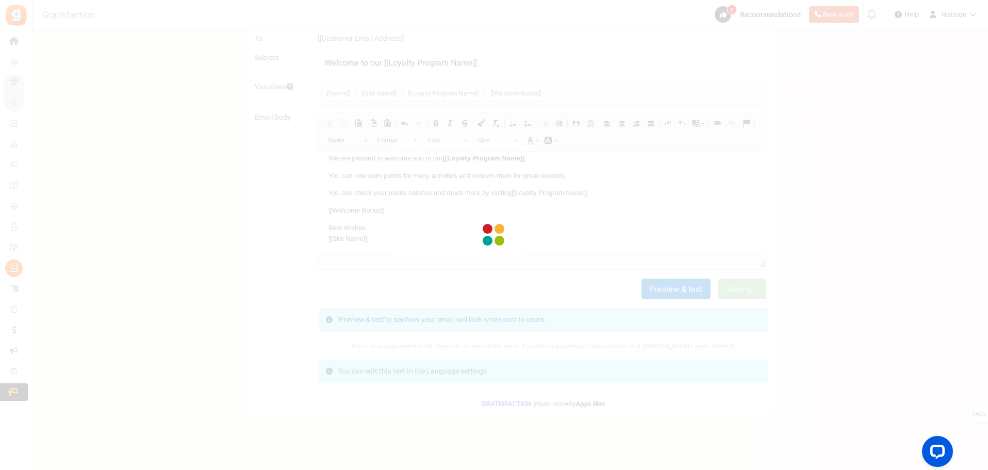
scroll to position [0, 0]
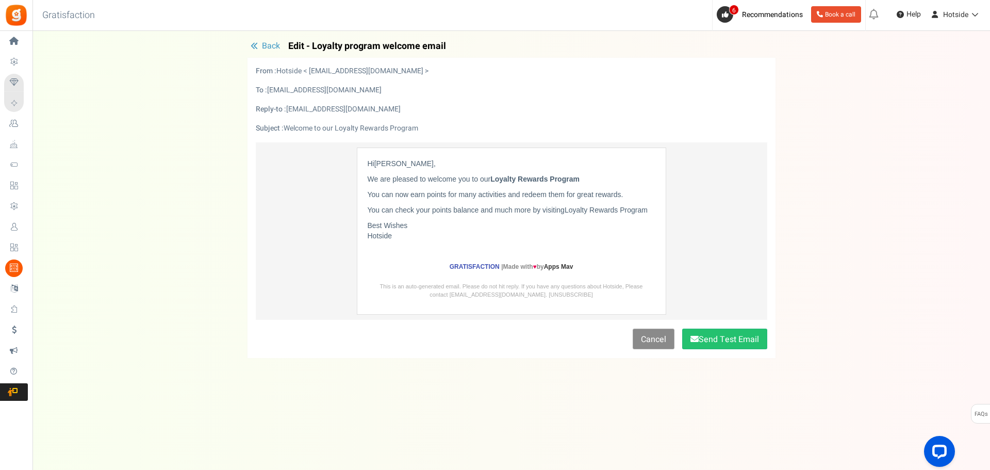
click at [647, 339] on link "Cancel" at bounding box center [654, 338] width 42 height 21
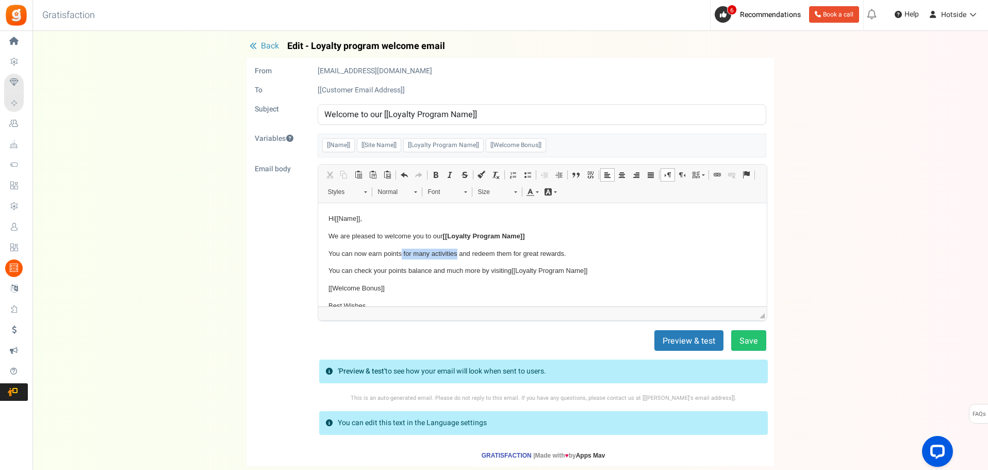
drag, startPoint x: 456, startPoint y: 253, endPoint x: 402, endPoint y: 255, distance: 54.7
click at [402, 255] on p "You can now earn points for many activities and redeem them for great rewards." at bounding box center [542, 253] width 428 height 11
click at [743, 338] on button "Save" at bounding box center [748, 340] width 35 height 21
click at [269, 47] on span "Back" at bounding box center [270, 46] width 18 height 12
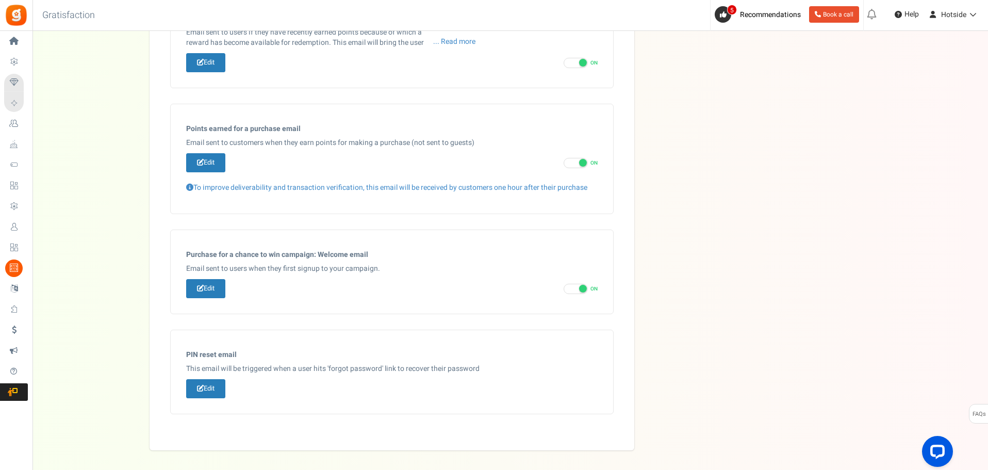
scroll to position [361, 0]
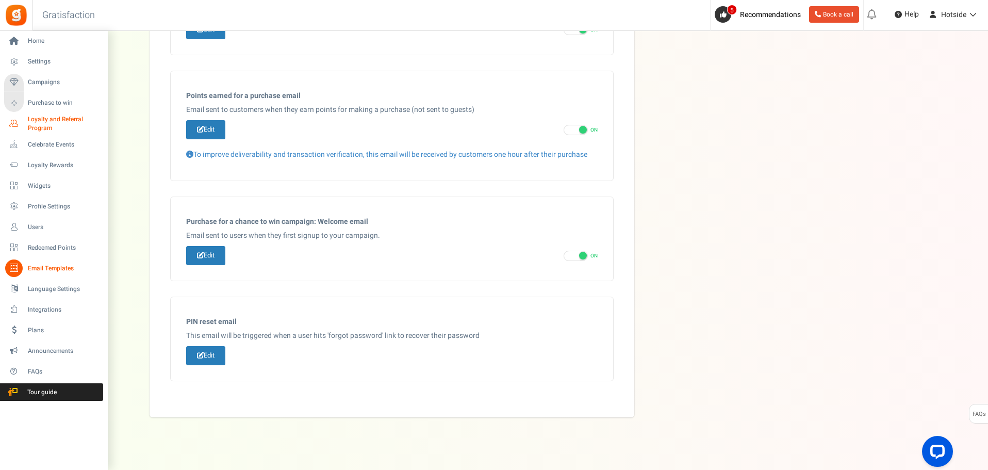
click at [57, 119] on span "Loyalty and Referral Program" at bounding box center [65, 124] width 75 height 18
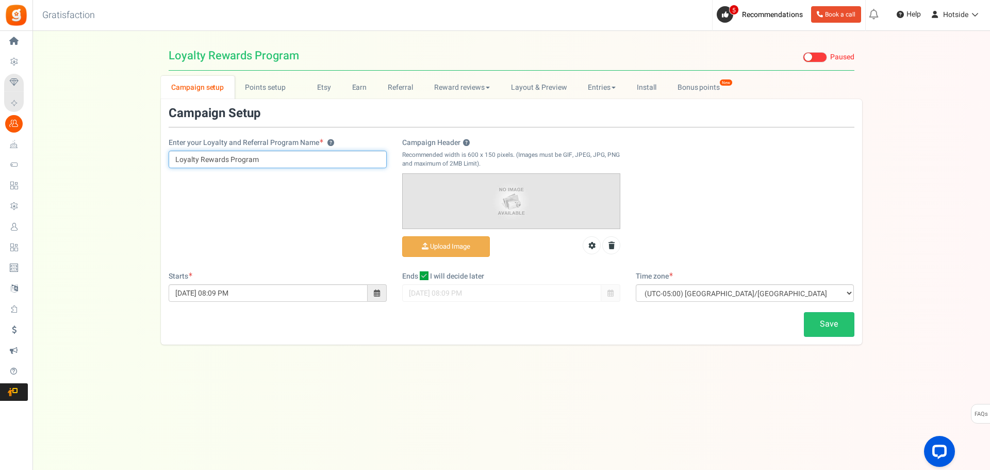
click at [176, 160] on input "Loyalty Rewards Program" at bounding box center [278, 160] width 218 height 18
type input "Hotside Loyalty Rewards Program"
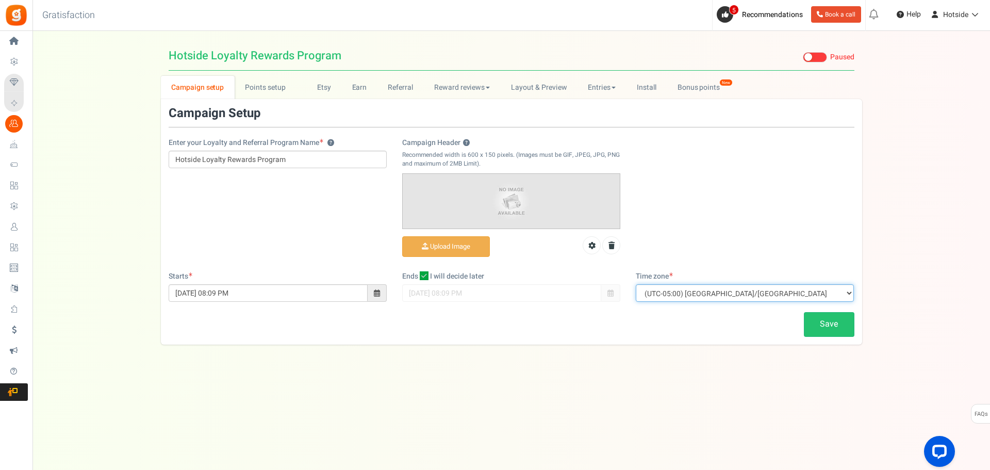
click at [850, 295] on select "(UTC-11:00) Pacific/[GEOGRAPHIC_DATA] (UTC-11:00) [GEOGRAPHIC_DATA]/[GEOGRAPHIC…" at bounding box center [745, 293] width 218 height 18
select select "[GEOGRAPHIC_DATA]/[GEOGRAPHIC_DATA]"
click at [636, 284] on select "(UTC-11:00) Pacific/[GEOGRAPHIC_DATA] (UTC-11:00) [GEOGRAPHIC_DATA]/[GEOGRAPHIC…" at bounding box center [745, 293] width 218 height 18
click at [736, 167] on div "Enter your Loyalty and Referral Program Name ? Hotside Loyalty Rewards Program …" at bounding box center [511, 189] width 701 height 164
click at [275, 89] on link "Points setup New" at bounding box center [271, 87] width 72 height 23
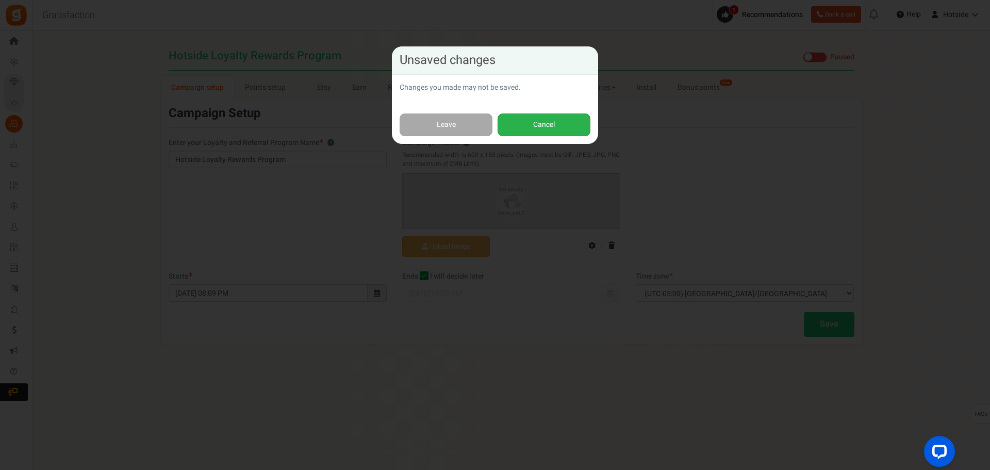
click at [520, 124] on button "Cancel" at bounding box center [544, 124] width 93 height 23
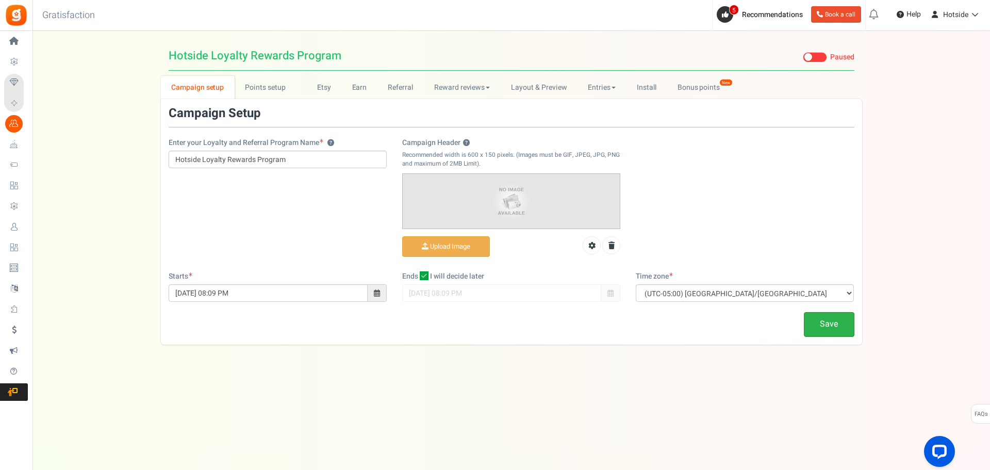
click at [825, 323] on link "Save" at bounding box center [829, 324] width 51 height 24
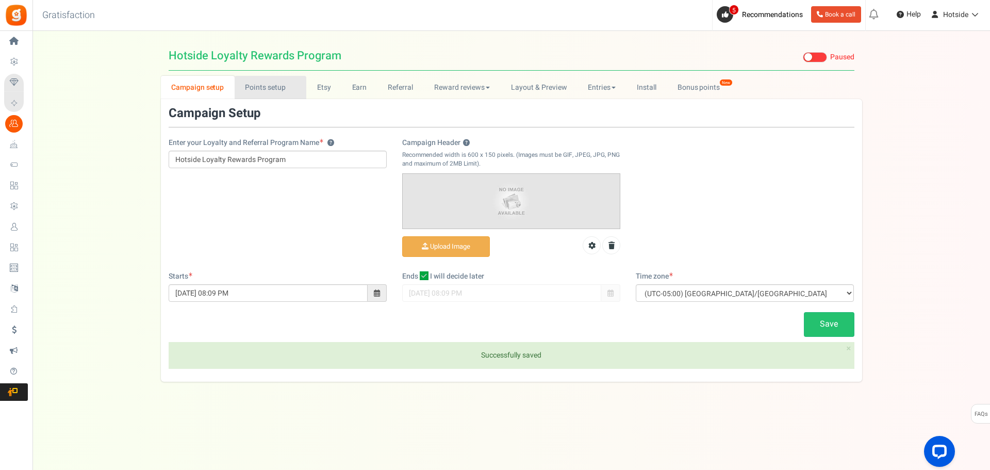
click at [266, 85] on link "Points setup New" at bounding box center [271, 87] width 72 height 23
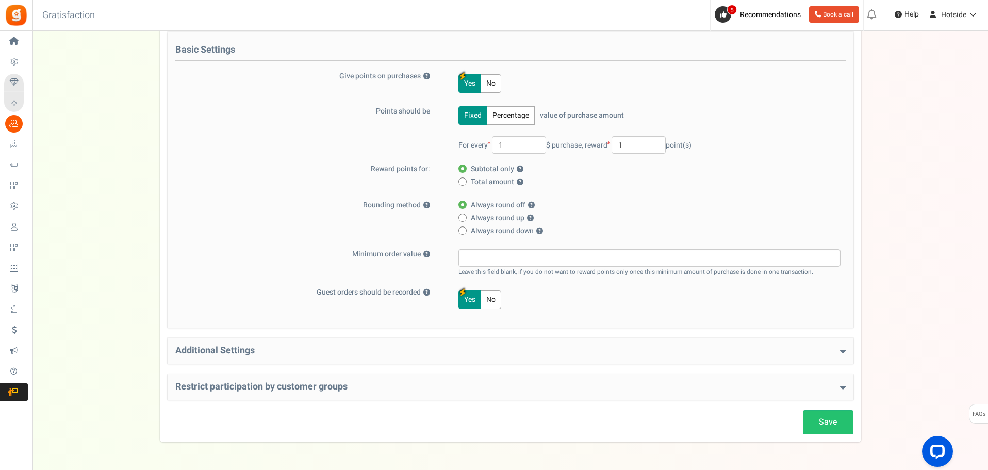
scroll to position [140, 0]
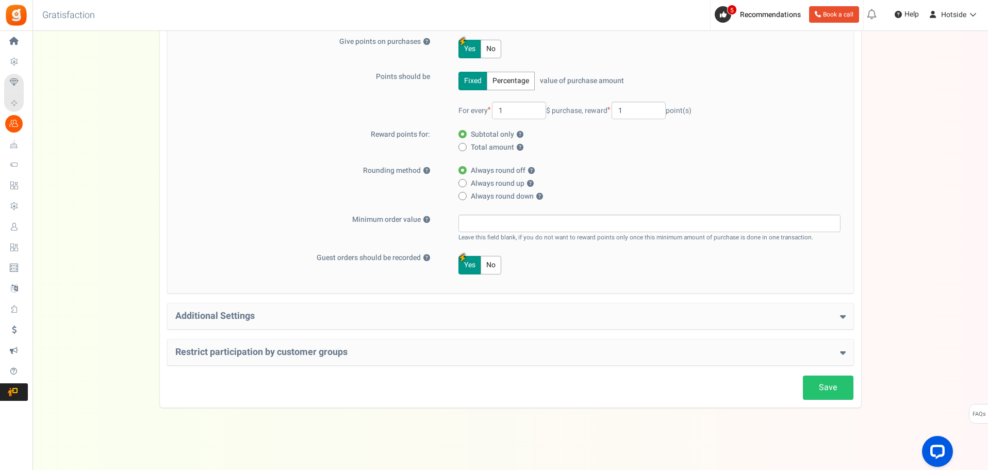
click at [843, 315] on icon at bounding box center [843, 315] width 6 height 9
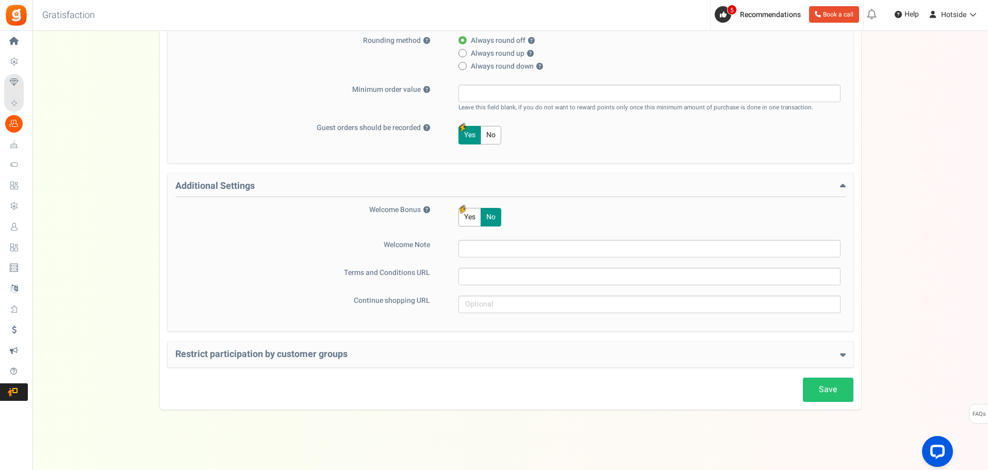
scroll to position [272, 0]
click at [838, 349] on h4 "Restrict participation by customer groups" at bounding box center [510, 352] width 670 height 10
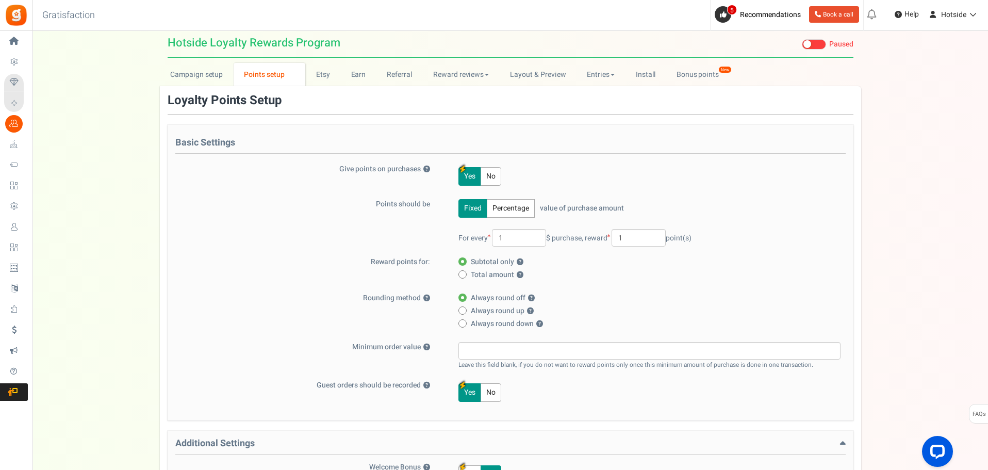
scroll to position [0, 0]
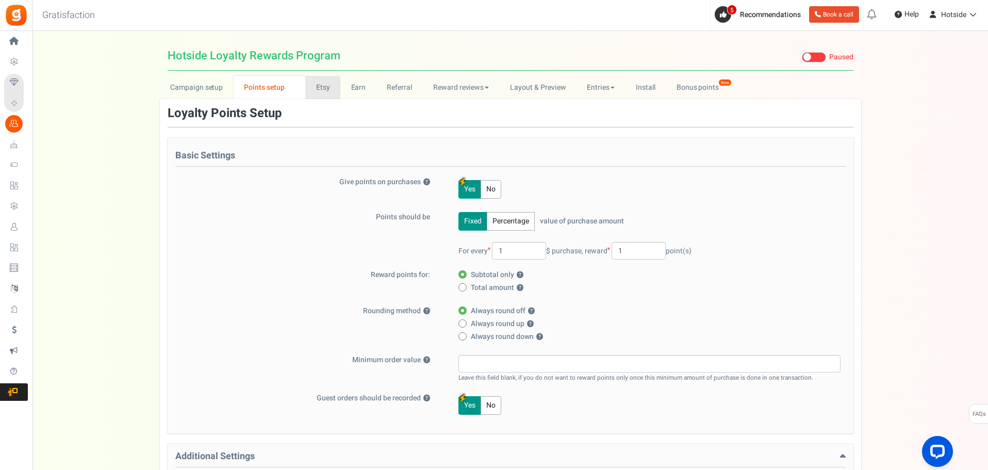
click at [320, 84] on link "Etsy" at bounding box center [322, 87] width 35 height 23
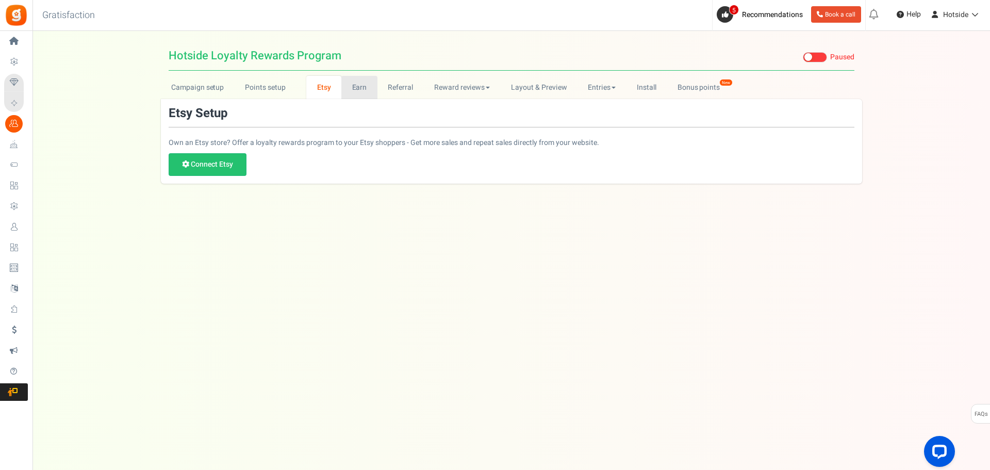
click at [362, 84] on link "Earn" at bounding box center [359, 87] width 36 height 23
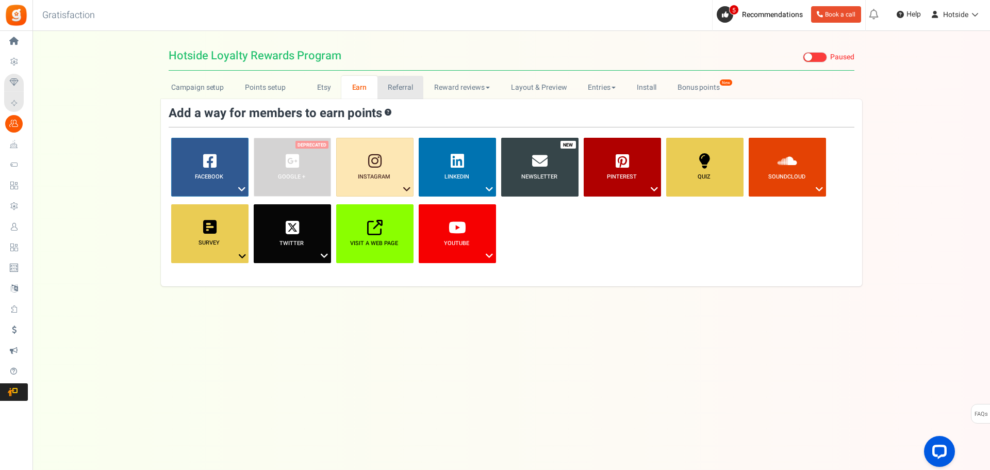
click at [404, 88] on link "Referral" at bounding box center [400, 87] width 46 height 23
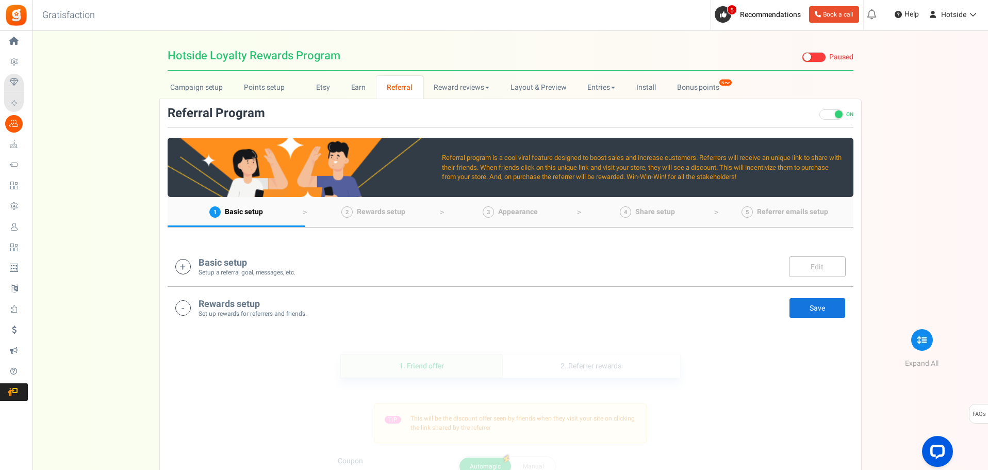
click at [180, 263] on icon at bounding box center [182, 266] width 15 height 15
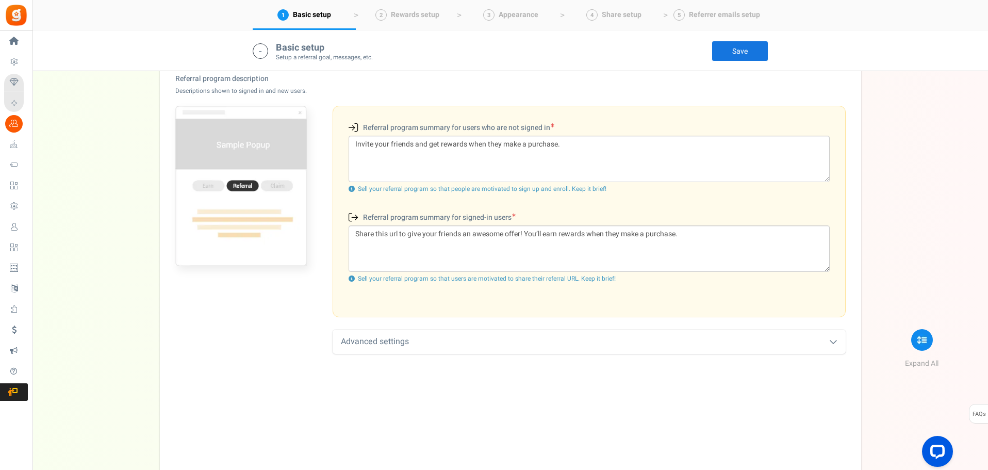
scroll to position [319, 0]
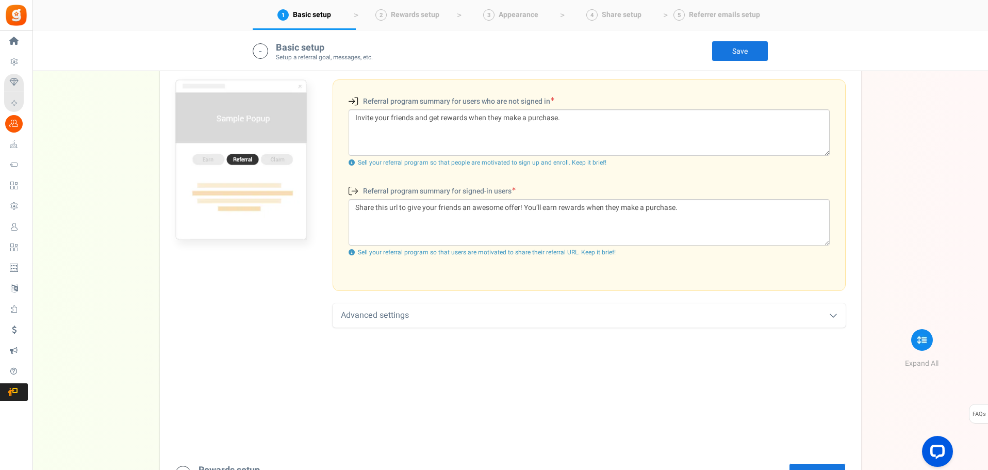
click at [824, 313] on div "Advanced settings" at bounding box center [589, 315] width 513 height 24
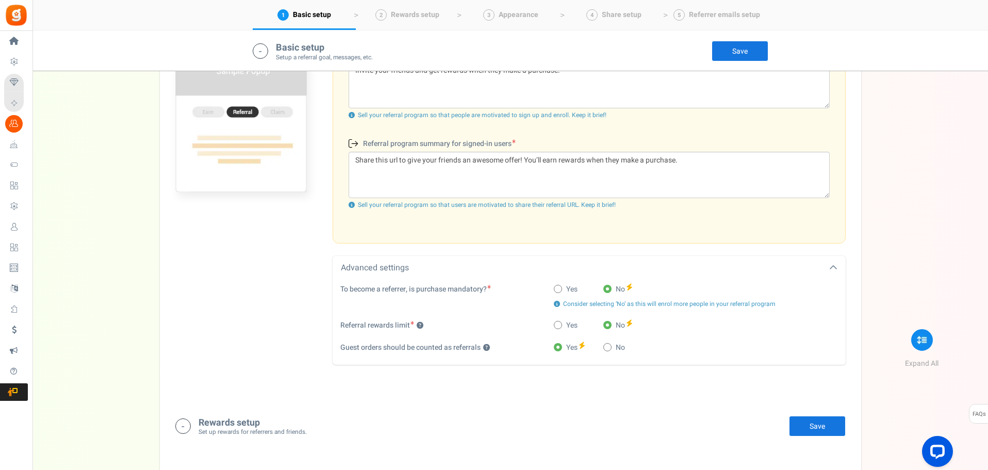
scroll to position [370, 0]
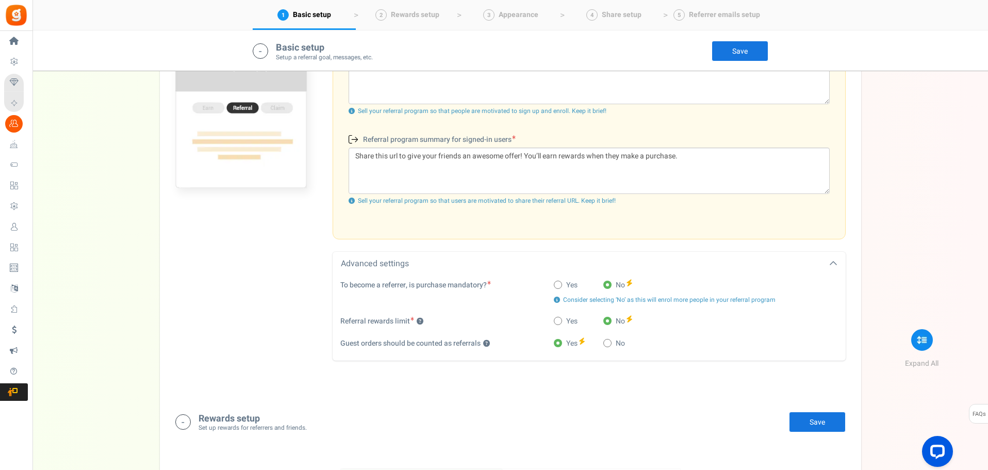
click at [558, 322] on span at bounding box center [558, 321] width 8 height 8
click at [558, 322] on input "Yes" at bounding box center [557, 321] width 7 height 7
radio input "true"
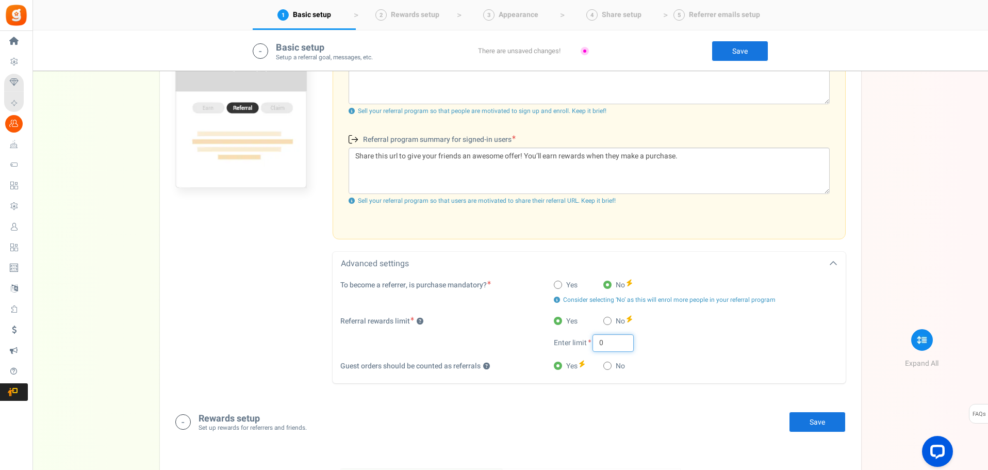
drag, startPoint x: 610, startPoint y: 342, endPoint x: 595, endPoint y: 342, distance: 15.5
click at [595, 342] on input "0" at bounding box center [612, 343] width 41 height 18
type input "1"
click at [673, 367] on div "Yes No" at bounding box center [696, 367] width 284 height 13
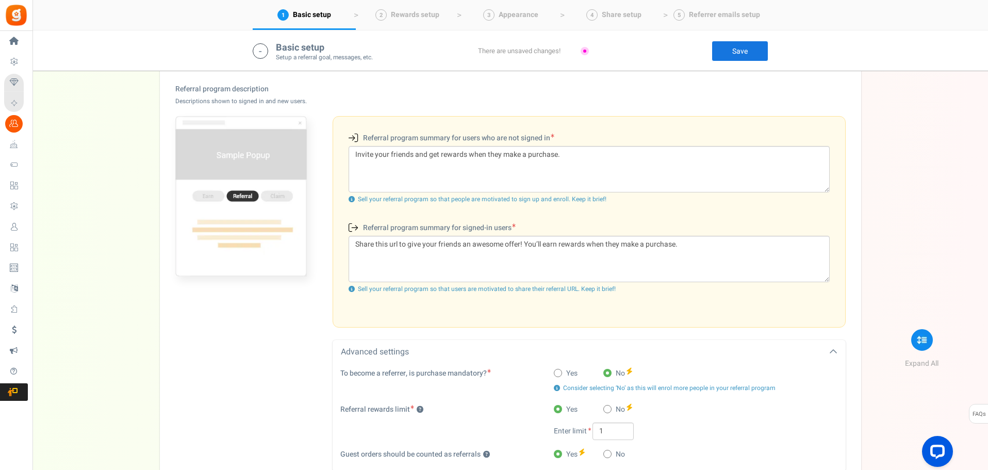
scroll to position [216, 0]
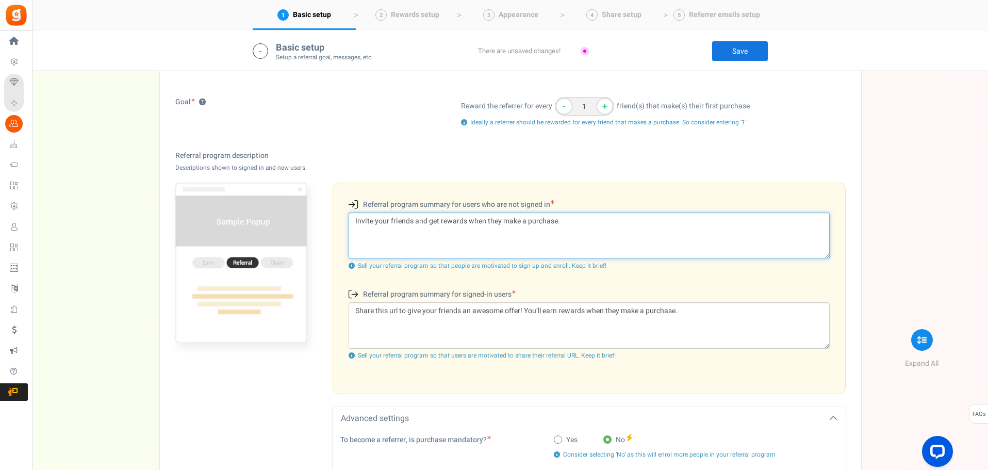
drag, startPoint x: 525, startPoint y: 221, endPoint x: 504, endPoint y: 220, distance: 21.2
click at [504, 220] on textarea "Invite your friends and get rewards when they make a purchase." at bounding box center [589, 235] width 481 height 46
click at [527, 222] on textarea "Invite your friends and get rewards when they make a purchase." at bounding box center [589, 235] width 481 height 46
click at [465, 222] on textarea "Invite your friends and get rewards when they make a purchase." at bounding box center [589, 235] width 481 height 46
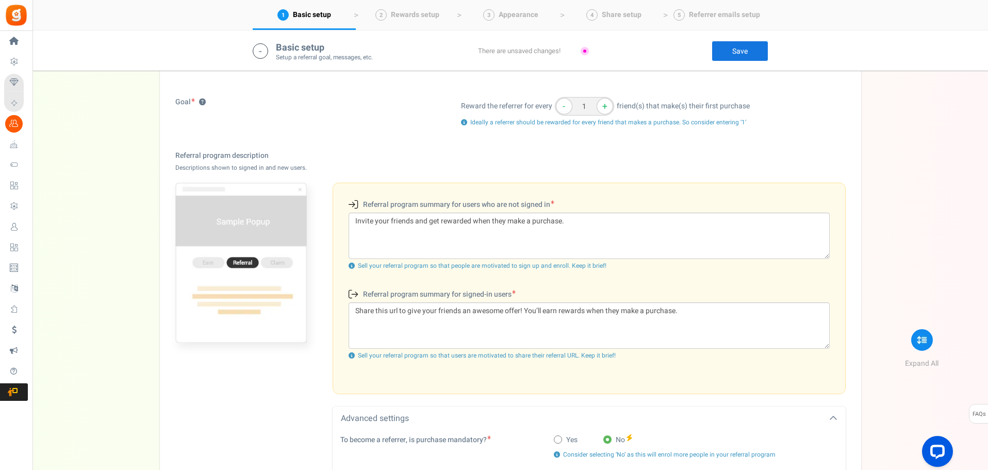
click at [381, 202] on label "Referral program summary for users who are not signed in (New users)" at bounding box center [452, 204] width 206 height 11
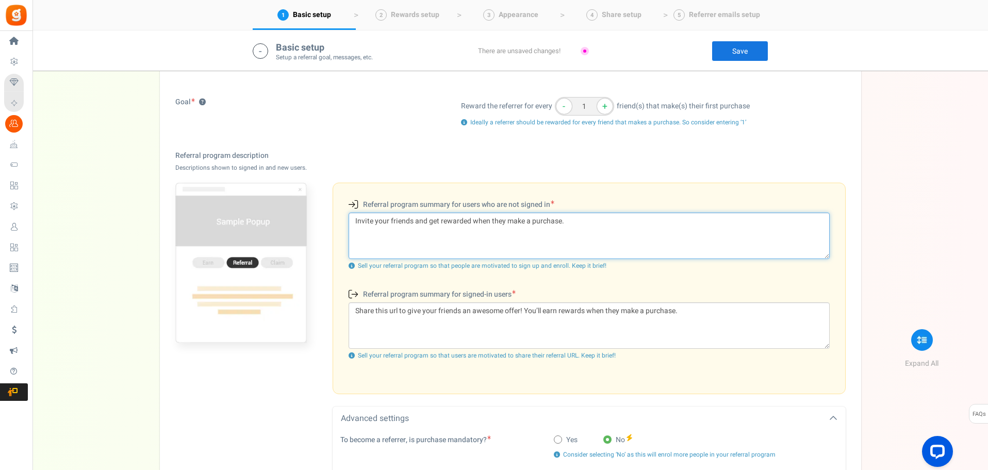
click at [367, 221] on textarea "Invite your friends and get rewarded when they make a purchase." at bounding box center [589, 235] width 481 height 46
click at [546, 222] on textarea "Share with your friends and get rewarded when they make a purchase." at bounding box center [589, 235] width 481 height 46
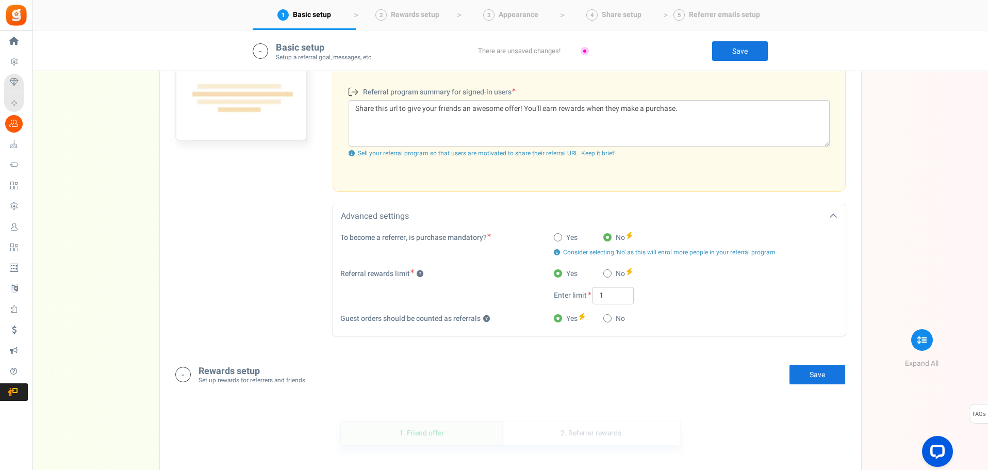
scroll to position [422, 0]
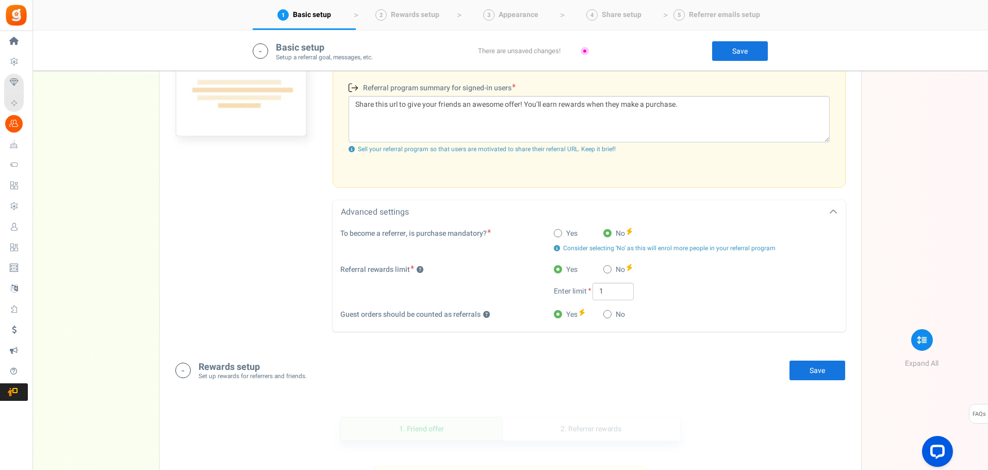
type textarea "Share with your friends and get rewarded when they make their first purchase."
click at [820, 369] on link "Save" at bounding box center [817, 370] width 57 height 21
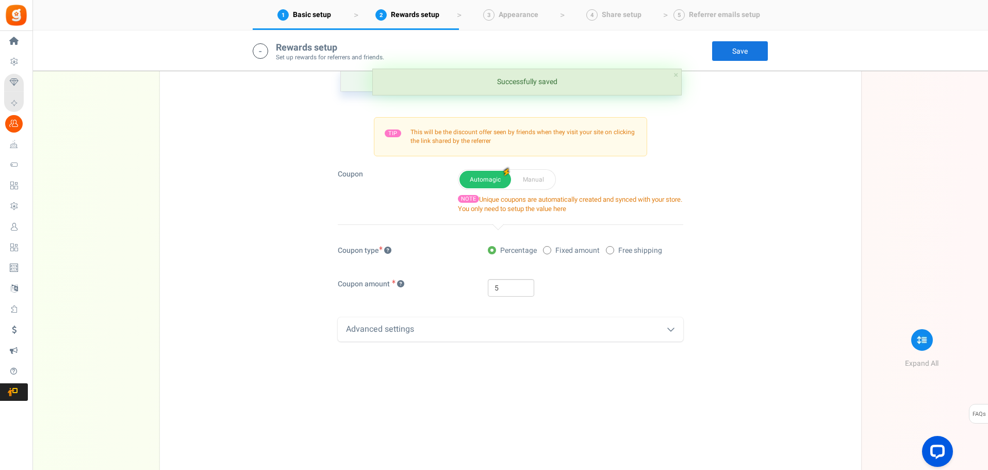
scroll to position [731, 0]
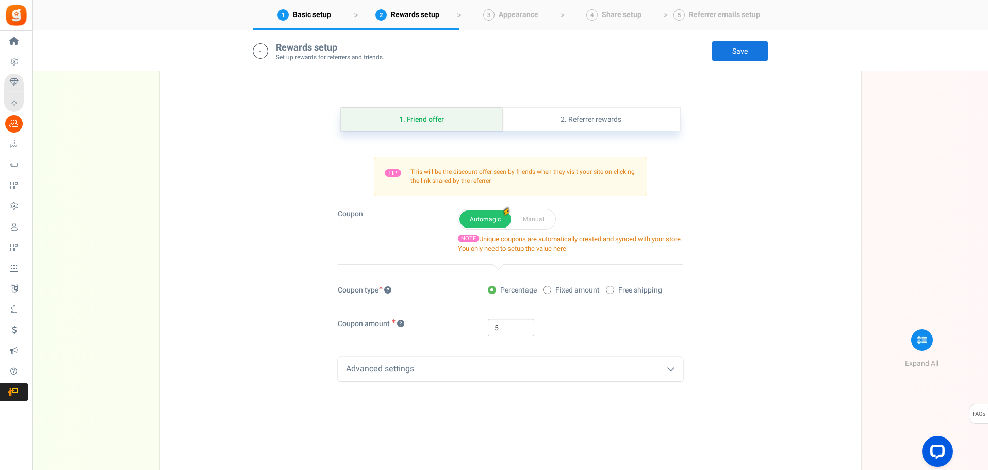
click at [601, 324] on div "5" at bounding box center [585, 328] width 195 height 18
click at [504, 326] on input "5" at bounding box center [511, 328] width 46 height 18
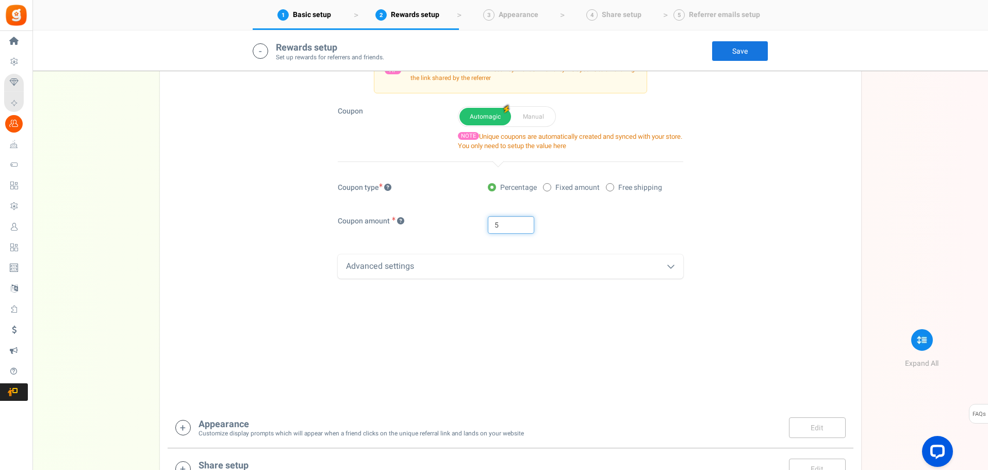
scroll to position [834, 0]
click at [664, 267] on div "Advanced settings" at bounding box center [510, 266] width 345 height 24
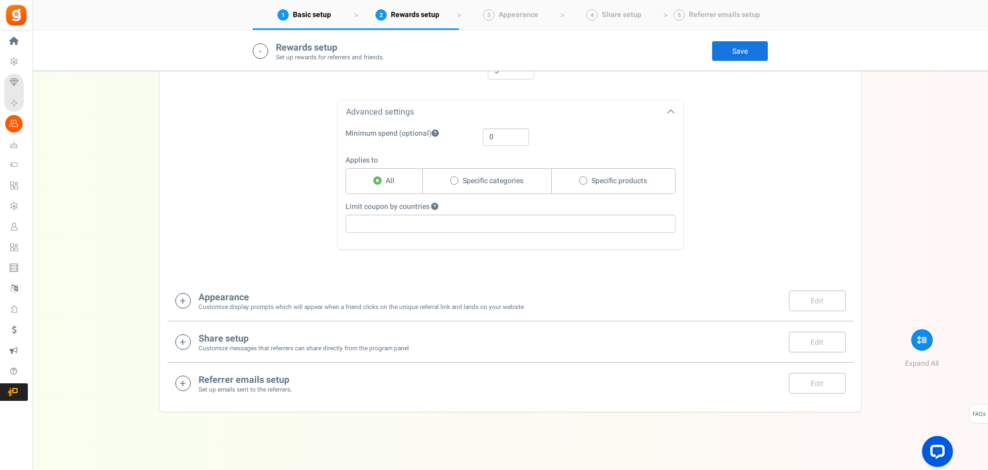
scroll to position [992, 0]
click at [180, 292] on icon at bounding box center [182, 296] width 15 height 15
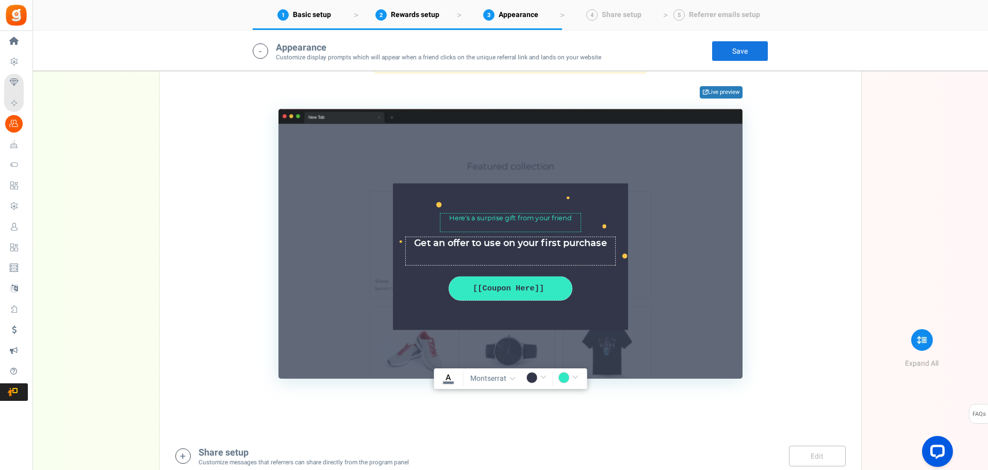
scroll to position [1341, 0]
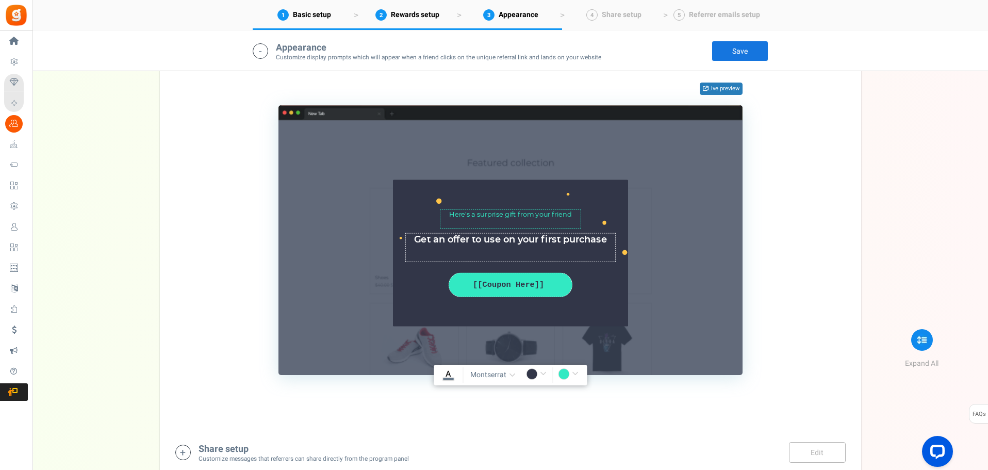
click at [511, 374] on span "button" at bounding box center [512, 375] width 7 height 8
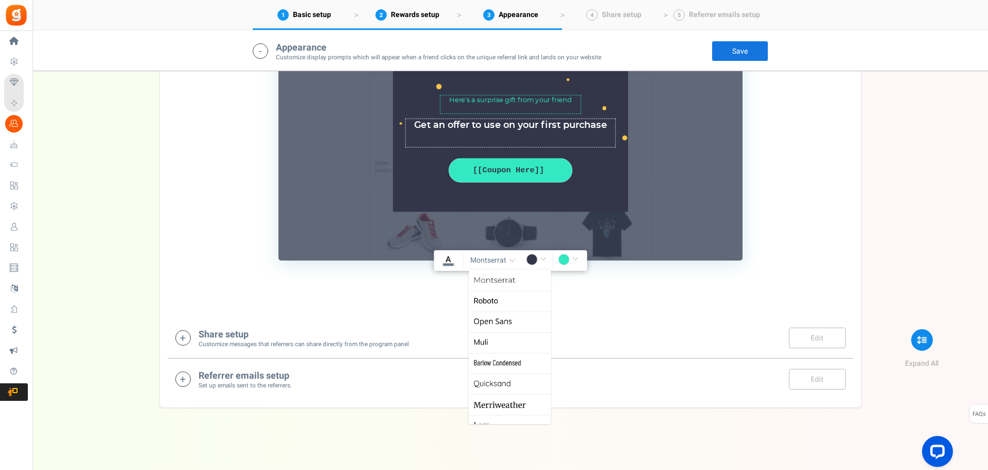
scroll to position [0, 0]
click at [596, 309] on div "1. Friends reward widget 2. Friends notification bar TIP Customize the appearan…" at bounding box center [511, 83] width 686 height 458
click at [575, 261] on input "#32e9c3" at bounding box center [570, 260] width 24 height 13
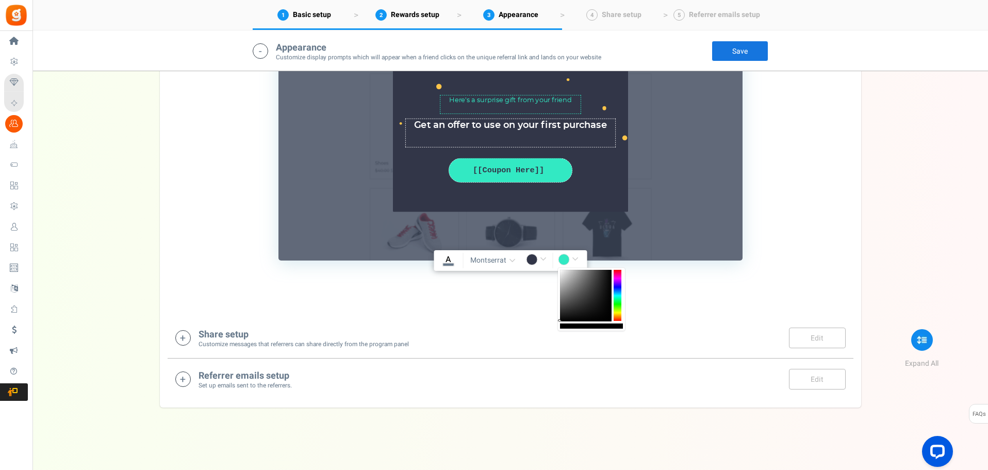
click at [617, 312] on div at bounding box center [618, 296] width 8 height 52
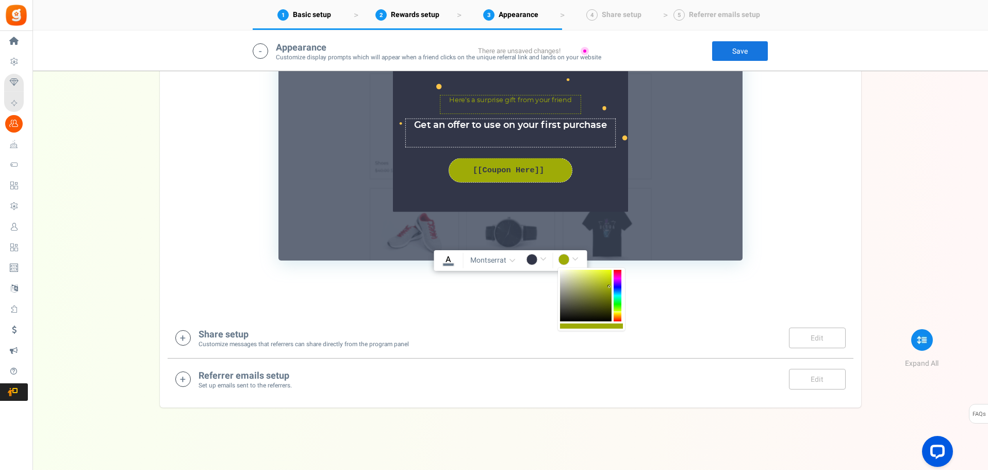
click at [609, 287] on div at bounding box center [586, 296] width 52 height 52
click at [606, 280] on div at bounding box center [586, 296] width 52 height 52
click at [620, 312] on div at bounding box center [618, 296] width 8 height 52
type input "rgba(198,201,23,1)"
click at [577, 259] on input "rgba(198,201,23,1)" at bounding box center [570, 260] width 24 height 13
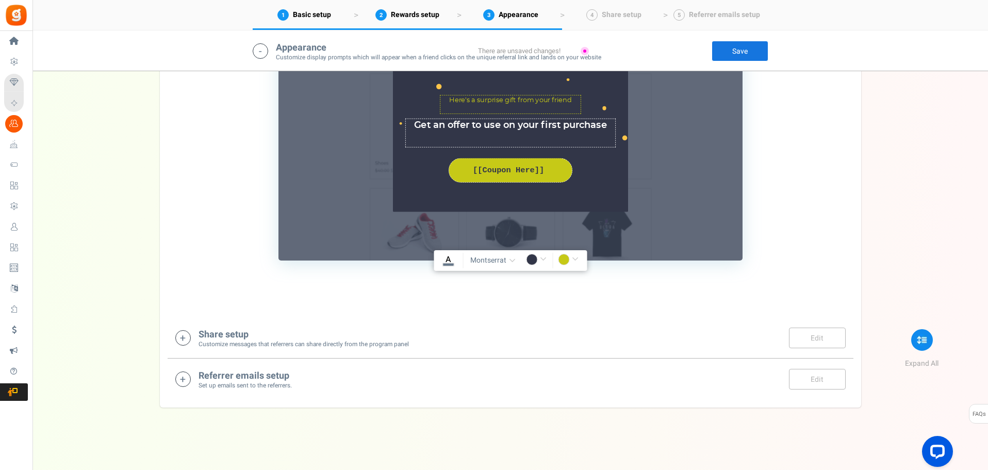
click at [577, 259] on input "rgba(198,201,23,1)" at bounding box center [570, 260] width 24 height 13
click at [576, 259] on input "rgba(198,201,23,1)" at bounding box center [570, 260] width 24 height 13
click at [579, 299] on div "1. Friends reward widget 2. Friends notification bar TIP Customize the appearan…" at bounding box center [511, 83] width 686 height 458
click at [444, 259] on icon "A" at bounding box center [448, 259] width 10 height 11
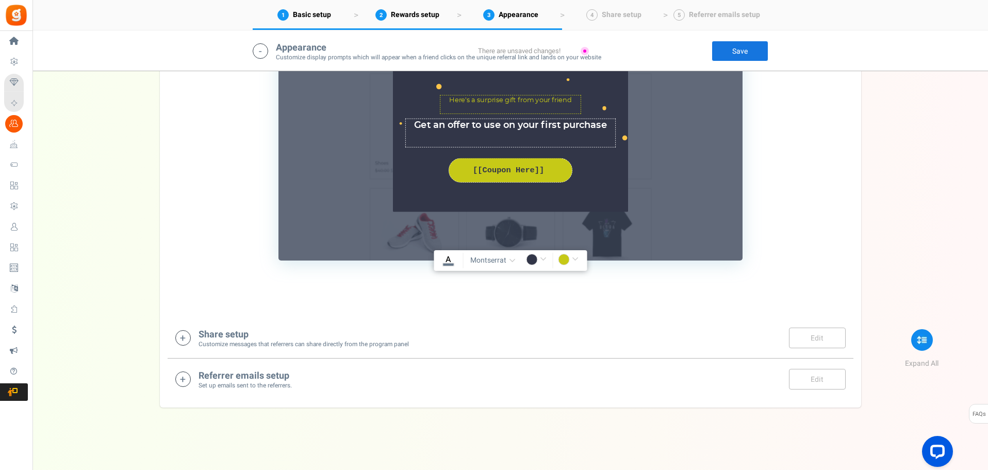
click at [444, 259] on input "#fffff" at bounding box center [448, 260] width 24 height 13
type input "rgba(0,0,0,1)"
click at [547, 295] on div "1. Friends reward widget 2. Friends notification bar TIP Customize the appearan…" at bounding box center [511, 83] width 686 height 458
click at [577, 258] on input "rgba(198,201,23,1)" at bounding box center [570, 260] width 24 height 13
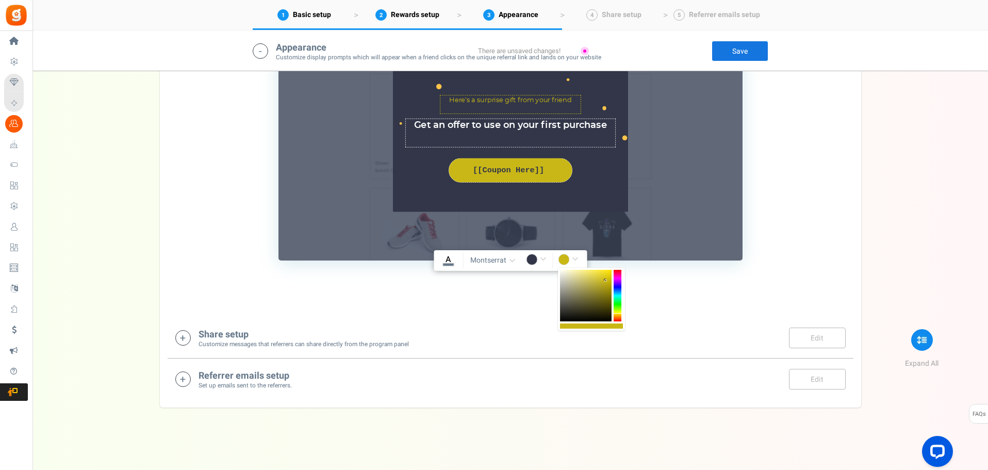
click at [618, 313] on div at bounding box center [618, 296] width 8 height 52
click at [619, 315] on div at bounding box center [618, 296] width 8 height 52
click at [615, 325] on div at bounding box center [591, 325] width 63 height 5
drag, startPoint x: 618, startPoint y: 316, endPoint x: 624, endPoint y: 313, distance: 6.2
click at [624, 313] on div at bounding box center [591, 299] width 67 height 63
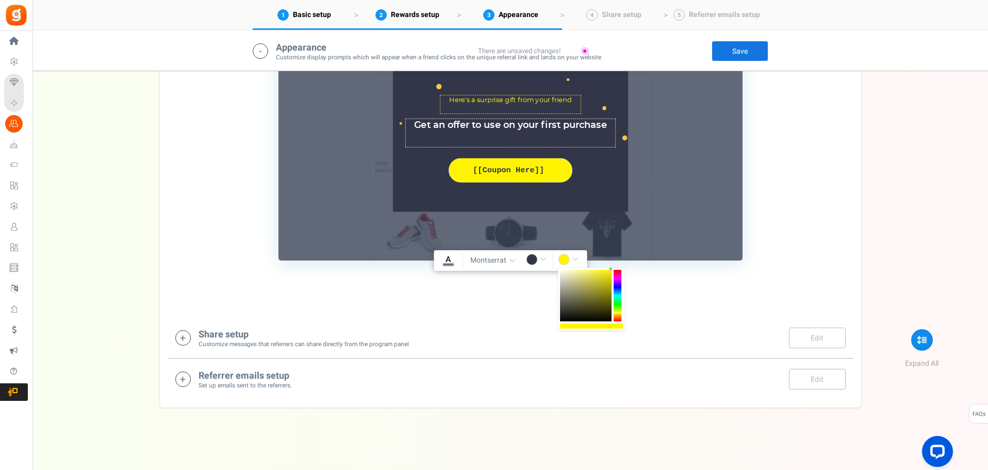
drag, startPoint x: 606, startPoint y: 280, endPoint x: 614, endPoint y: 268, distance: 14.2
click at [614, 268] on div at bounding box center [591, 299] width 67 height 63
click at [620, 313] on div at bounding box center [618, 296] width 8 height 52
type input "rgba(255,229,0,1)"
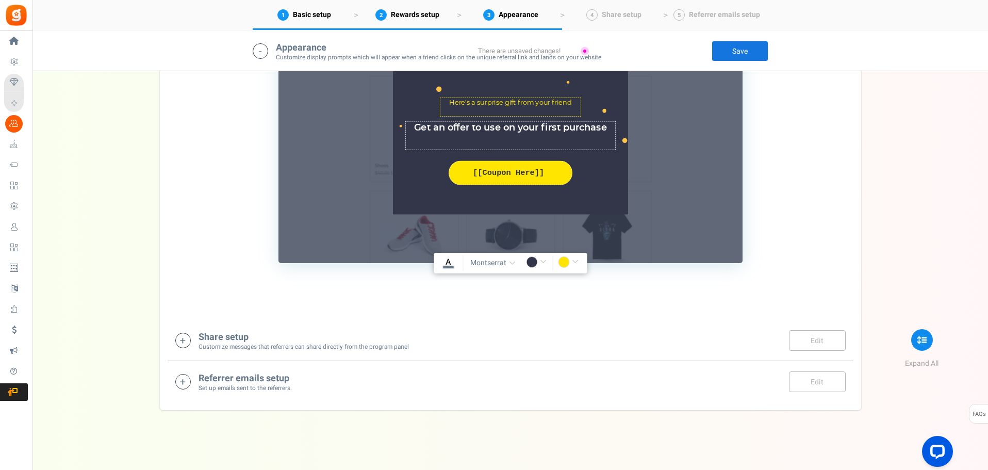
scroll to position [1456, 0]
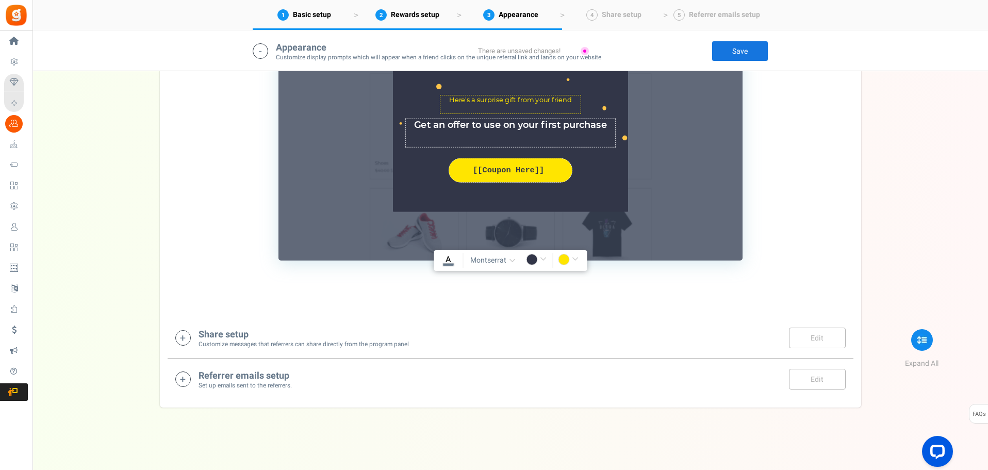
click at [184, 337] on icon at bounding box center [182, 337] width 15 height 15
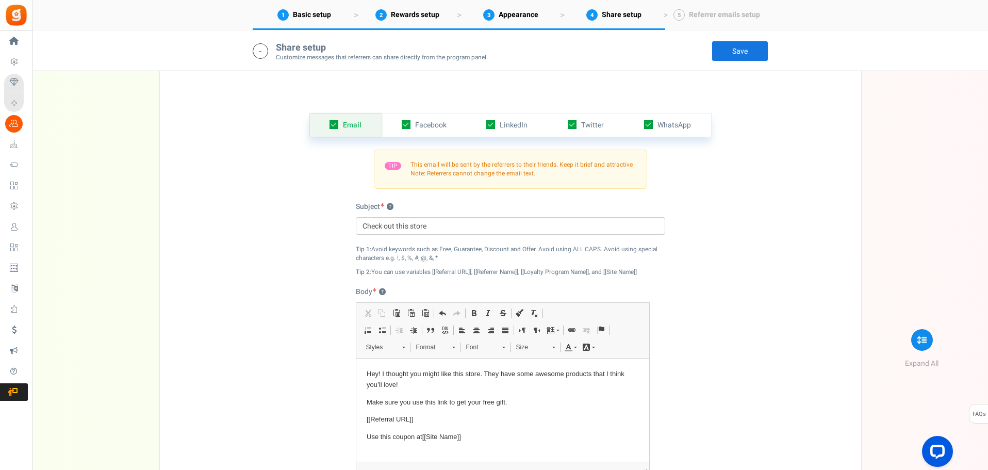
scroll to position [1743, 0]
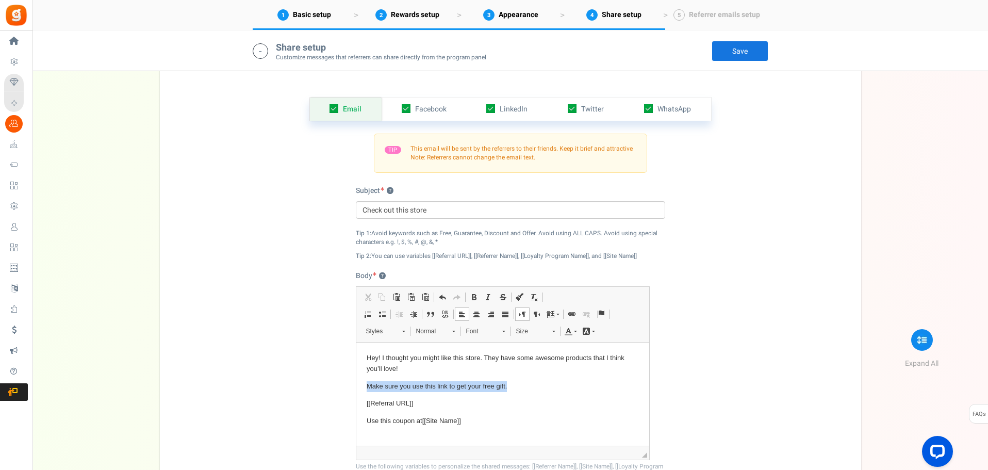
drag, startPoint x: 516, startPoint y: 386, endPoint x: 704, endPoint y: 734, distance: 395.2
click at [356, 391] on html "Hey! I thought you might like this store. They have some awesome products that …" at bounding box center [502, 420] width 293 height 157
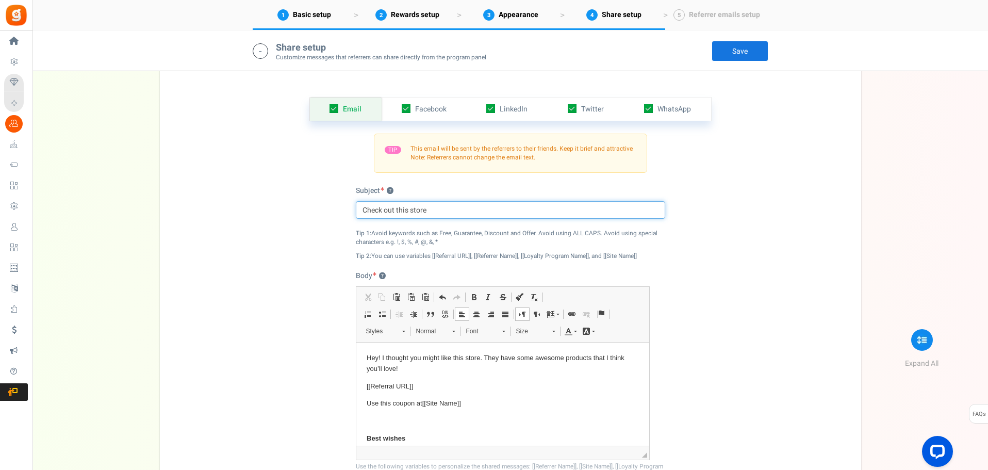
click at [414, 214] on input "Check out this store" at bounding box center [510, 210] width 309 height 18
click at [420, 228] on div "Subject ? Check out this store Char(s) : 0 Check out this store Char(s) : 0 Tip…" at bounding box center [510, 223] width 309 height 75
click at [426, 212] on input "Check out this store" at bounding box center [510, 210] width 309 height 18
click at [419, 211] on input "Check out this store" at bounding box center [510, 210] width 309 height 18
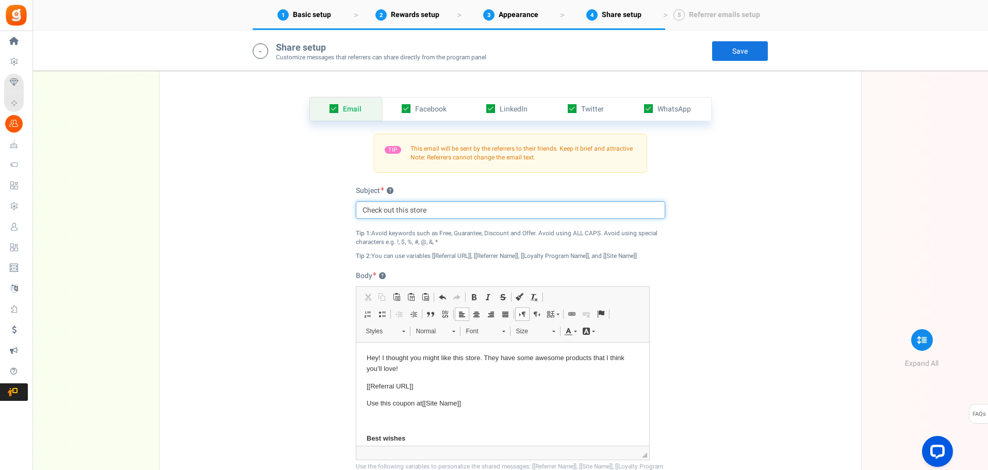
click at [419, 211] on input "Check out this store" at bounding box center [510, 210] width 309 height 18
click at [431, 210] on input "Check out this store" at bounding box center [510, 210] width 309 height 18
drag, startPoint x: 436, startPoint y: 210, endPoint x: 397, endPoint y: 212, distance: 39.8
click at [397, 212] on input "Check out this store" at bounding box center [510, 210] width 309 height 18
click at [335, 245] on div "Email Facebook LinkedIn Twitter WhatsApp INFO Email share is currently disabled…" at bounding box center [511, 309] width 686 height 477
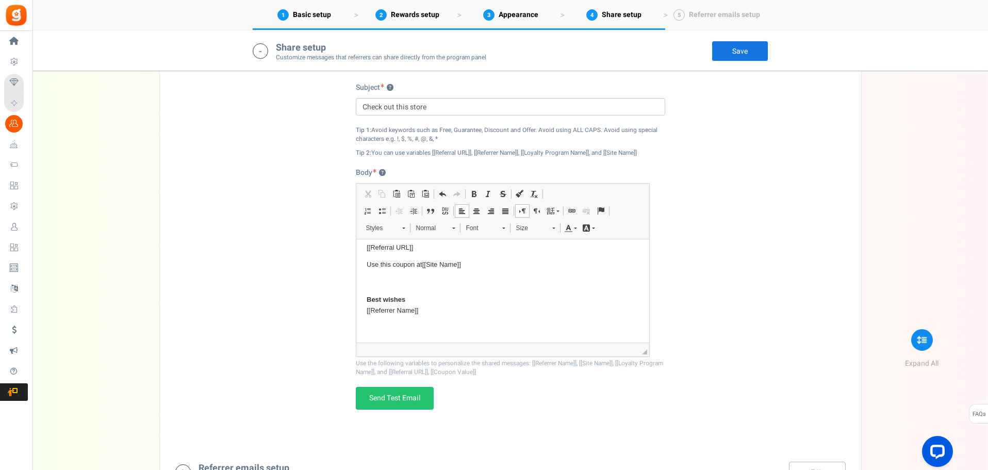
scroll to position [37, 0]
drag, startPoint x: 409, startPoint y: 298, endPoint x: 359, endPoint y: 294, distance: 49.6
click at [359, 294] on html "Hey! I thought you might like this store. They have some awesome products that …" at bounding box center [502, 273] width 293 height 140
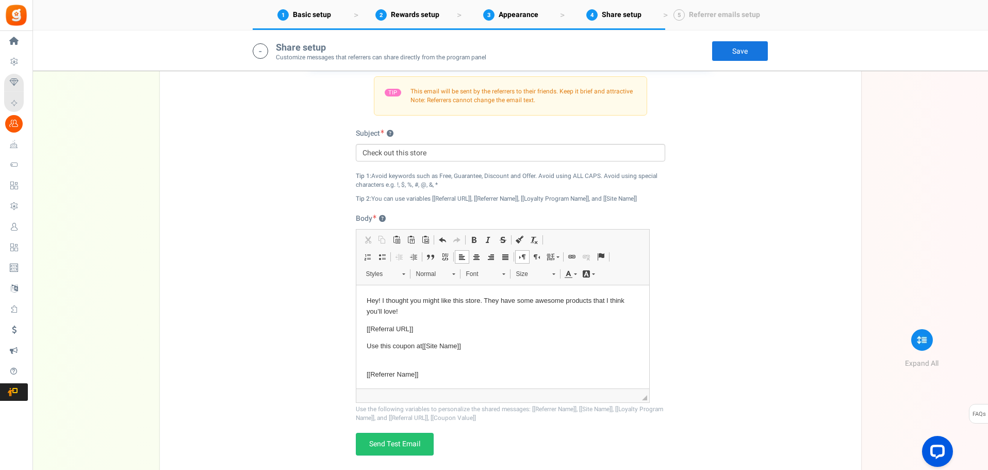
scroll to position [1794, 0]
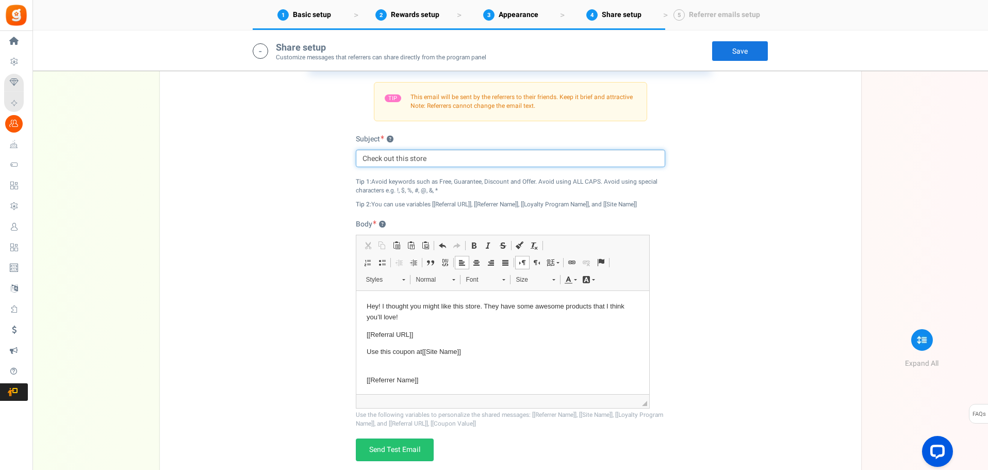
click at [443, 156] on input "Check out this store" at bounding box center [510, 159] width 309 height 18
click at [409, 159] on input "Check out this store" at bounding box center [510, 159] width 309 height 18
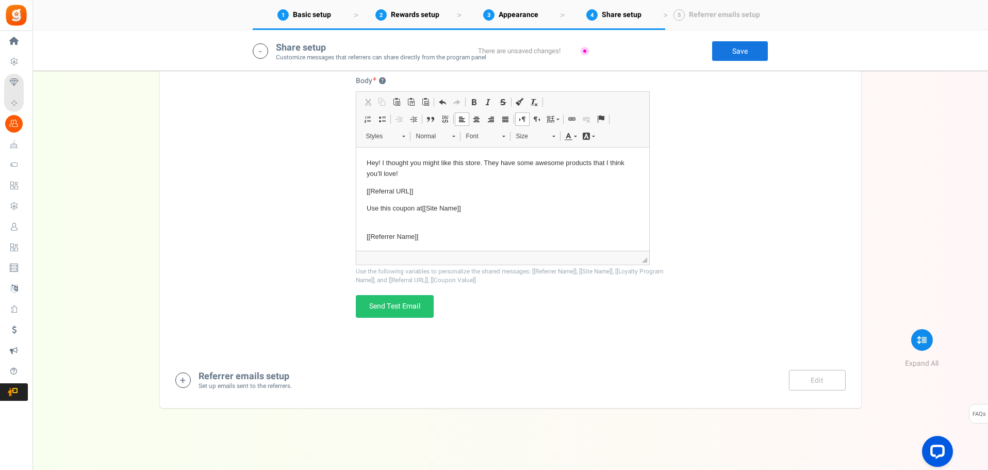
scroll to position [1938, 0]
type input "Check out this awesome store"
click at [398, 306] on link "Send Test Email" at bounding box center [395, 305] width 78 height 23
click at [184, 378] on icon at bounding box center [182, 379] width 15 height 15
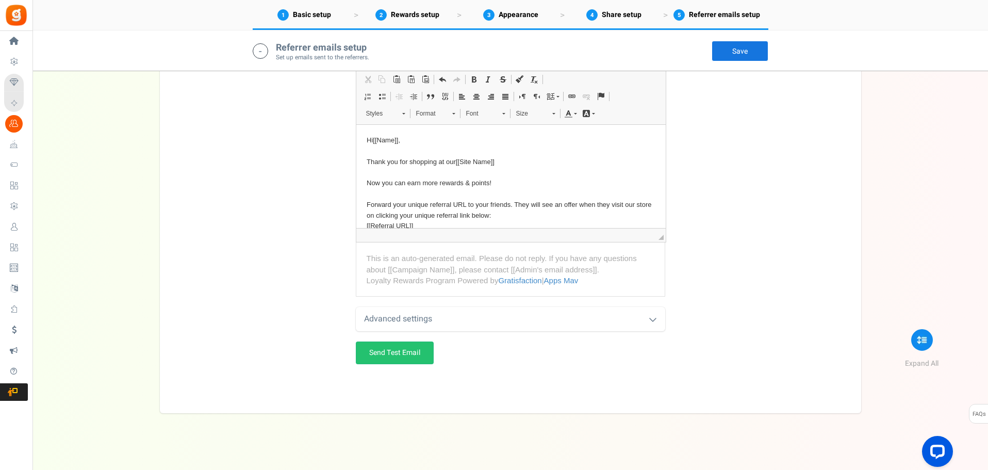
scroll to position [2436, 0]
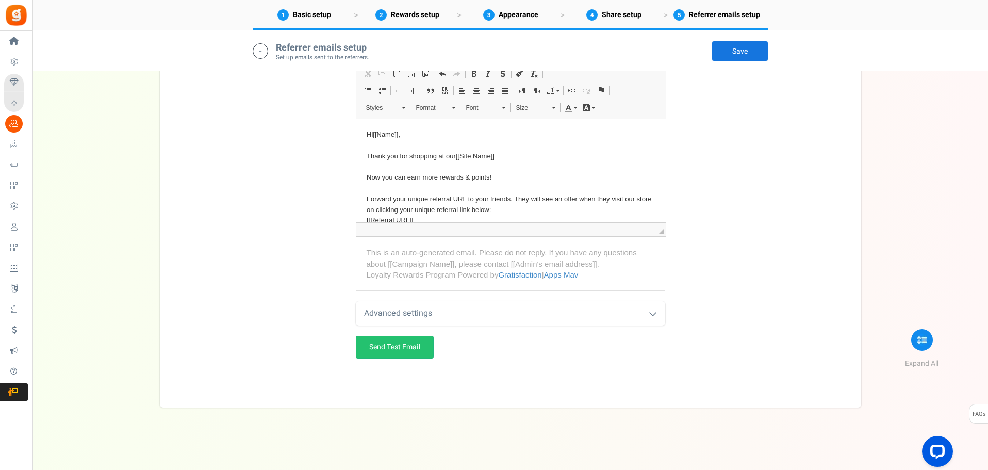
click at [587, 321] on div "Advanced settings" at bounding box center [510, 313] width 309 height 24
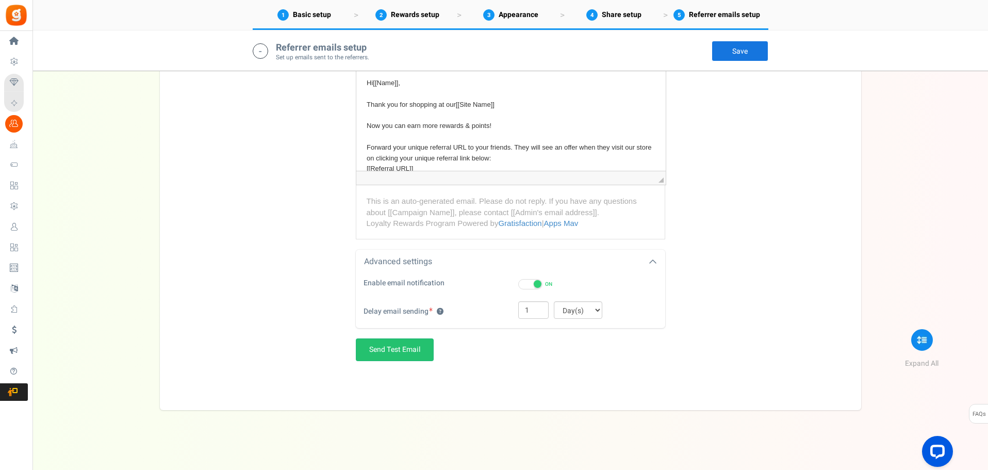
scroll to position [2490, 0]
